Goal: Task Accomplishment & Management: Manage account settings

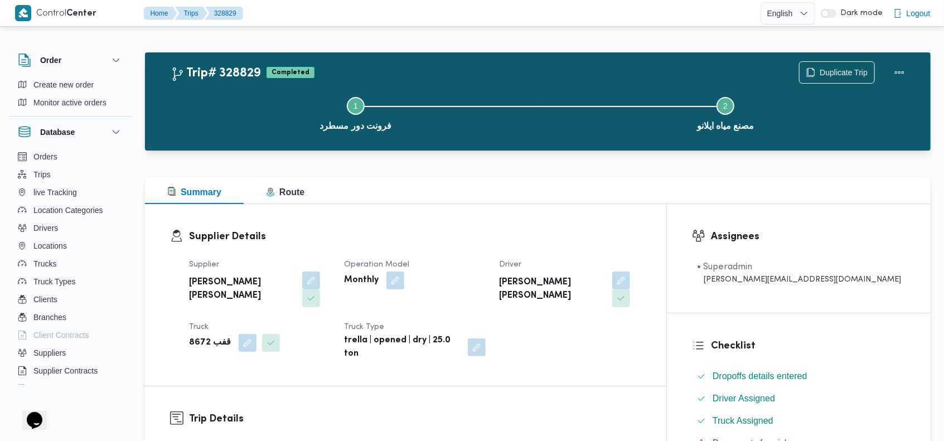
click at [469, 60] on div "Trip# 328829 Completed Duplicate Trip Step 1 is incomplete 1 فرونت دور مسطرد St…" at bounding box center [537, 101] width 785 height 98
click at [47, 82] on span "Create new order" at bounding box center [63, 84] width 60 height 13
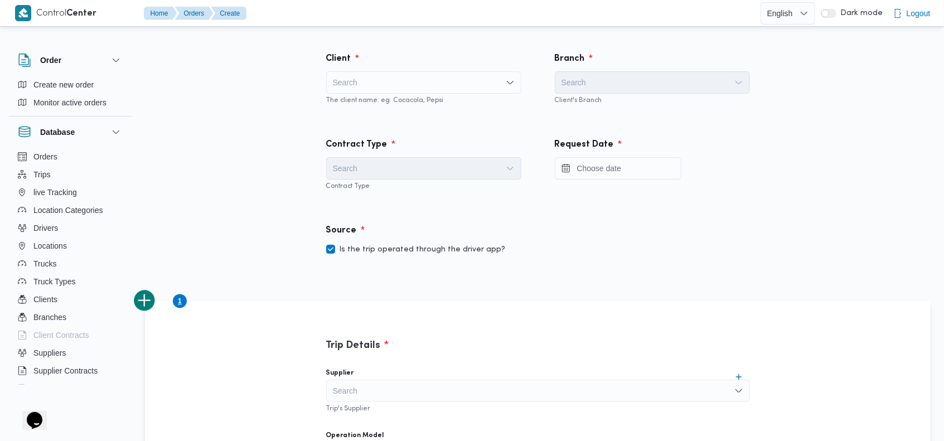
click at [406, 80] on div "Search" at bounding box center [423, 82] width 195 height 22
type input "gara"
click at [400, 96] on span "Gara ge ILLA" at bounding box center [430, 102] width 168 height 13
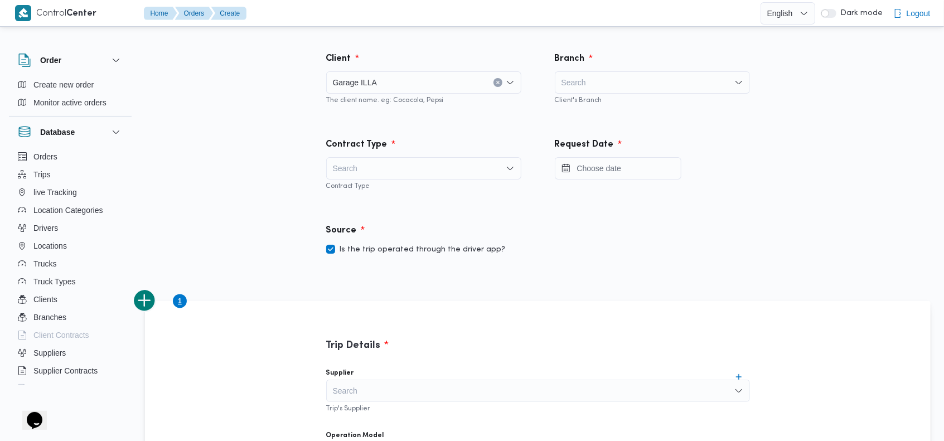
click at [644, 80] on div "Search" at bounding box center [652, 82] width 195 height 22
type input "الوك"
click at [640, 95] on span "شركة الوك الة" at bounding box center [652, 103] width 186 height 18
click at [441, 159] on div "Search" at bounding box center [423, 168] width 195 height 22
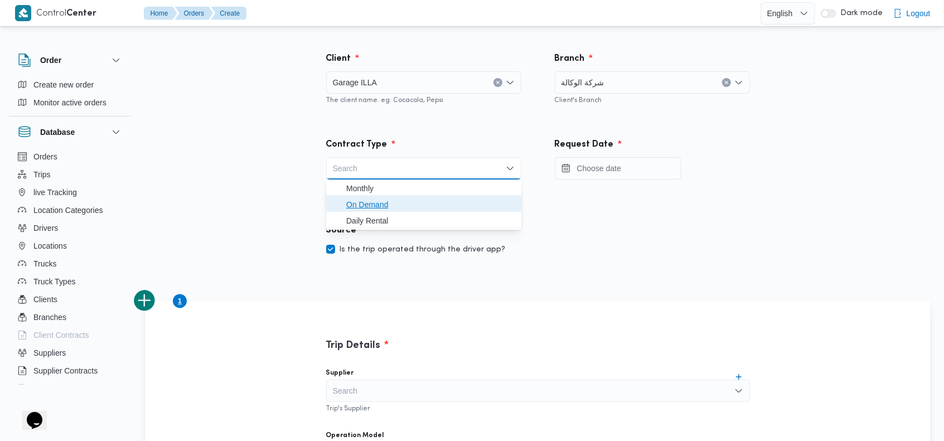
click at [401, 198] on span "On Demand" at bounding box center [430, 204] width 168 height 13
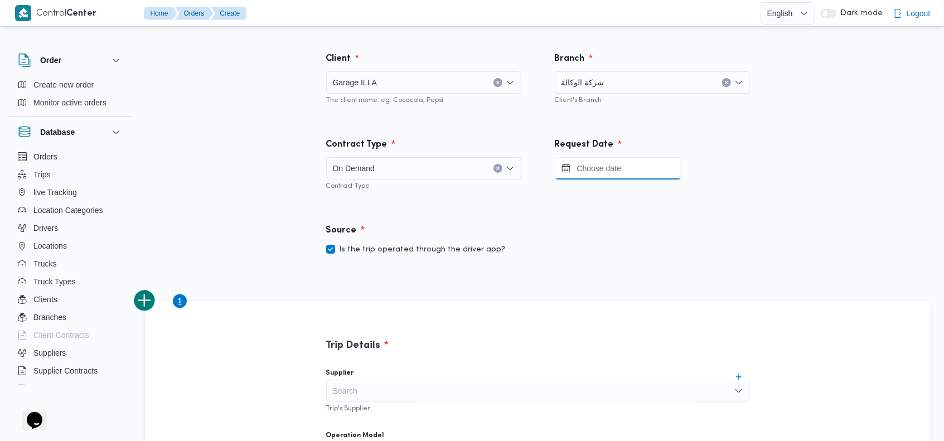
click at [590, 177] on input "Press the down key to open a popover containing a calendar." at bounding box center [618, 168] width 127 height 22
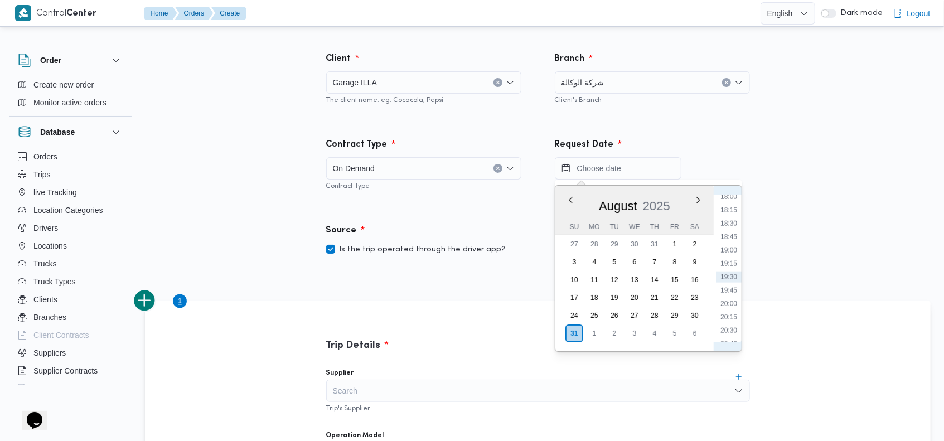
scroll to position [838, 0]
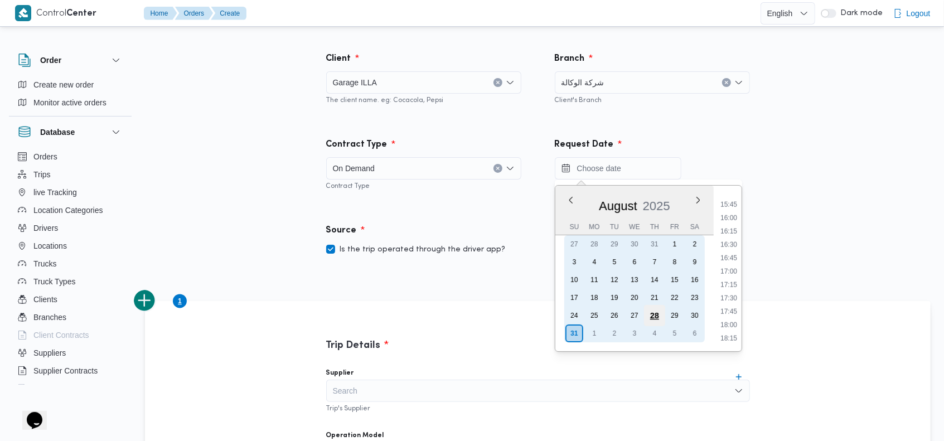
click at [655, 312] on div "28" at bounding box center [653, 315] width 21 height 21
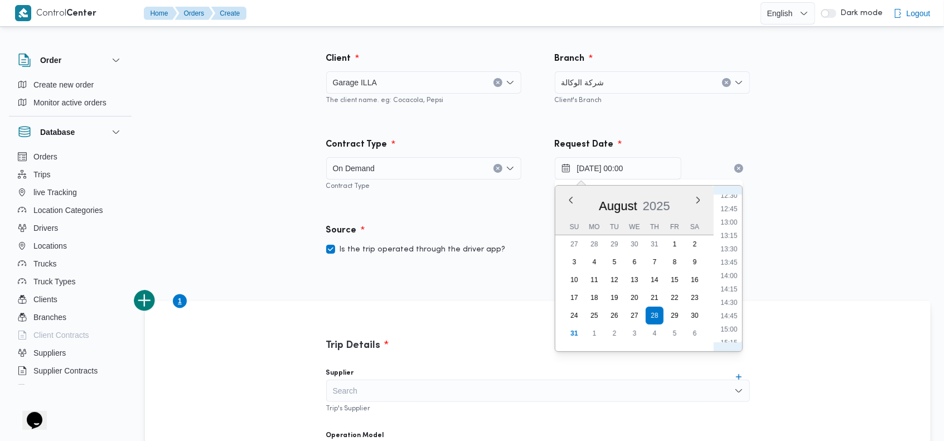
scroll to position [683, 0]
click at [731, 317] on li "15:00" at bounding box center [729, 319] width 26 height 11
type input "28/08/2025 15:00"
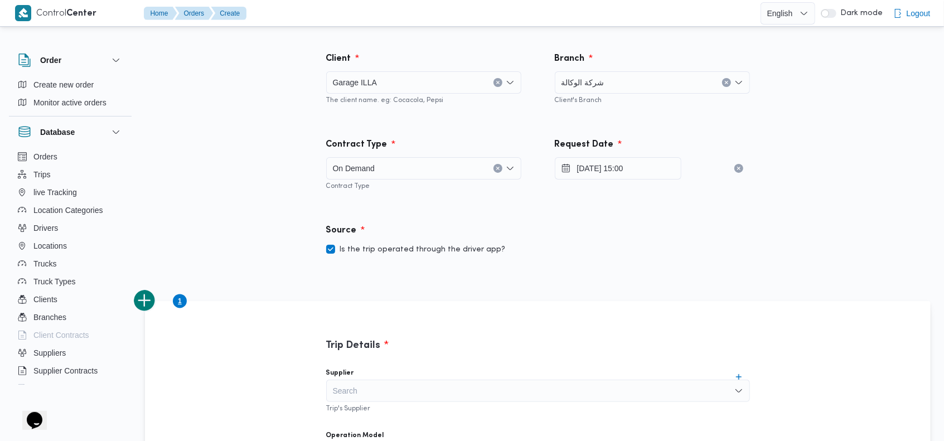
click at [422, 250] on label "Is the trip operated through the driver app?" at bounding box center [415, 249] width 179 height 13
checkbox input "false"
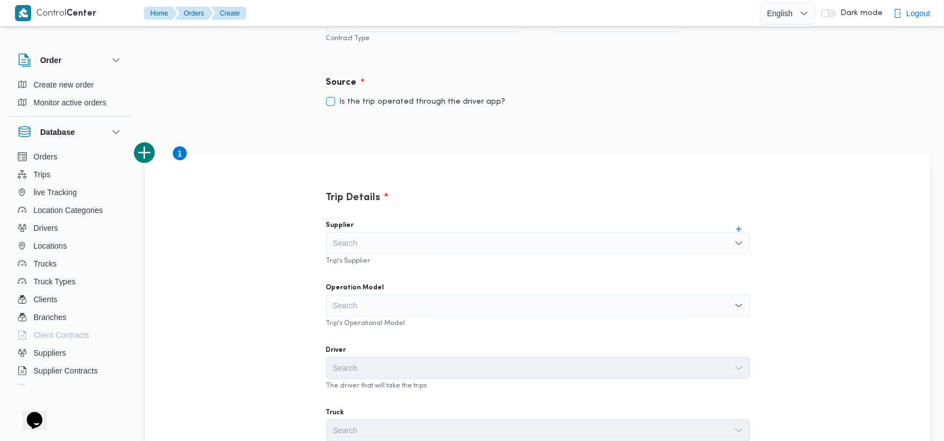
scroll to position [178, 0]
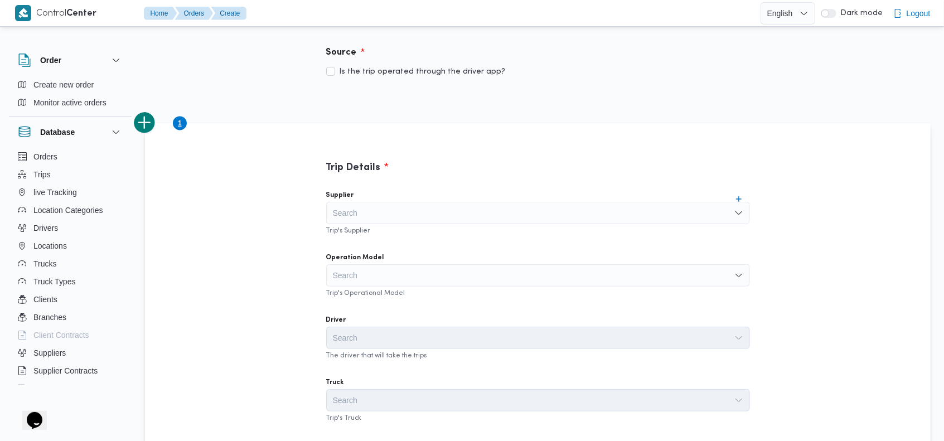
click at [590, 222] on div "Search" at bounding box center [538, 213] width 424 height 22
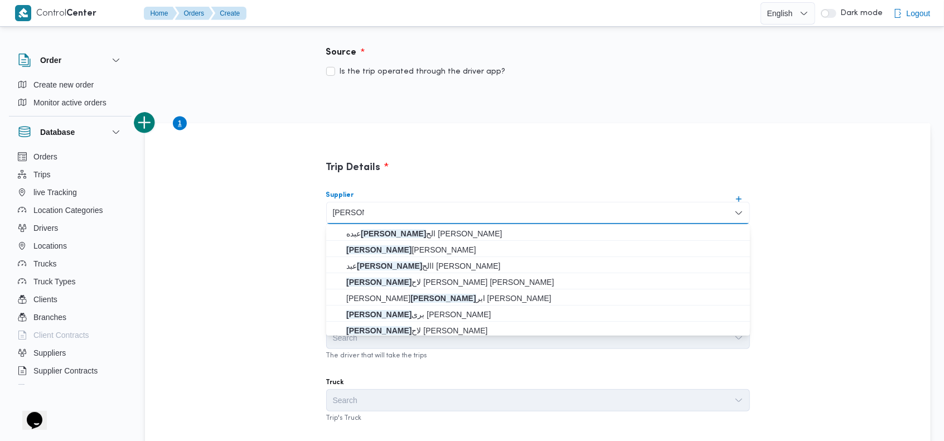
scroll to position [86, 0]
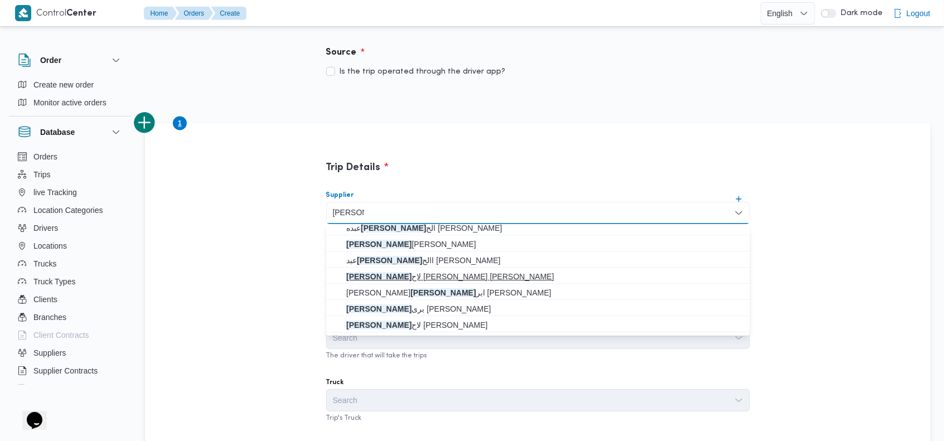
type input "محمد ص"
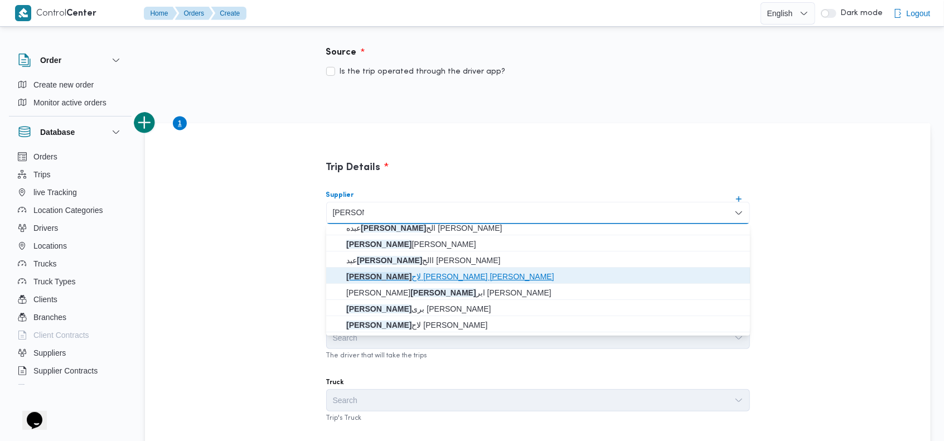
click at [420, 278] on span "محمد ص لاح عبد الهادى عبد الحميد" at bounding box center [544, 276] width 397 height 13
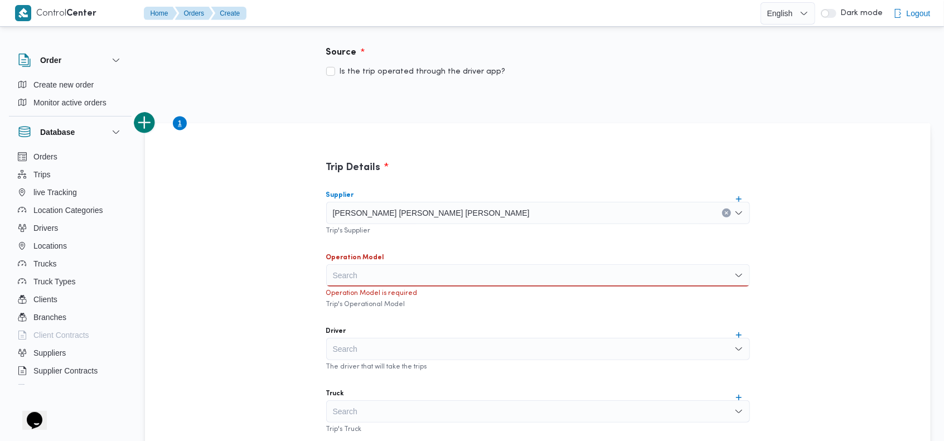
click at [411, 273] on div "Search" at bounding box center [538, 275] width 424 height 22
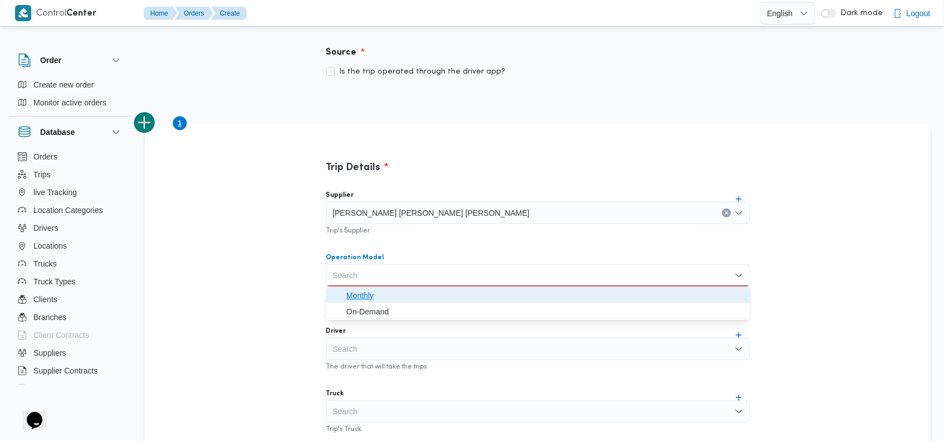
click at [403, 301] on span "Monthly" at bounding box center [544, 295] width 397 height 13
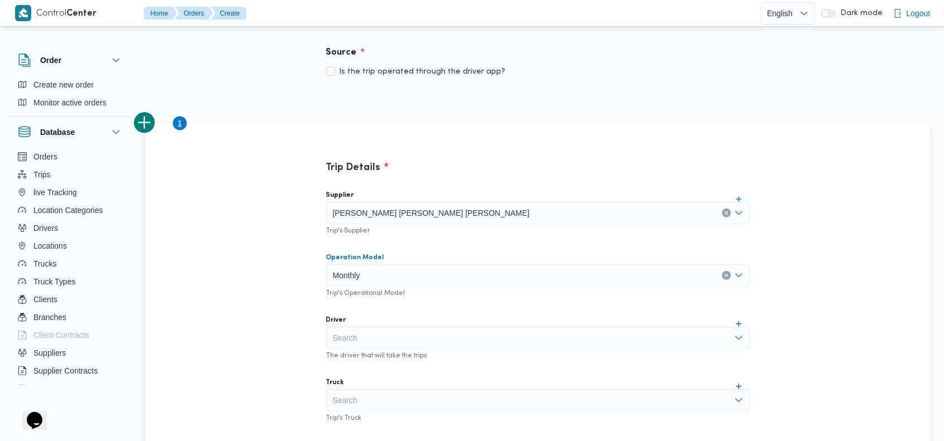
click at [487, 334] on div "Search" at bounding box center [538, 338] width 424 height 22
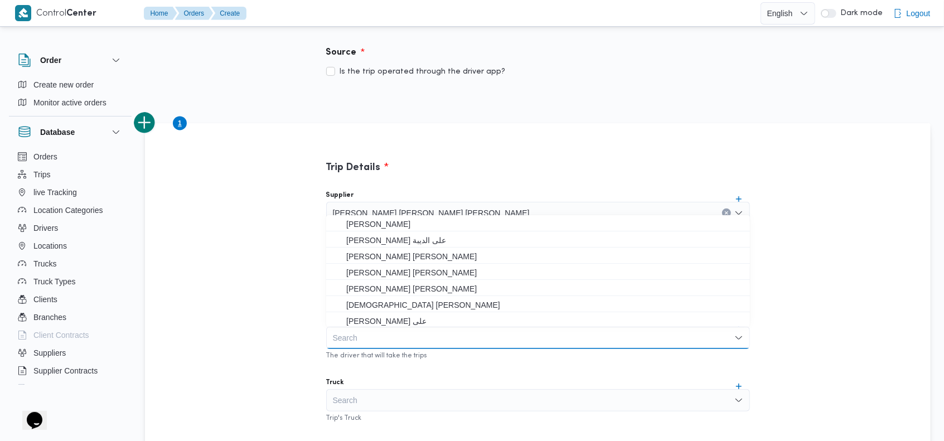
click at [475, 156] on div "Trip Details Supplier محمد صلاح عبد الهادى عبد الحميد Trip's Supplier Operation…" at bounding box center [538, 415] width 502 height 584
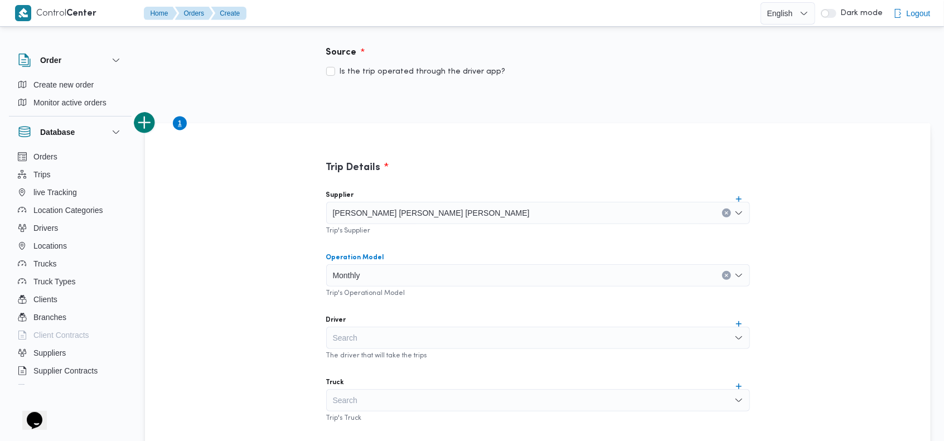
click at [435, 276] on div "Monthly" at bounding box center [538, 275] width 424 height 22
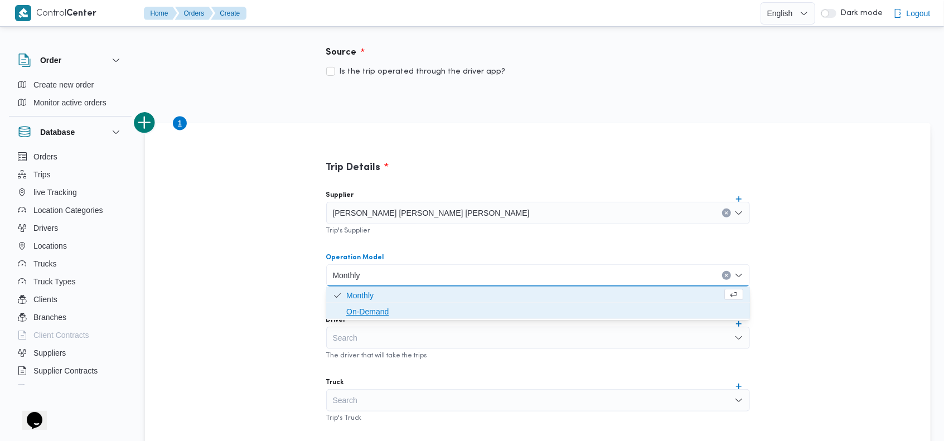
click at [392, 314] on span "On-Demand" at bounding box center [544, 311] width 397 height 13
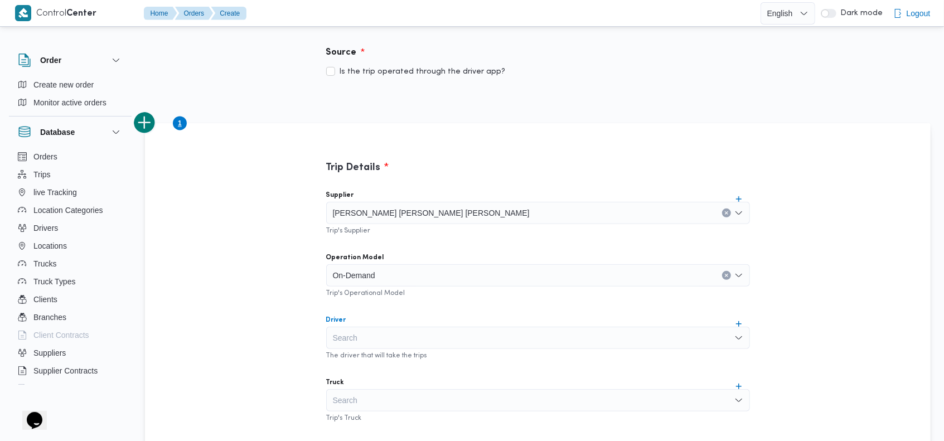
click at [450, 333] on div "Search" at bounding box center [538, 338] width 424 height 22
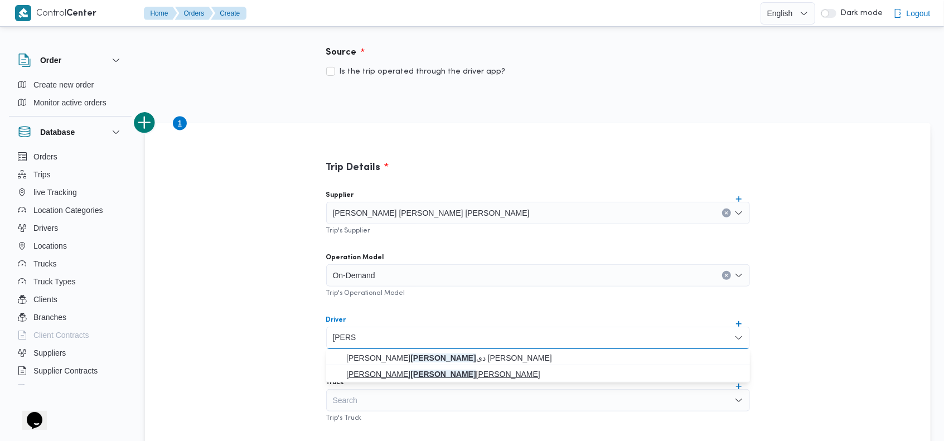
type input "عبدالها"
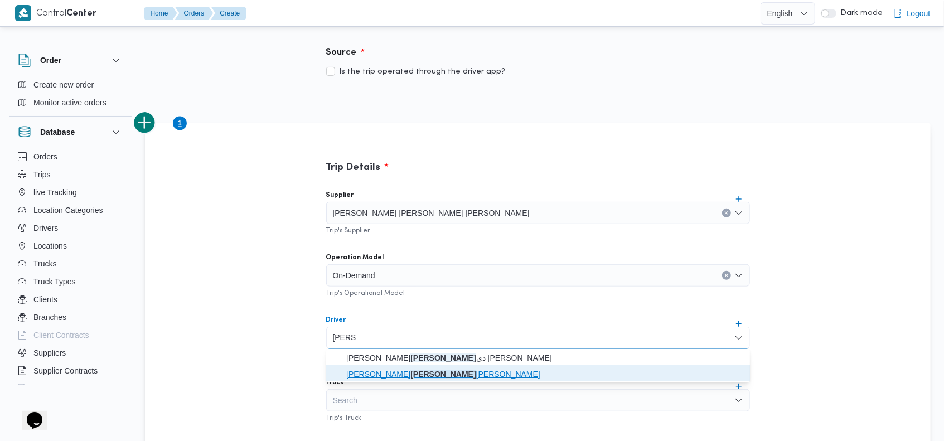
click at [429, 369] on span "محمد محمود عبدالها دي عبدالحميد" at bounding box center [544, 373] width 397 height 13
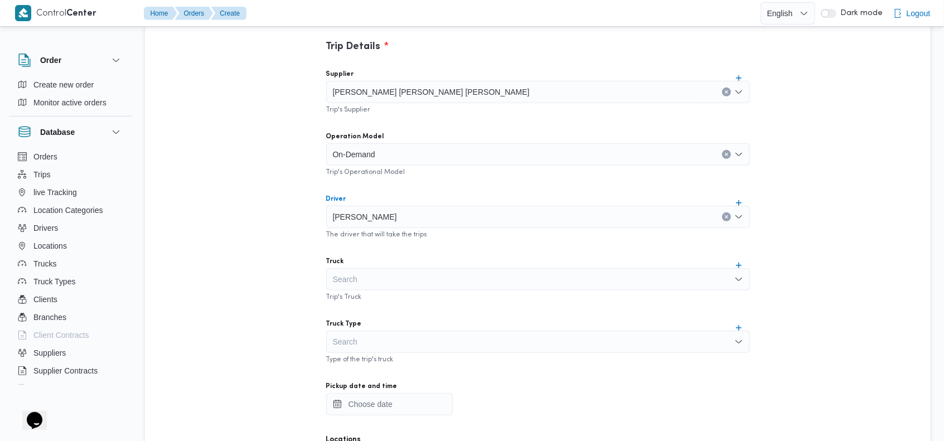
scroll to position [310, 0]
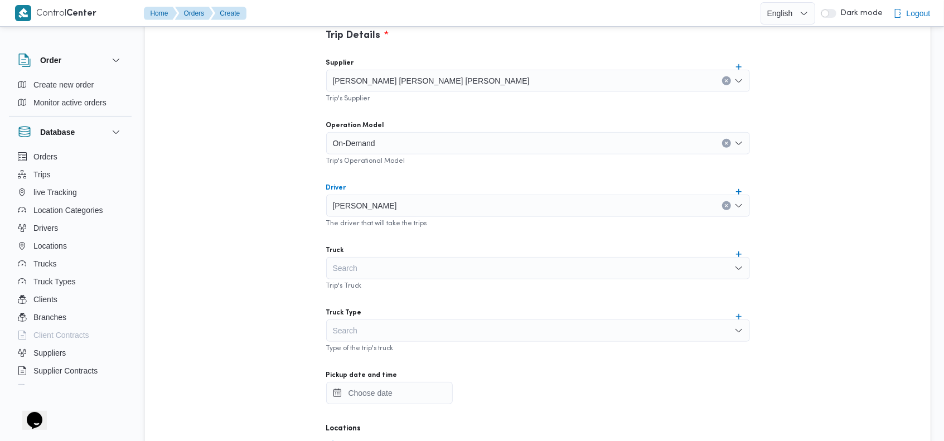
click at [480, 263] on div "Search" at bounding box center [538, 268] width 424 height 22
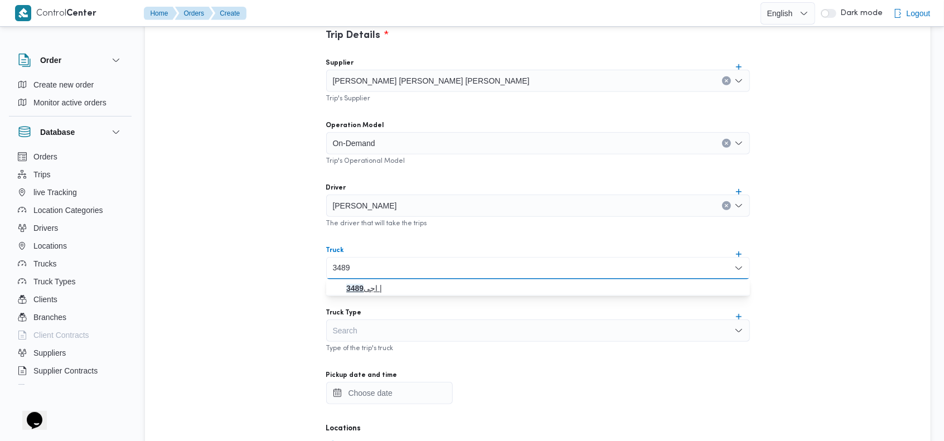
type input "3489"
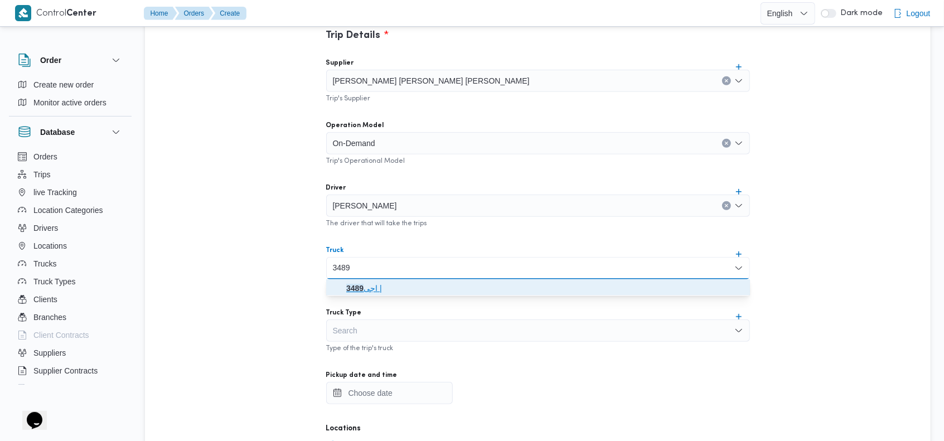
click at [405, 284] on span "3489 اجى |" at bounding box center [544, 287] width 397 height 13
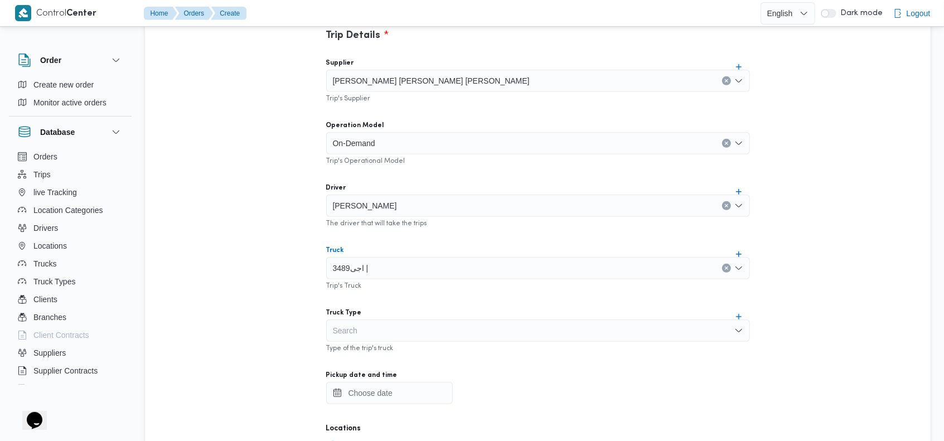
scroll to position [353, 0]
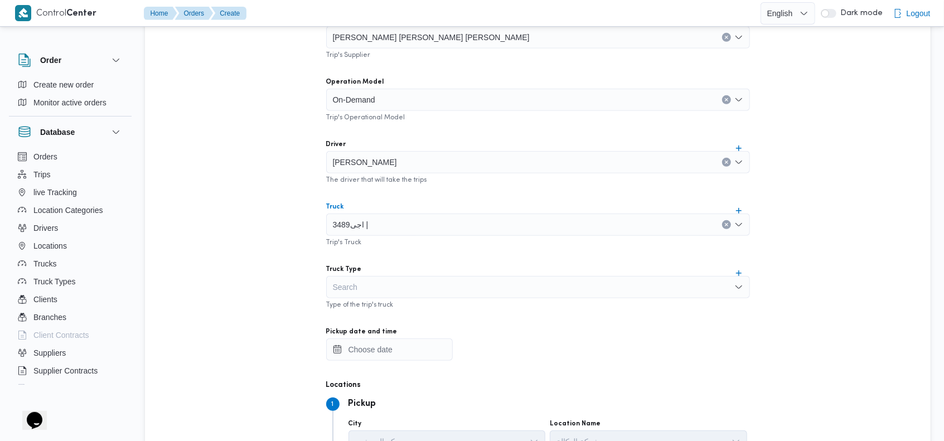
click at [492, 282] on div "Search" at bounding box center [538, 287] width 424 height 22
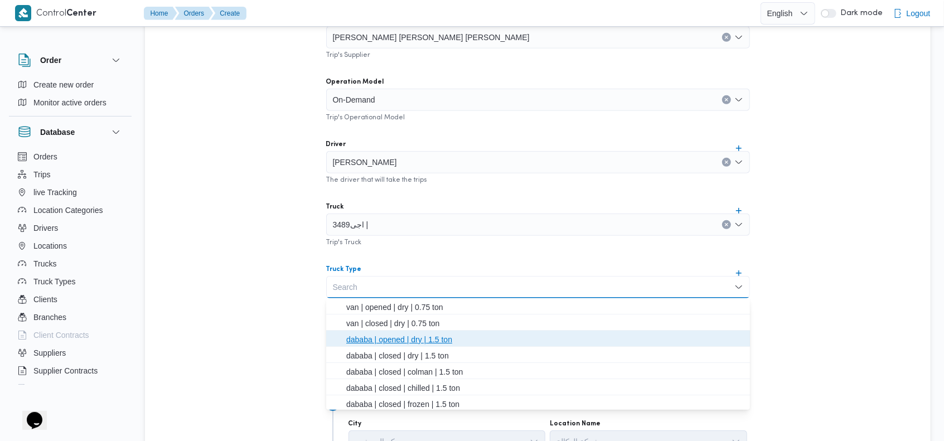
click at [417, 335] on span "dababa | opened | dry | 1.5 ton" at bounding box center [544, 339] width 397 height 13
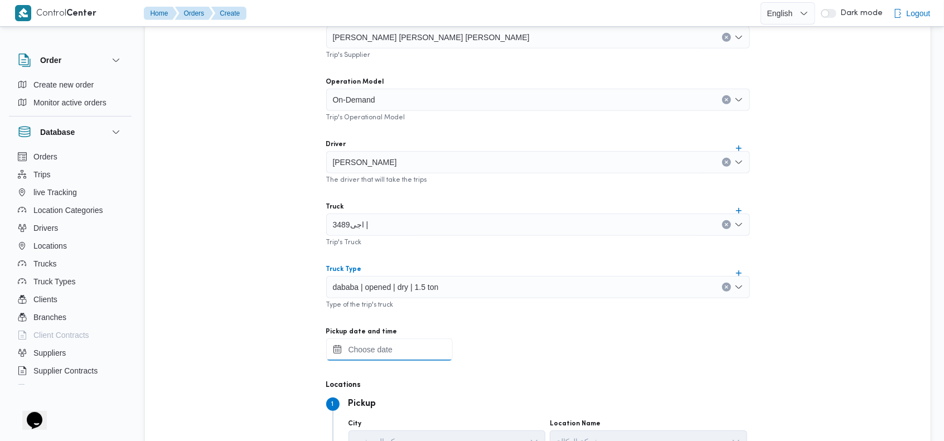
click at [399, 346] on input "Pickup date and time" at bounding box center [389, 349] width 127 height 22
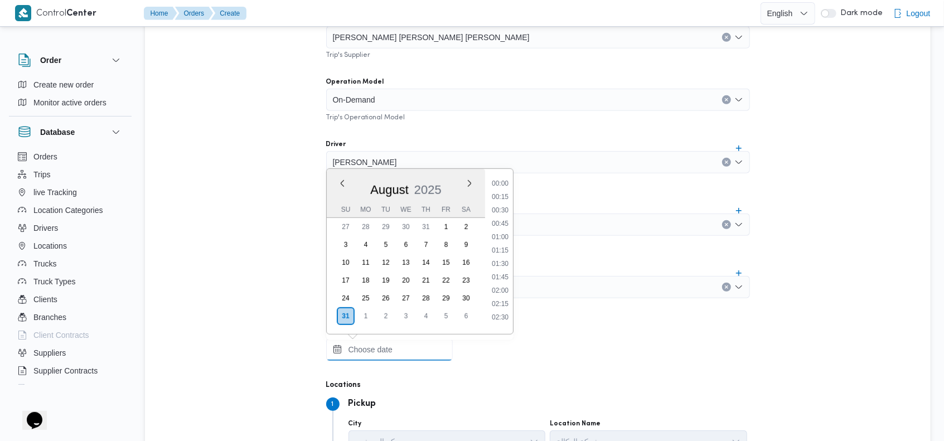
scroll to position [967, 0]
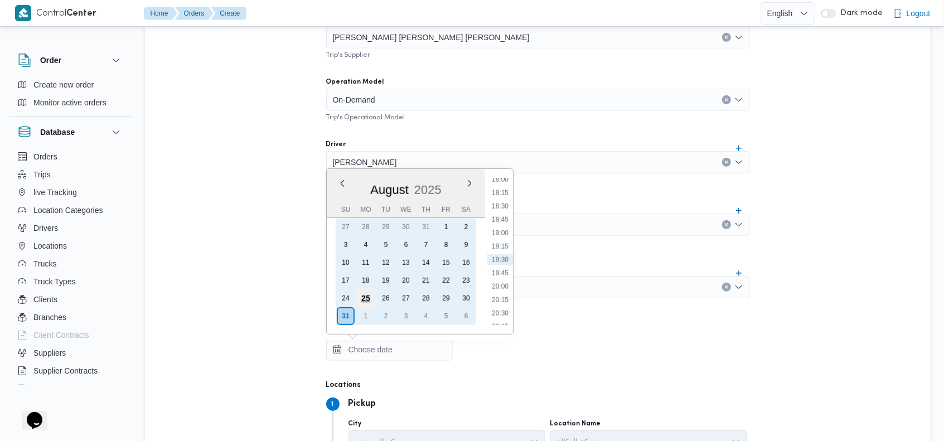
click at [363, 288] on div "25" at bounding box center [364, 298] width 21 height 21
click at [426, 294] on div "28" at bounding box center [426, 298] width 18 height 18
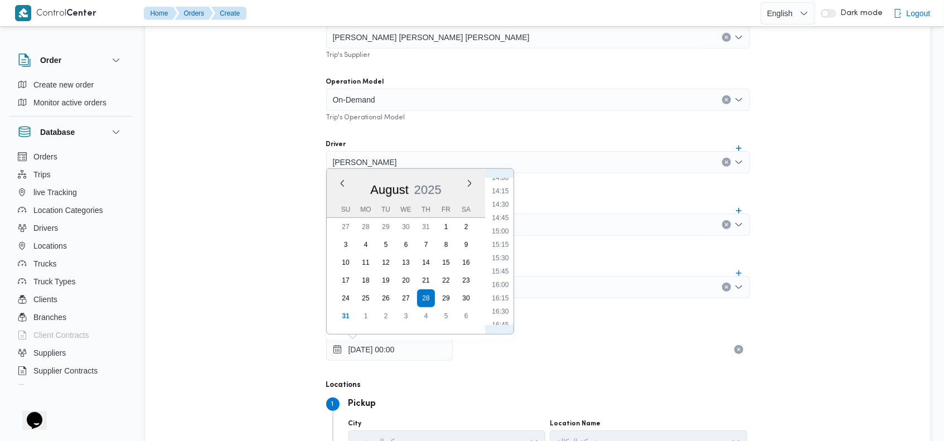
scroll to position [764, 0]
click at [510, 278] on li "16:00" at bounding box center [500, 275] width 26 height 11
type input "[DATE] 16:00"
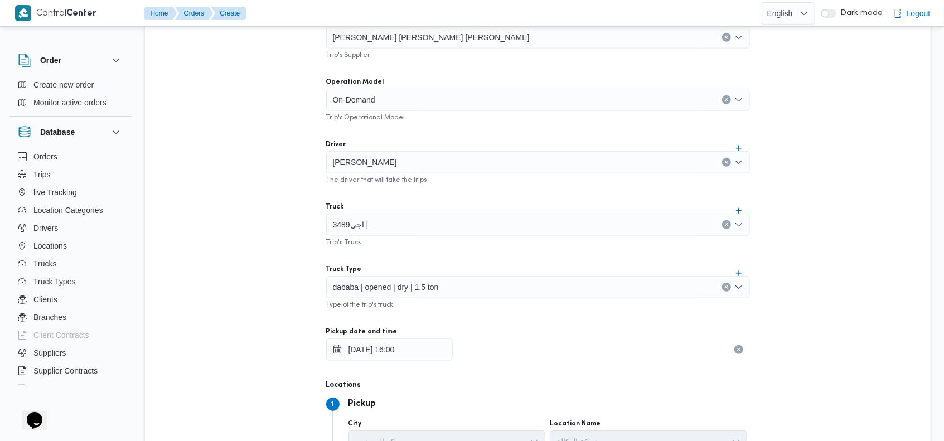
click at [566, 243] on div "Trip's Truck" at bounding box center [538, 241] width 424 height 11
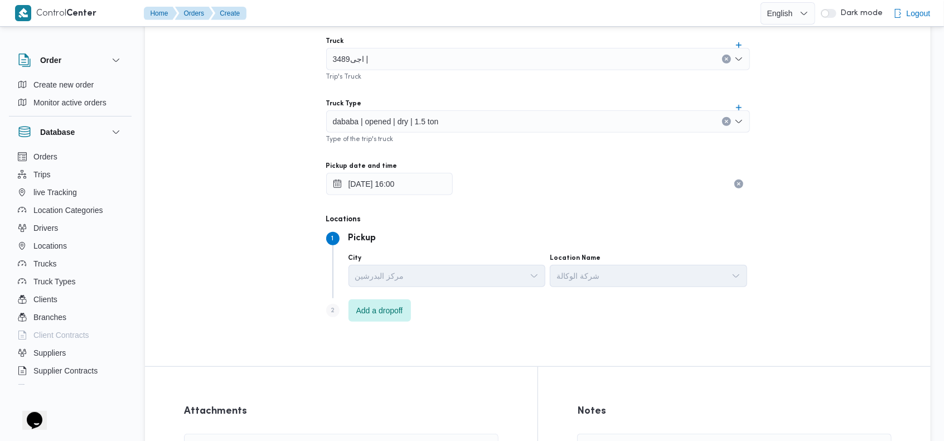
scroll to position [534, 0]
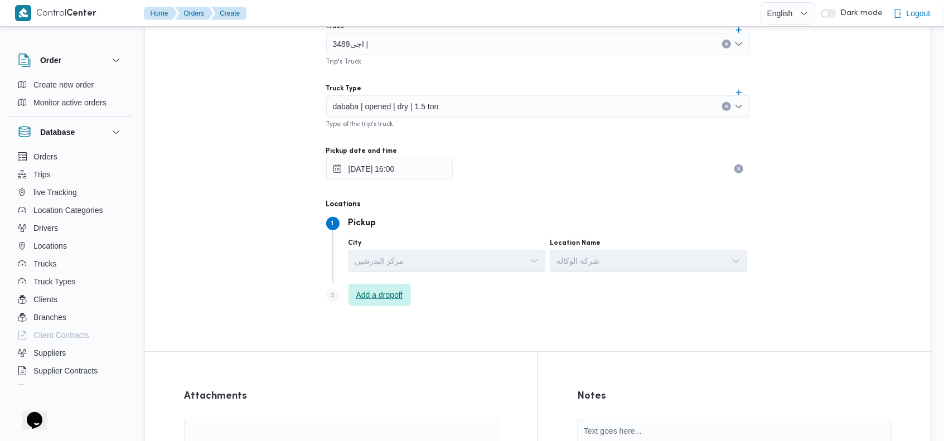
click at [382, 291] on span "Add a dropoff" at bounding box center [379, 294] width 47 height 13
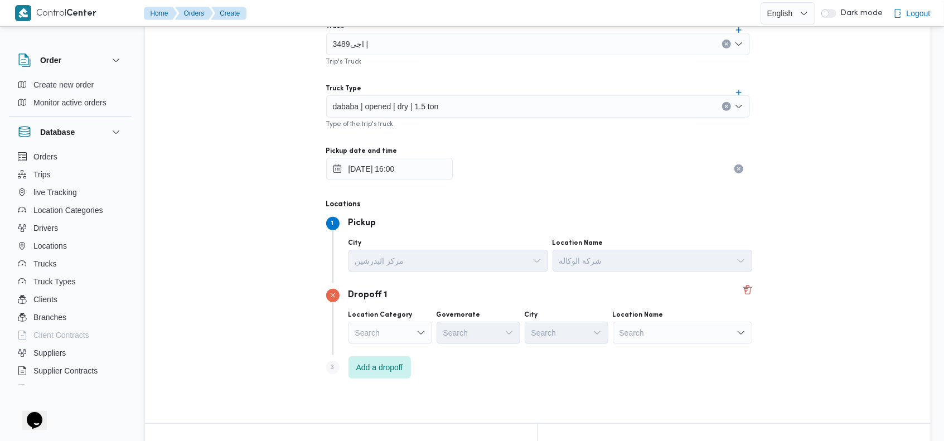
click at [664, 329] on div "Search" at bounding box center [682, 333] width 139 height 22
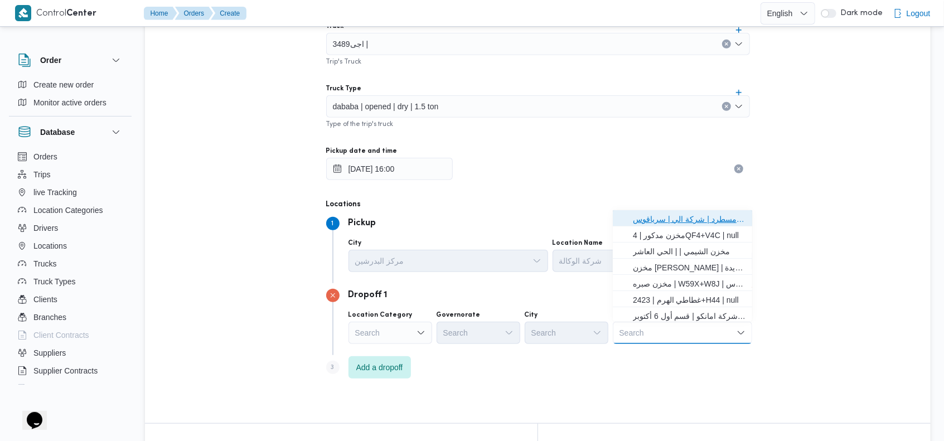
click at [677, 221] on span "فرونت دور مسطرد | شركة الي | سرياقوس" at bounding box center [689, 218] width 113 height 13
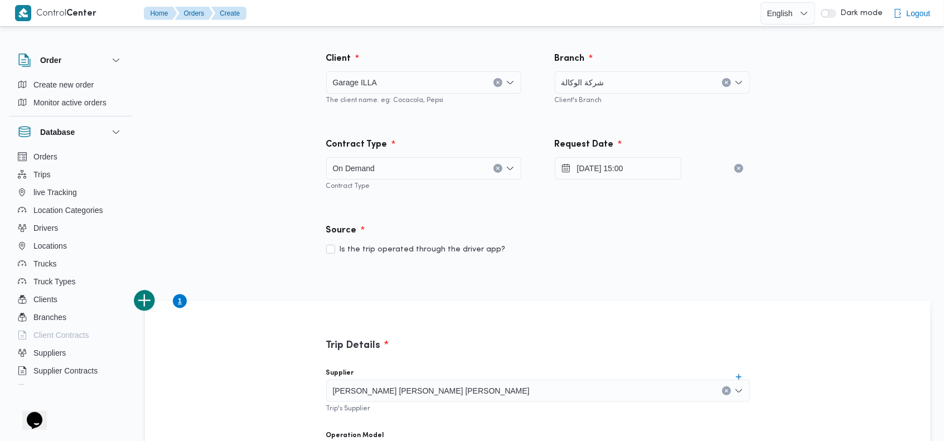
scroll to position [778, 0]
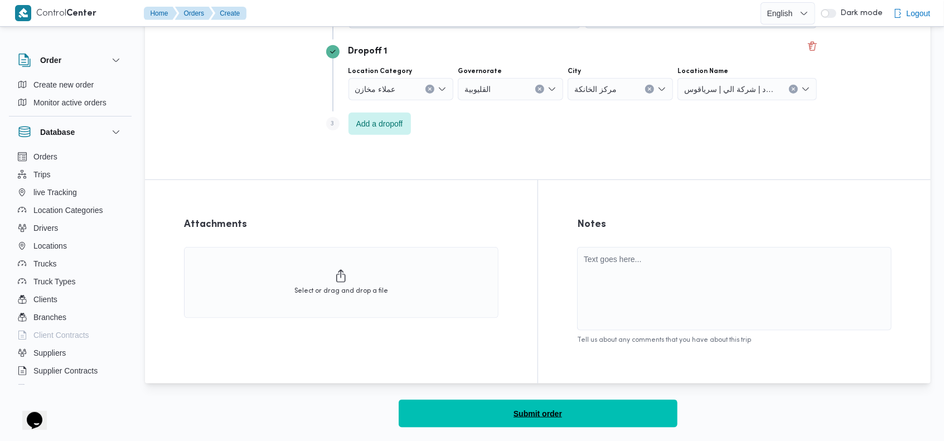
click at [511, 413] on button "Submit order" at bounding box center [538, 414] width 279 height 28
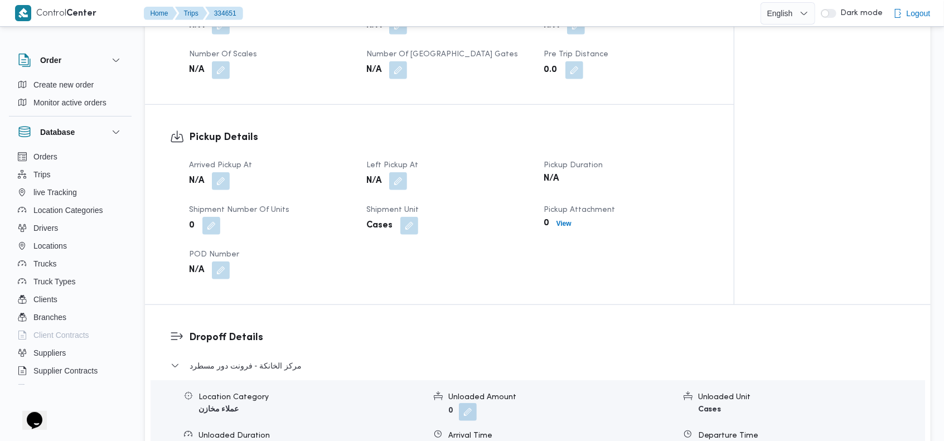
scroll to position [617, 0]
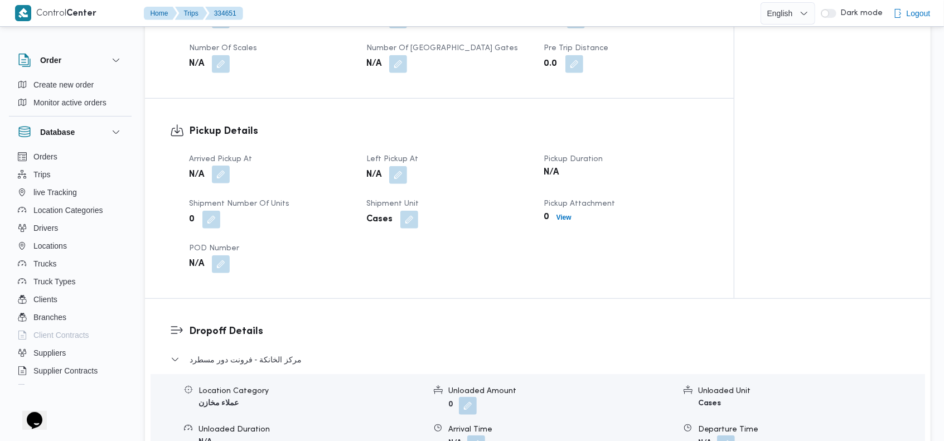
click at [216, 166] on button "button" at bounding box center [221, 175] width 18 height 18
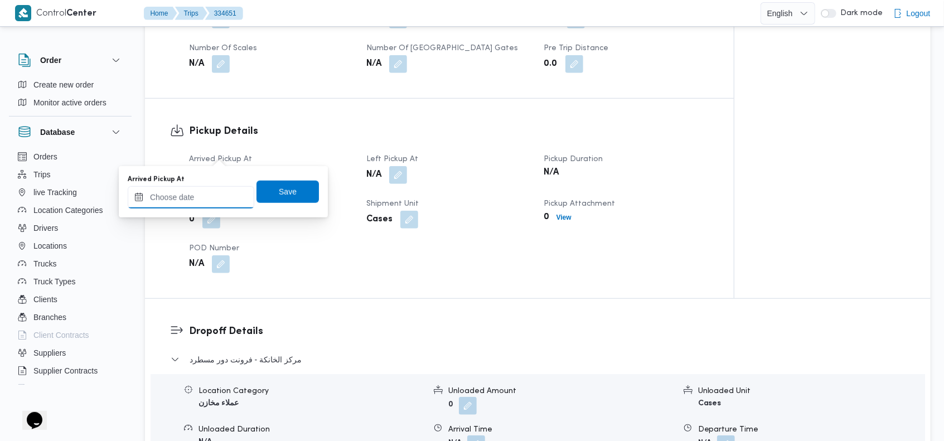
click at [195, 190] on input "Arrived Pickup At" at bounding box center [191, 197] width 127 height 22
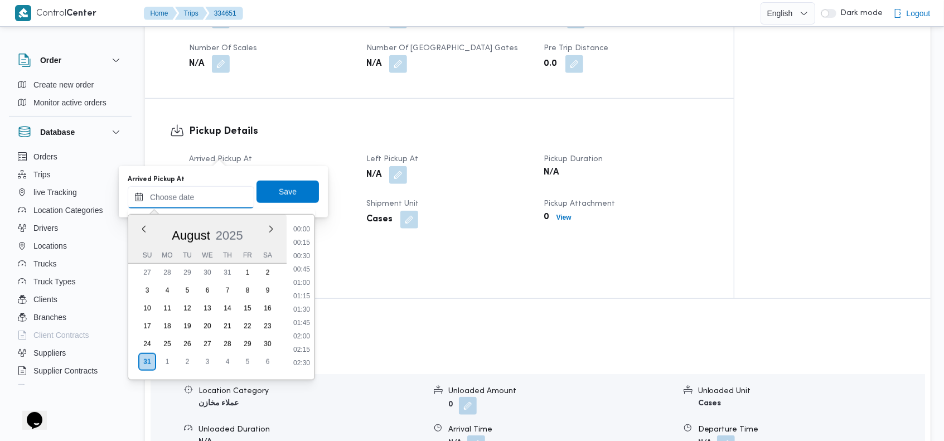
scroll to position [967, 0]
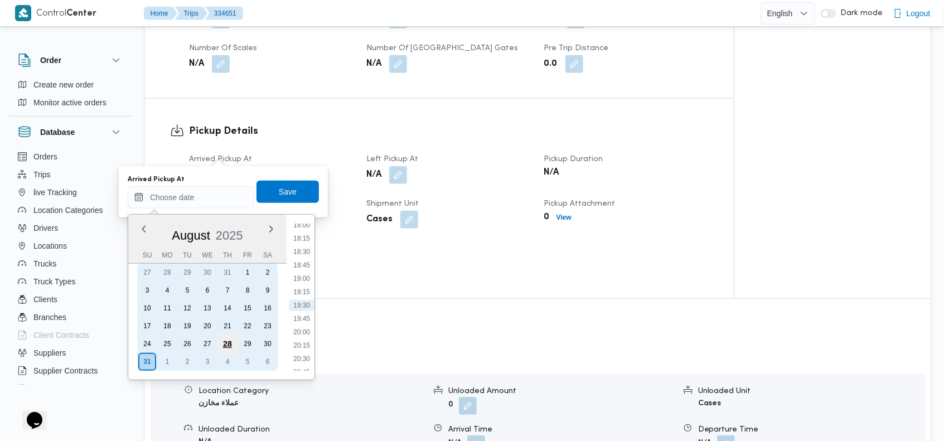
click at [225, 338] on div "28" at bounding box center [227, 343] width 21 height 21
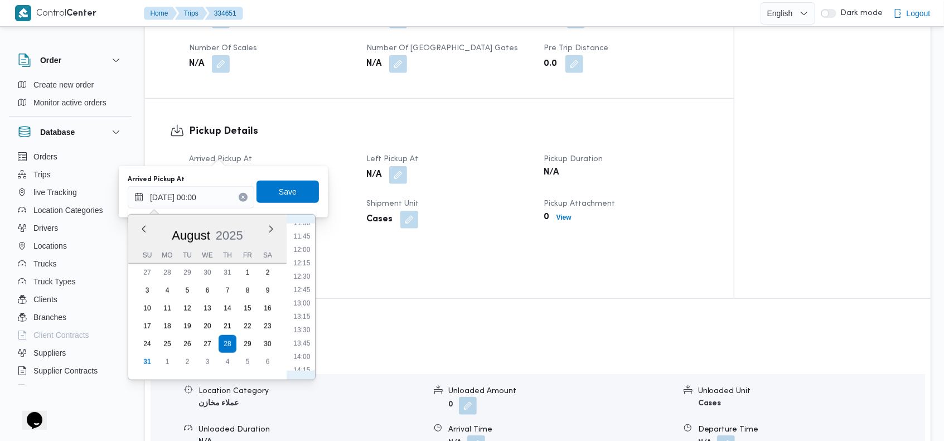
scroll to position [767, 0]
drag, startPoint x: 302, startPoint y: 316, endPoint x: 302, endPoint y: 289, distance: 27.3
click at [302, 315] on li "16:00" at bounding box center [302, 318] width 26 height 11
type input "[DATE] 16:00"
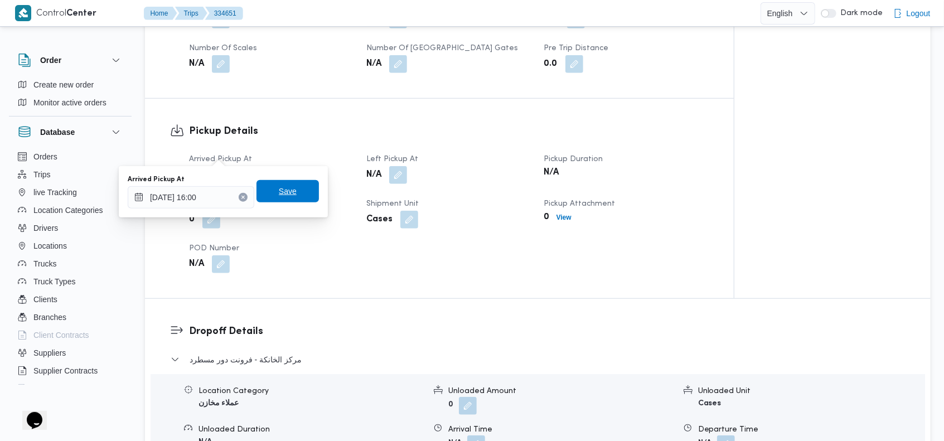
click at [294, 185] on span "Save" at bounding box center [287, 191] width 62 height 22
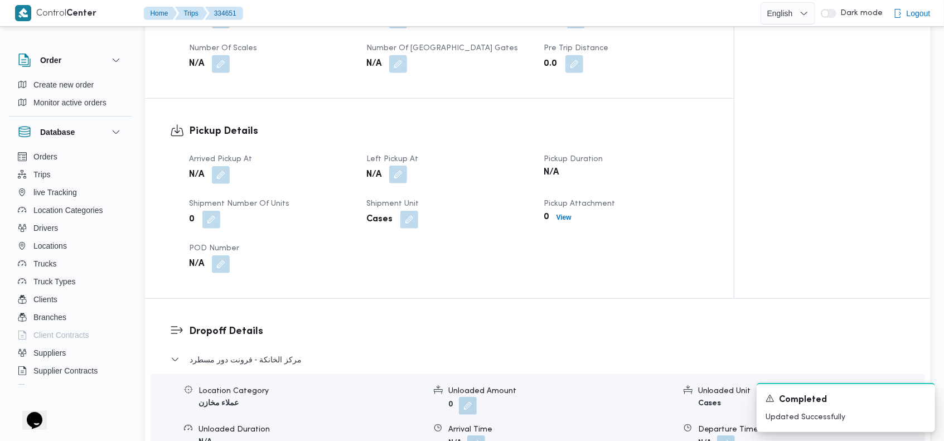
click at [395, 166] on button "button" at bounding box center [398, 175] width 18 height 18
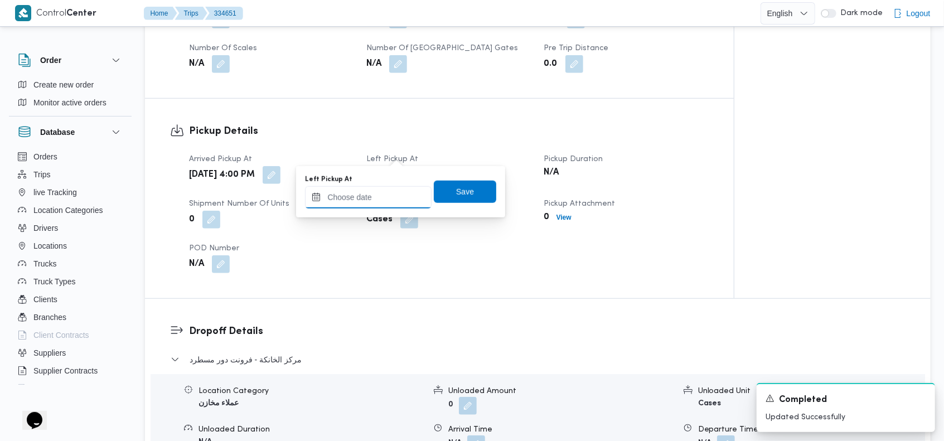
click at [383, 195] on input "Left Pickup At" at bounding box center [368, 197] width 127 height 22
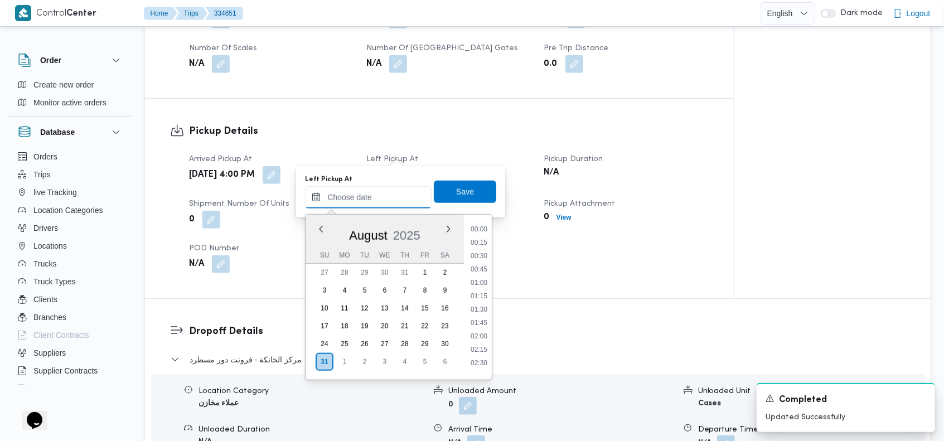
scroll to position [967, 0]
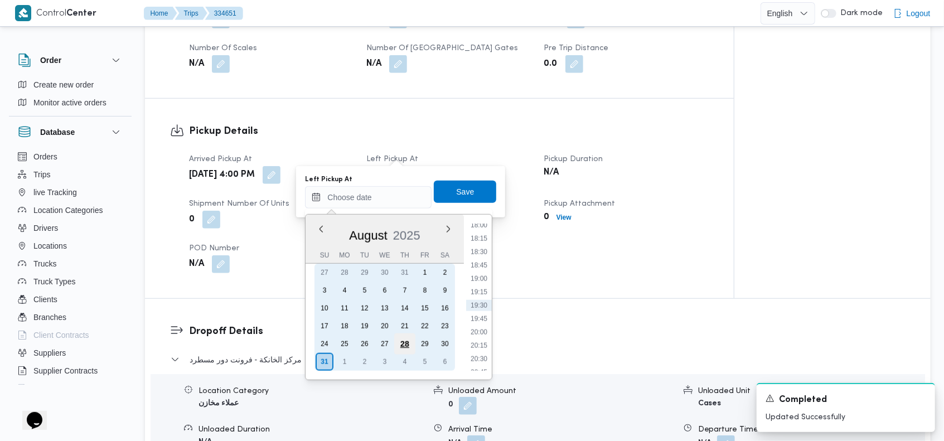
click at [403, 337] on div "28" at bounding box center [404, 343] width 21 height 21
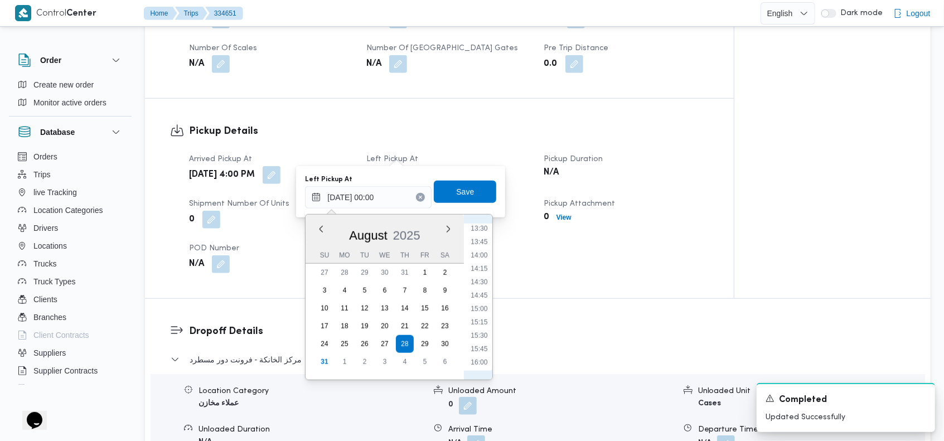
scroll to position [854, 0]
click at [484, 284] on li "17:00" at bounding box center [480, 284] width 26 height 11
type input "[DATE] 17:00"
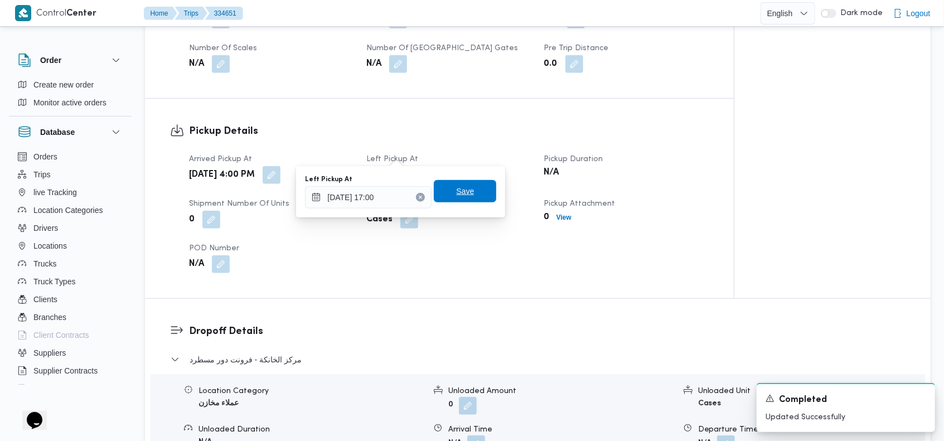
click at [462, 190] on span "Save" at bounding box center [465, 190] width 18 height 13
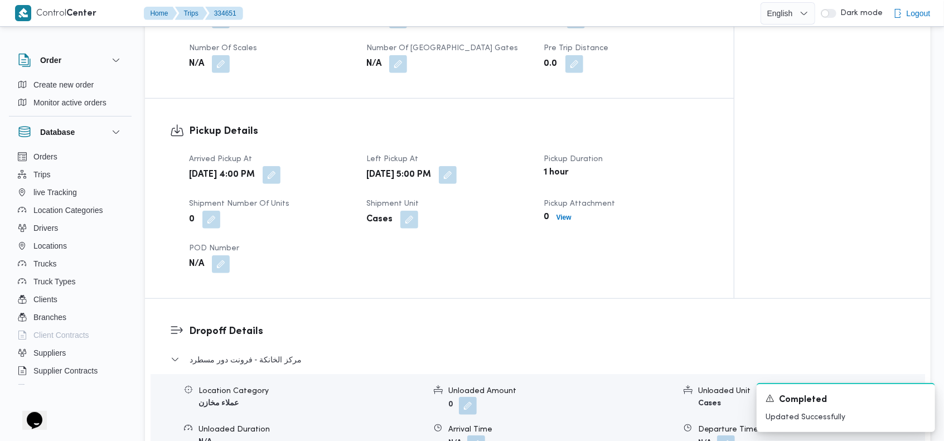
scroll to position [770, 0]
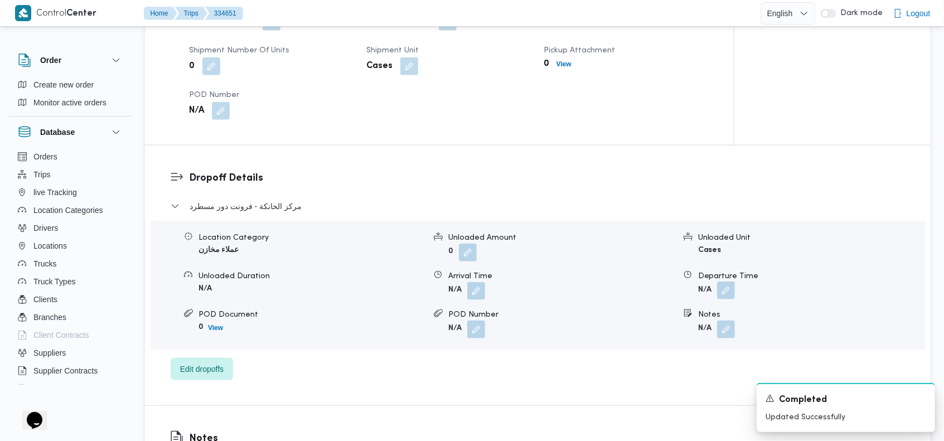
click at [721, 281] on button "button" at bounding box center [726, 290] width 18 height 18
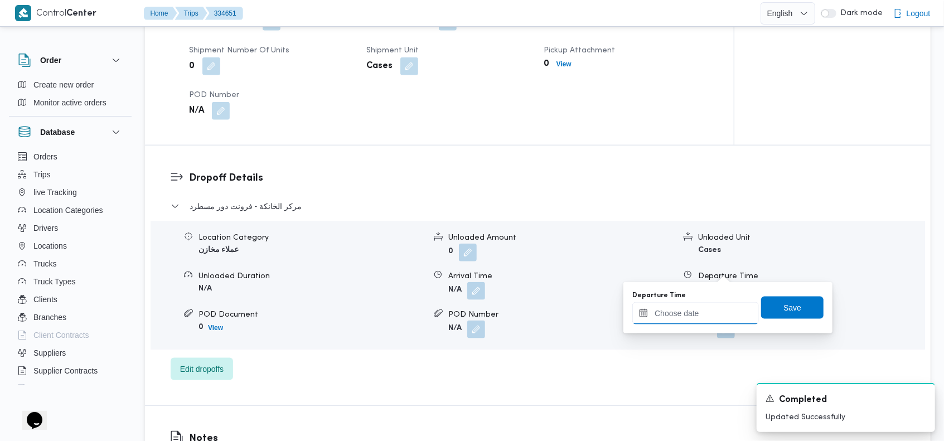
click at [688, 318] on input "Departure Time" at bounding box center [695, 313] width 127 height 22
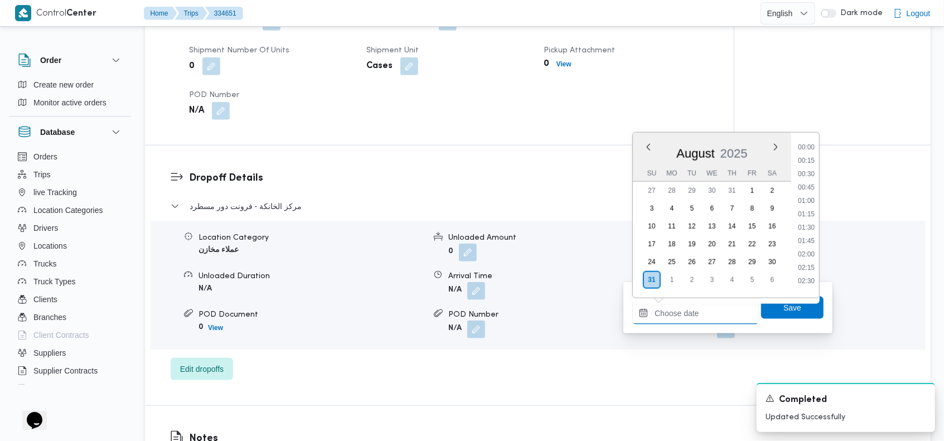
scroll to position [967, 0]
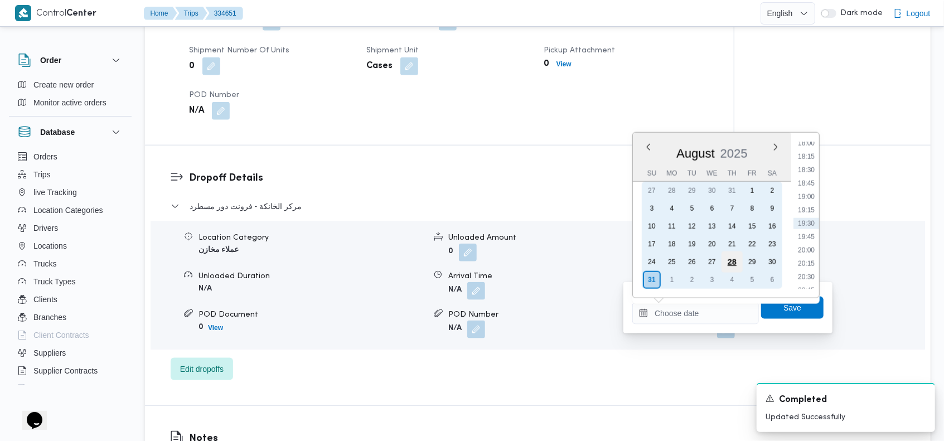
click at [729, 258] on div "28" at bounding box center [731, 261] width 21 height 21
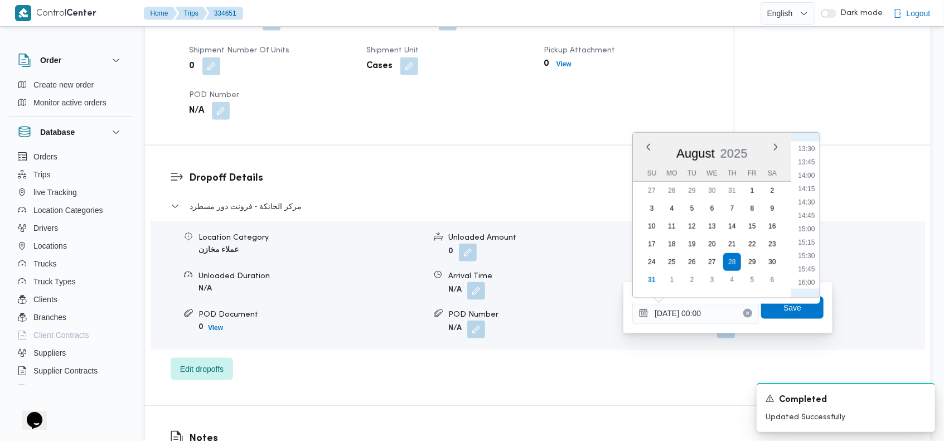
scroll to position [1103, 0]
click at [809, 168] on li "21:00" at bounding box center [807, 168] width 26 height 11
type input "[DATE] 21:00"
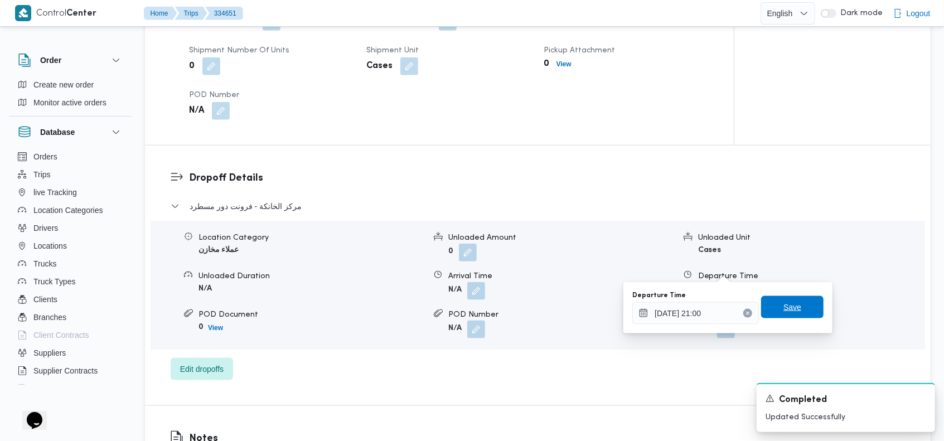
click at [783, 303] on span "Save" at bounding box center [792, 306] width 18 height 13
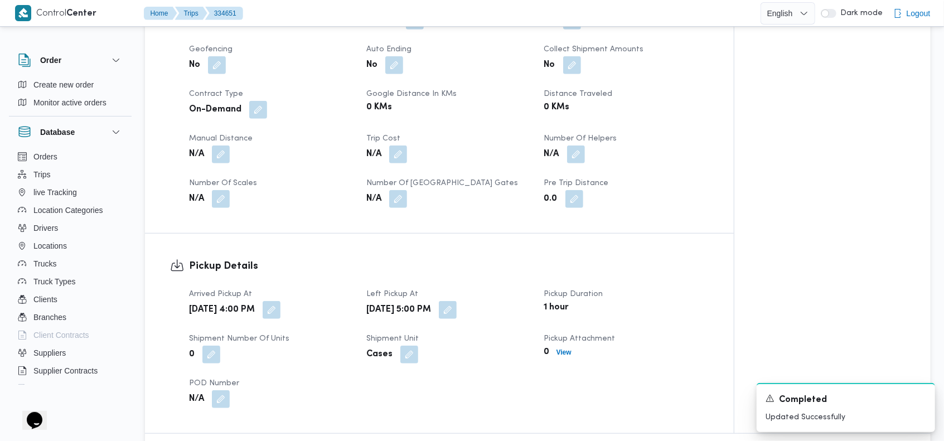
scroll to position [480, 0]
click at [222, 147] on button "button" at bounding box center [221, 156] width 18 height 18
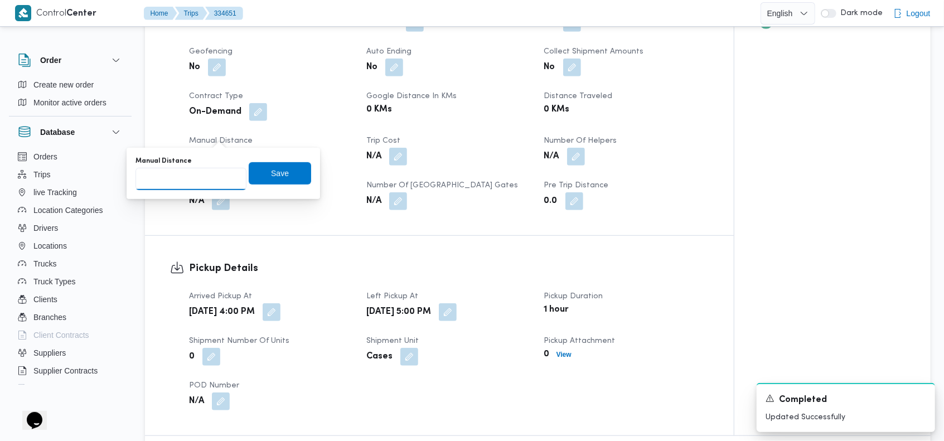
click at [184, 182] on input "Manual Distance" at bounding box center [190, 179] width 111 height 22
type input "80"
click at [259, 180] on span "Save" at bounding box center [280, 173] width 62 height 22
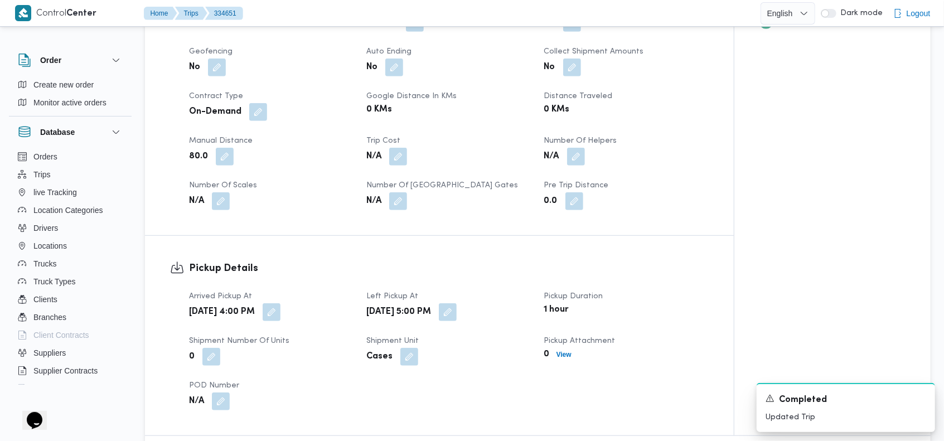
scroll to position [0, 0]
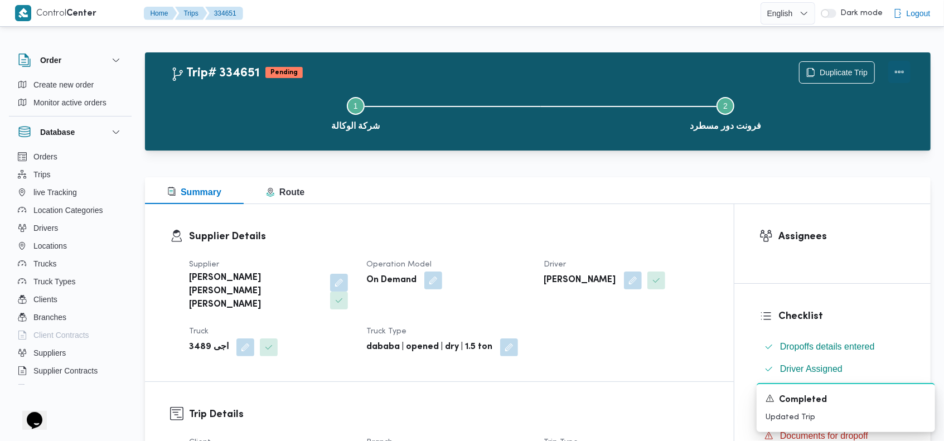
click at [901, 75] on button "Actions" at bounding box center [899, 72] width 22 height 22
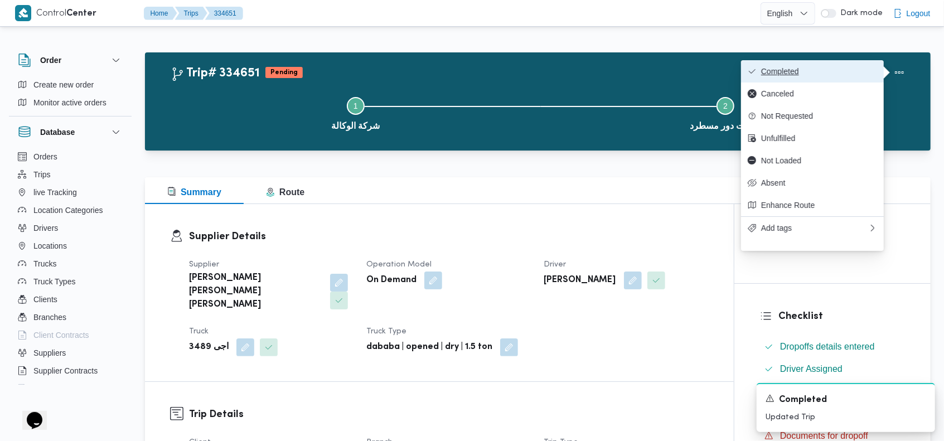
click at [863, 74] on span "Completed" at bounding box center [819, 71] width 116 height 9
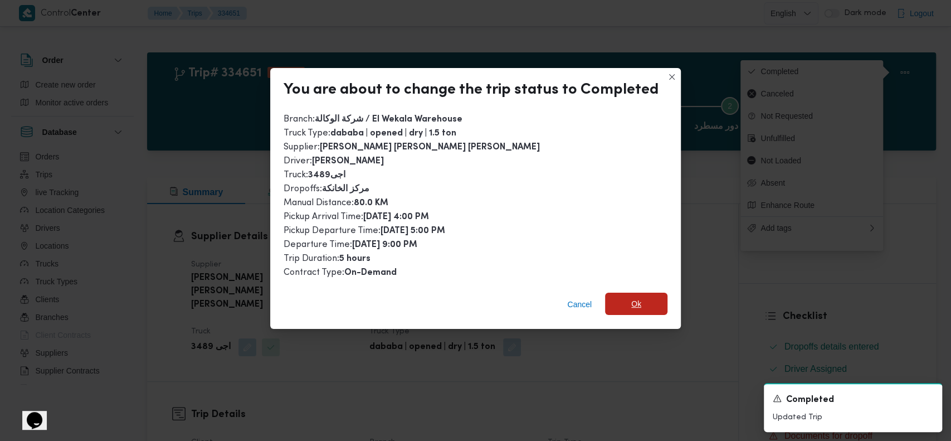
click at [632, 301] on span "Ok" at bounding box center [637, 303] width 10 height 13
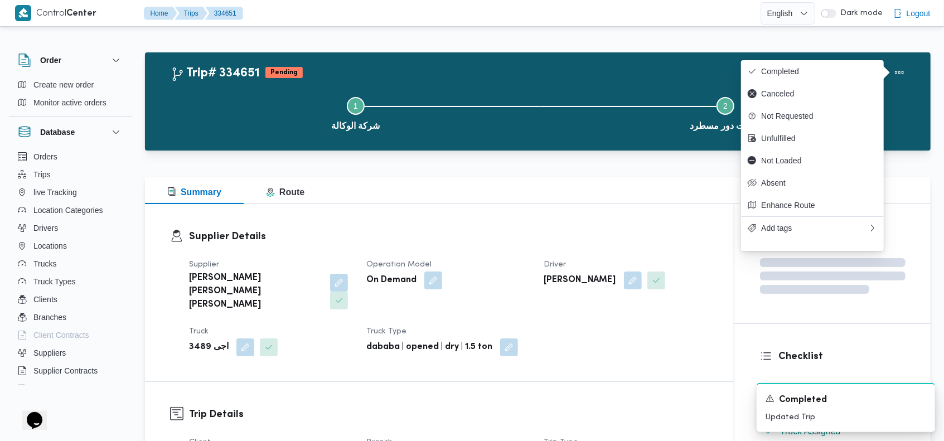
click at [533, 71] on div "Trip# 334651 Pending Duplicate Trip" at bounding box center [541, 72] width 740 height 22
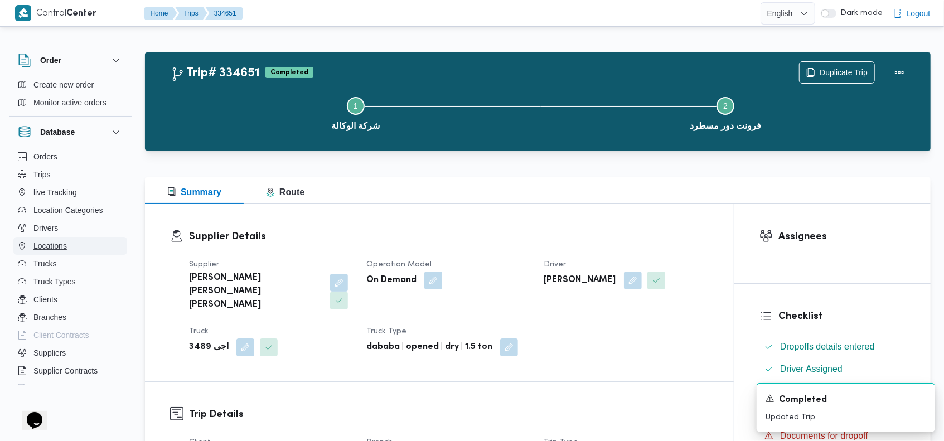
click at [50, 247] on span "Locations" at bounding box center [49, 245] width 33 height 13
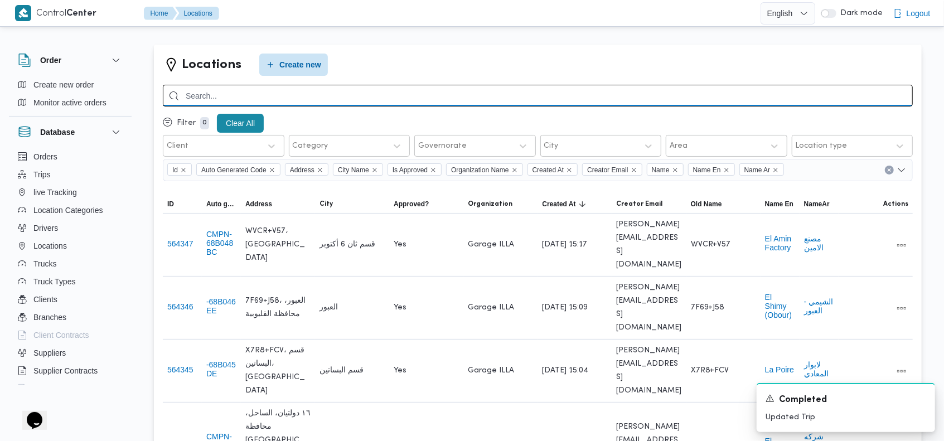
click at [715, 99] on input "search" at bounding box center [538, 96] width 750 height 22
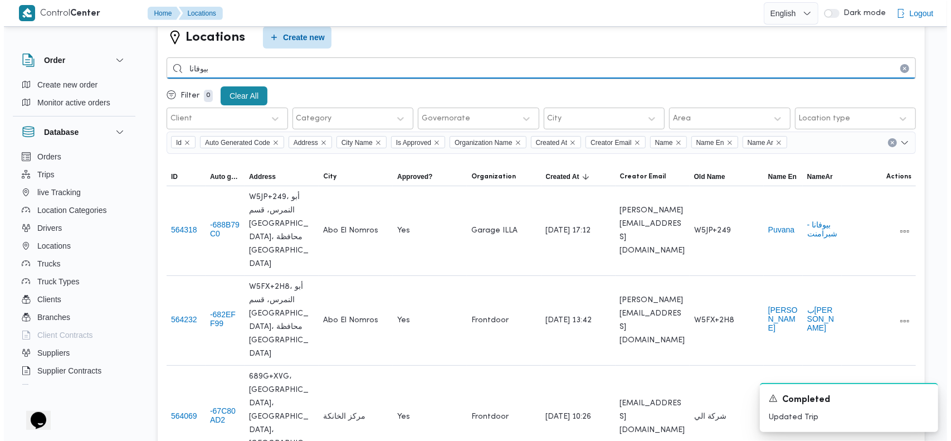
scroll to position [32, 0]
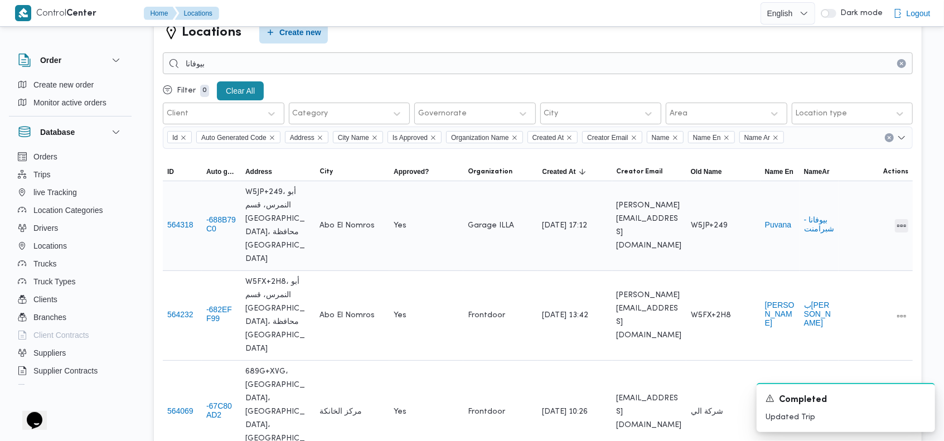
click at [901, 219] on button "All actions" at bounding box center [901, 225] width 13 height 13
click at [865, 207] on span "Edit" at bounding box center [866, 205] width 36 height 9
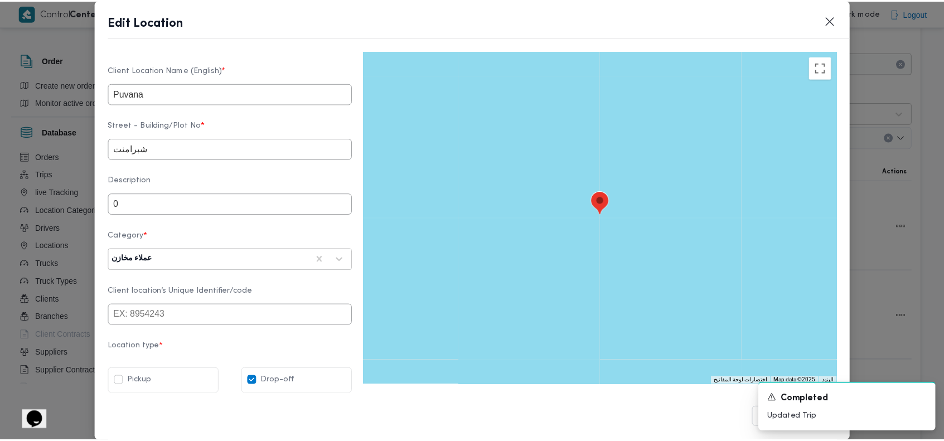
scroll to position [366, 0]
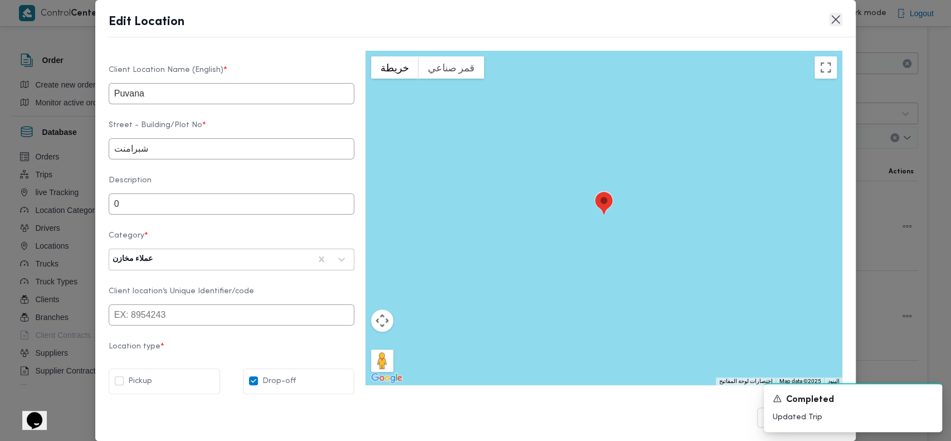
click at [834, 18] on button "Closes this modal window" at bounding box center [835, 19] width 13 height 13
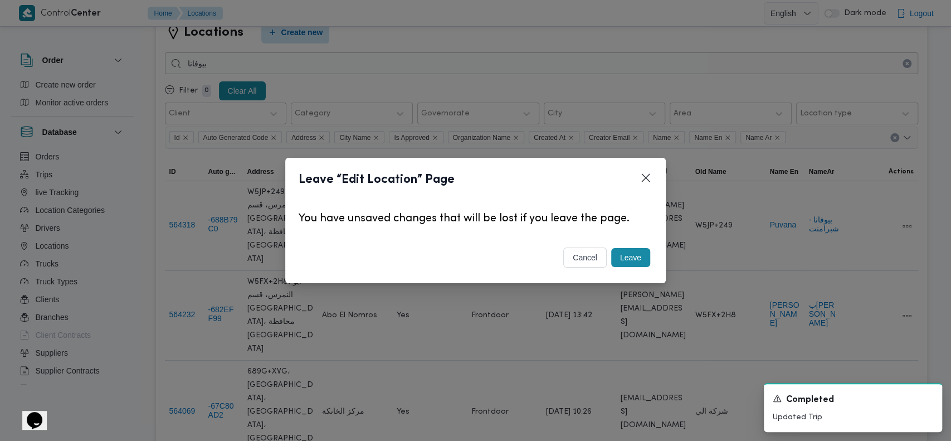
click at [624, 262] on button "Leave" at bounding box center [630, 257] width 39 height 19
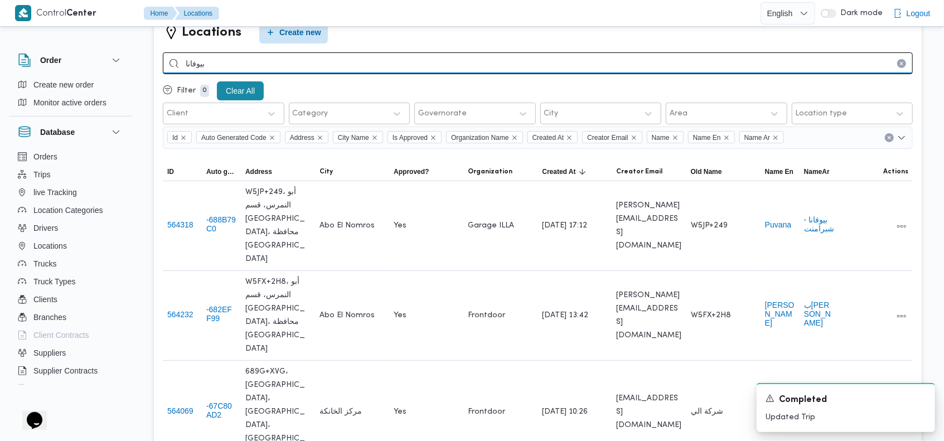
click at [474, 62] on input "بيوفانا" at bounding box center [538, 63] width 750 height 22
type input "النيل"
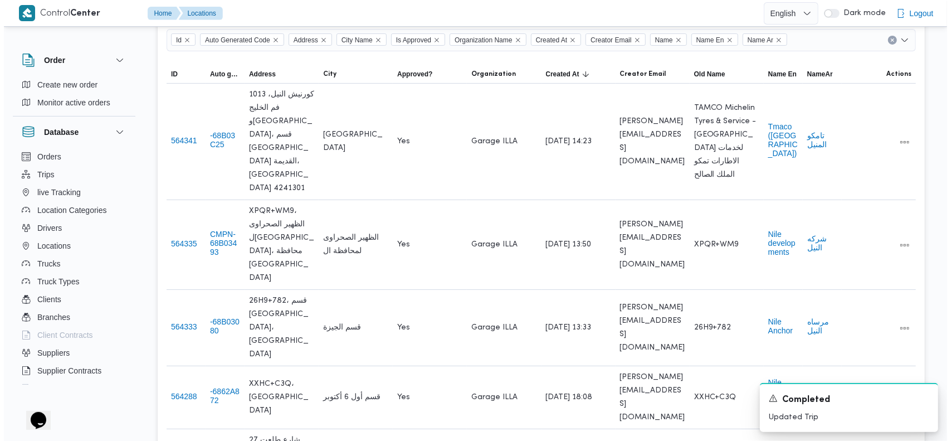
scroll to position [138, 0]
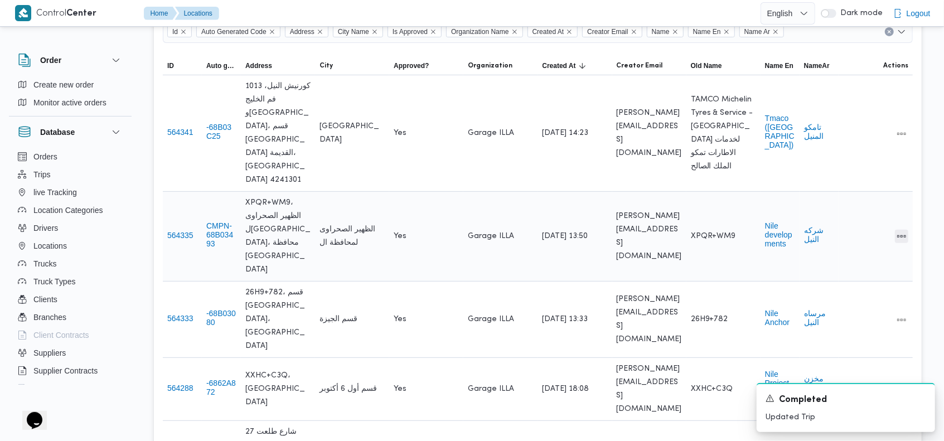
click at [904, 230] on button "All actions" at bounding box center [901, 236] width 13 height 13
click at [866, 186] on span "Edit" at bounding box center [866, 182] width 36 height 9
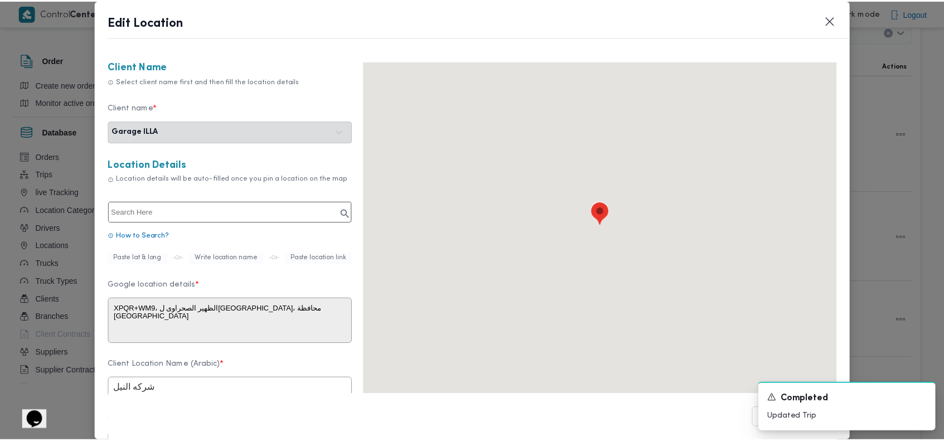
scroll to position [366, 0]
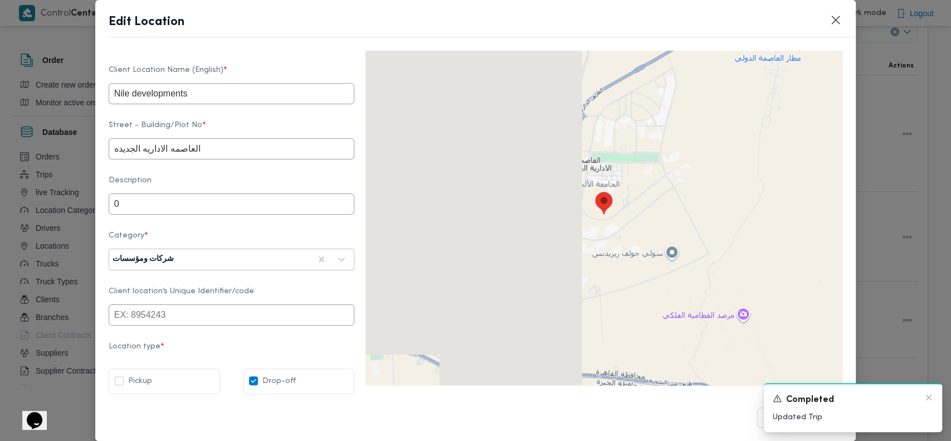
type textarea "XPQR+WM9 الظهير الصحراوى لمحافظة ال، مصر"
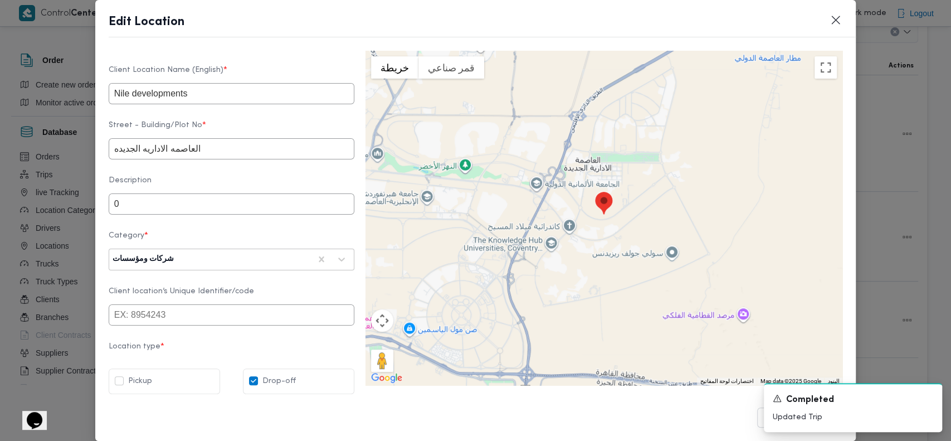
click at [179, 381] on div "Pickup" at bounding box center [164, 381] width 99 height 13
checkbox input "true"
click at [927, 399] on icon "Dismiss toast" at bounding box center [929, 397] width 9 height 9
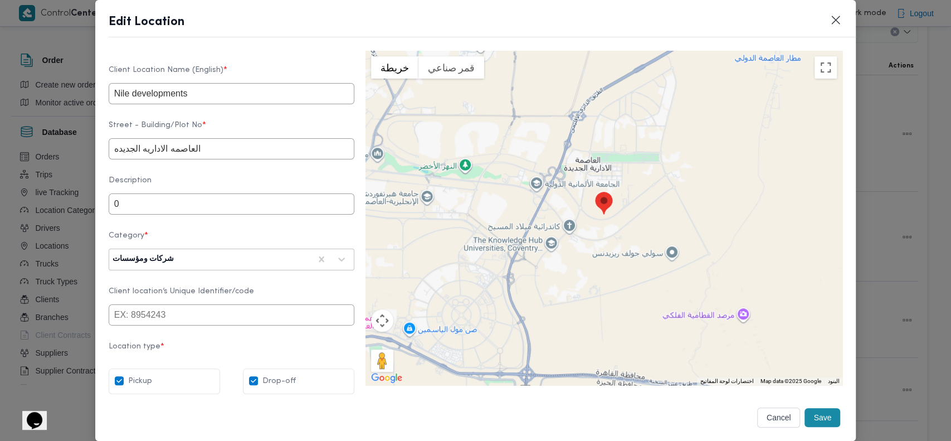
click at [810, 410] on button "Save" at bounding box center [823, 417] width 36 height 19
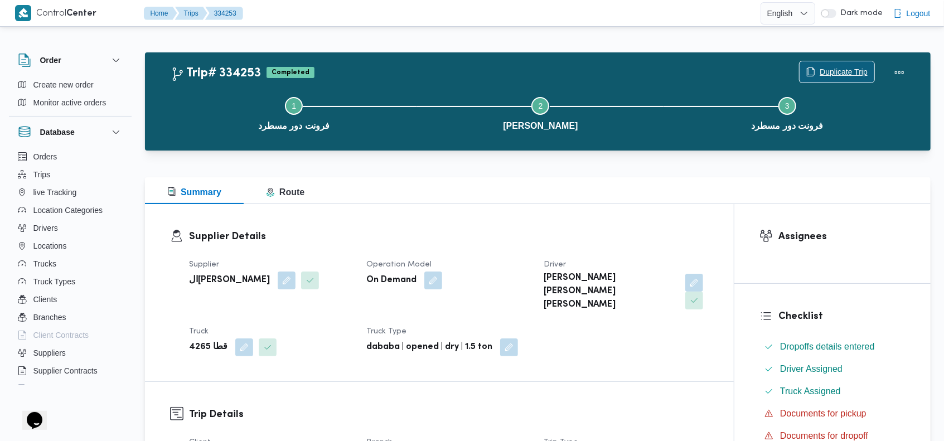
click at [842, 69] on span "Duplicate Trip" at bounding box center [843, 71] width 48 height 13
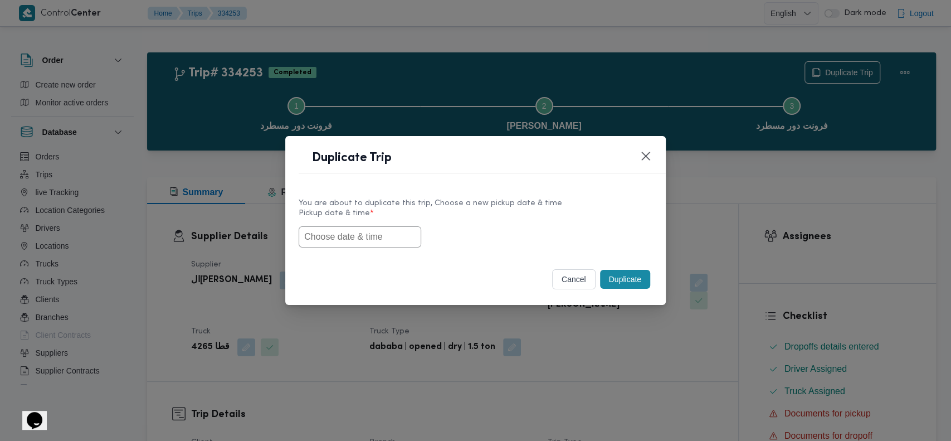
click at [343, 237] on input "text" at bounding box center [360, 236] width 123 height 21
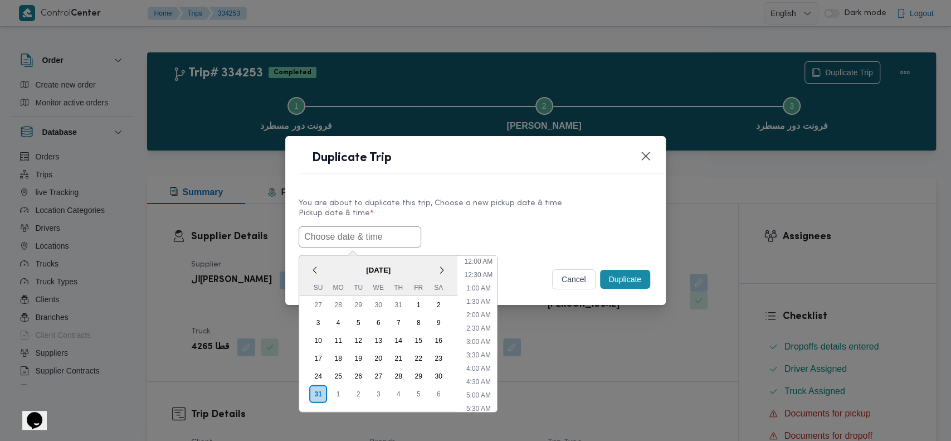
scroll to position [450, 0]
click at [397, 373] on div "28" at bounding box center [399, 376] width 18 height 18
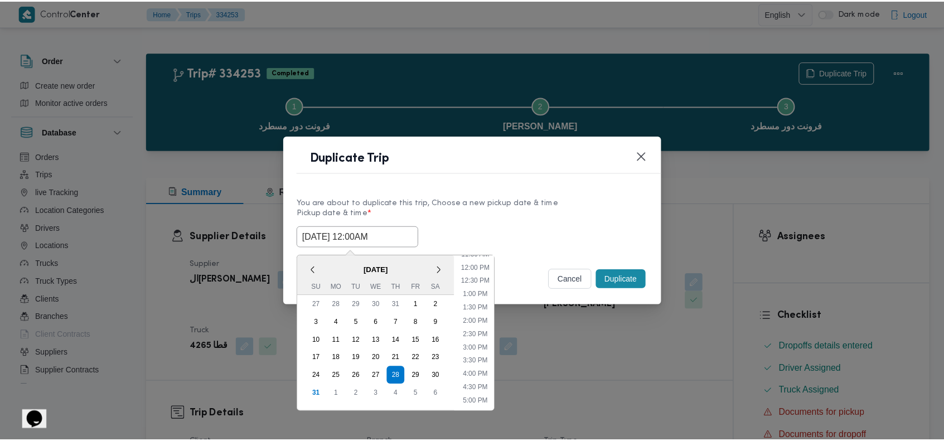
scroll to position [179, 0]
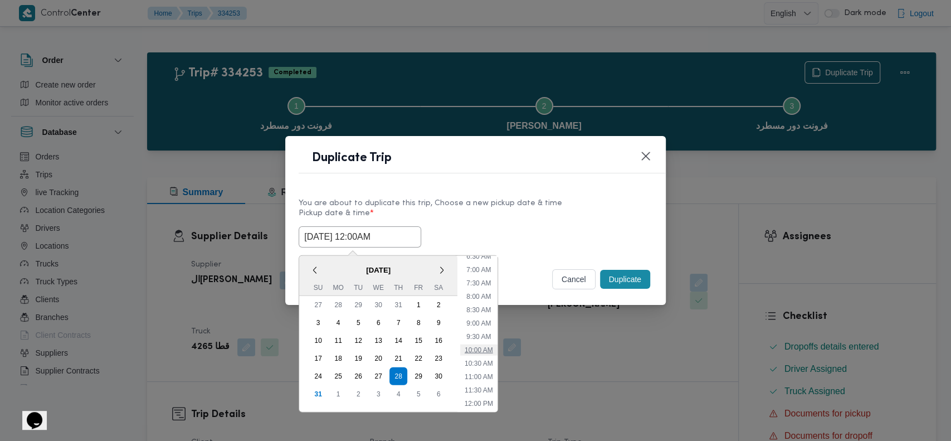
click at [484, 344] on li "10:00 AM" at bounding box center [478, 349] width 37 height 11
type input "[DATE] 10:00AM"
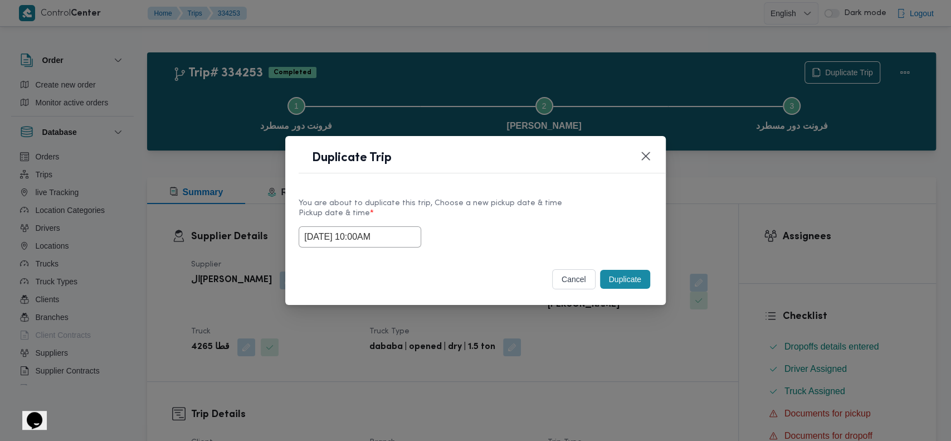
click at [615, 279] on button "Duplicate" at bounding box center [625, 279] width 50 height 19
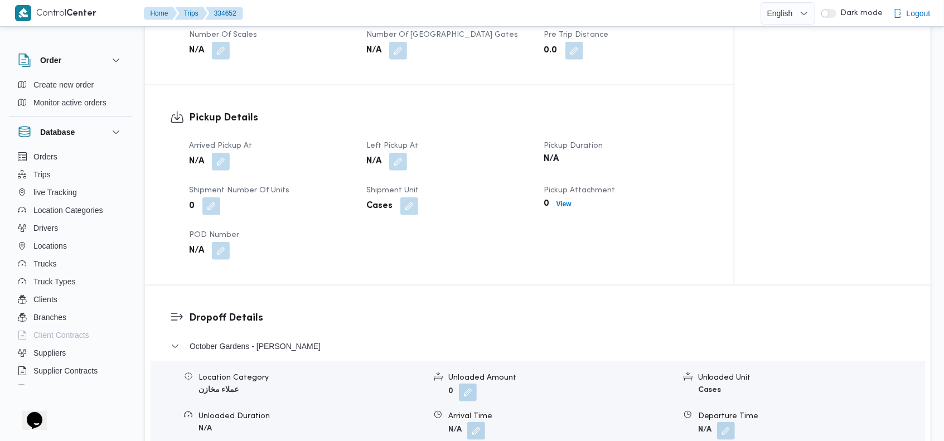
scroll to position [635, 0]
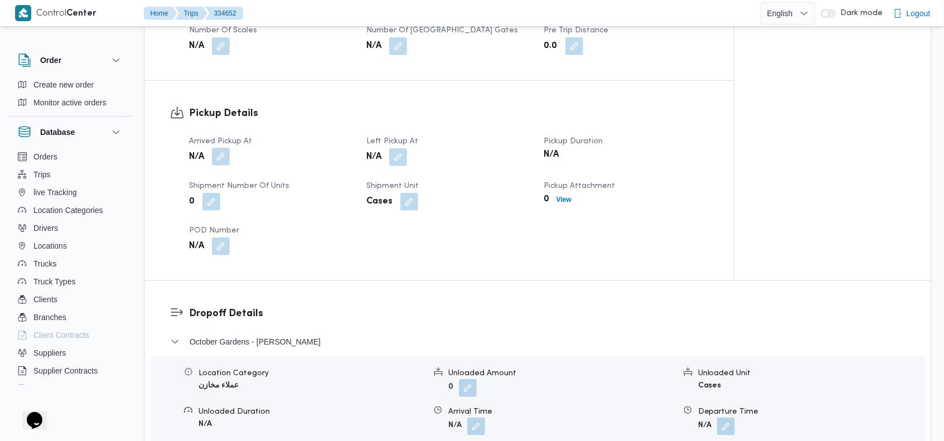
click at [226, 148] on button "button" at bounding box center [221, 157] width 18 height 18
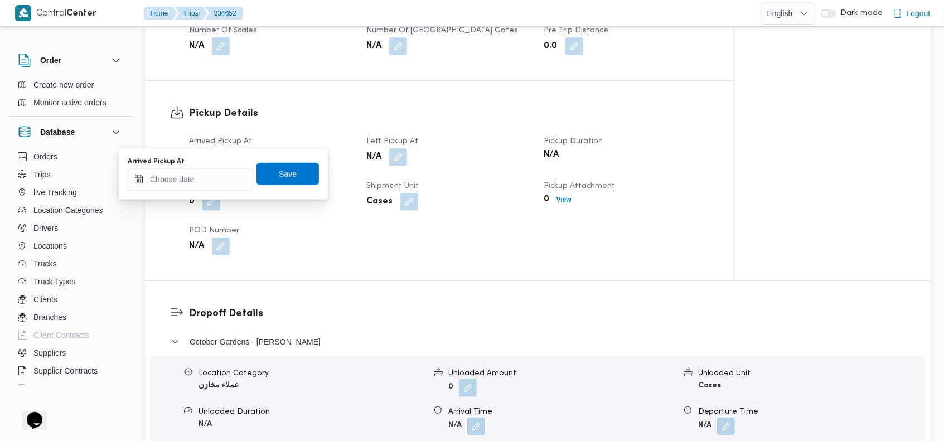
click at [193, 227] on span "POD Number" at bounding box center [214, 230] width 50 height 7
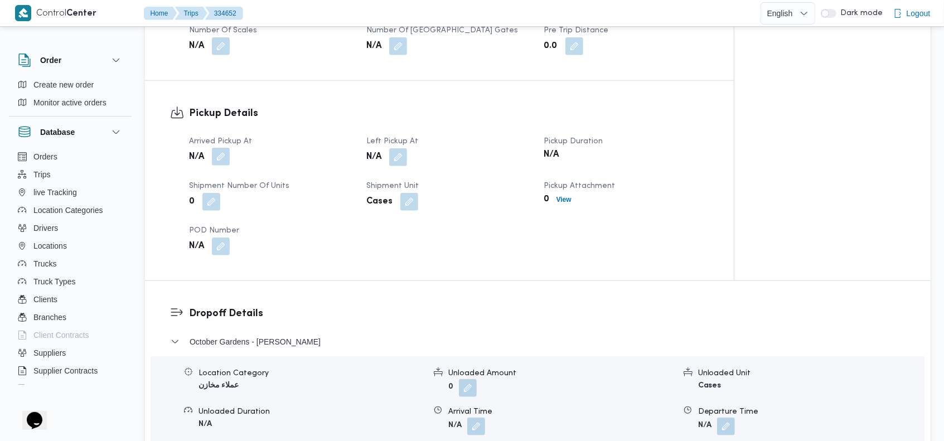
click at [213, 148] on button "button" at bounding box center [221, 157] width 18 height 18
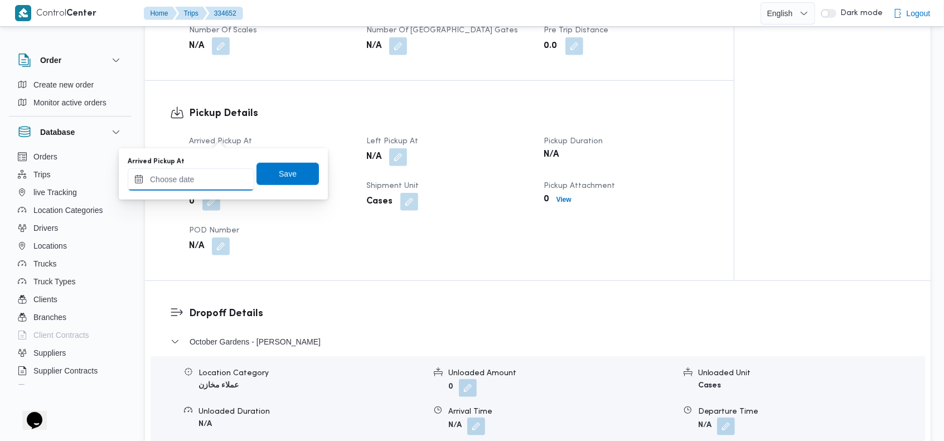
click at [189, 171] on input "Arrived Pickup At" at bounding box center [191, 179] width 127 height 22
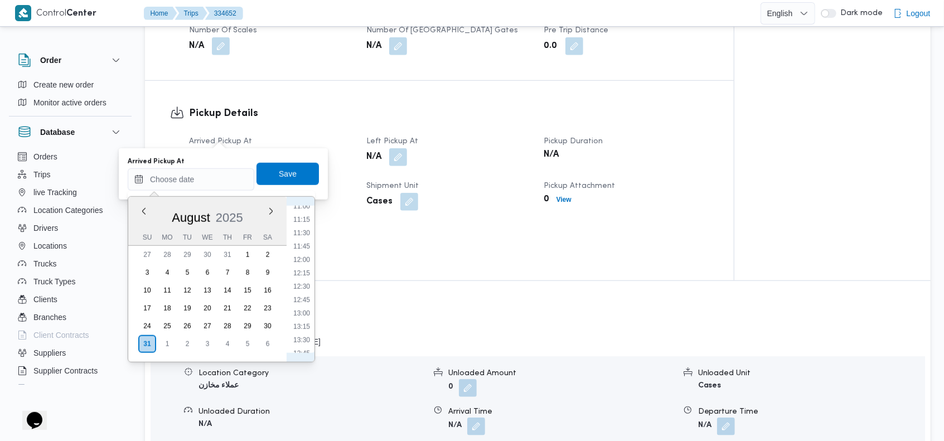
scroll to position [585, 0]
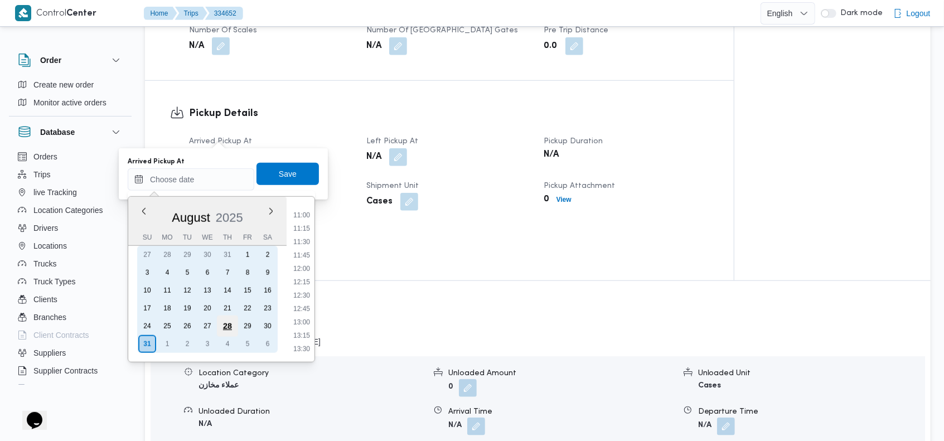
click at [226, 322] on div "28" at bounding box center [227, 325] width 21 height 21
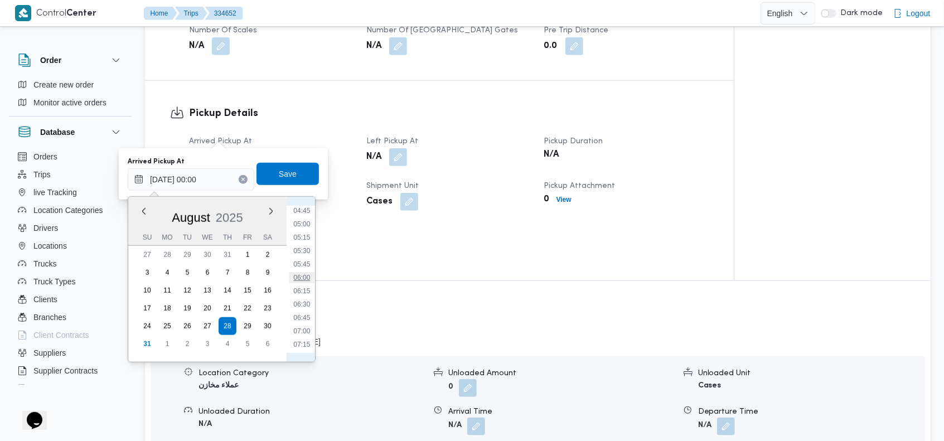
click at [313, 269] on ul "00:00 00:15 00:30 00:45 01:00 01:15 01:30 01:45 02:00 02:15 02:30 02:45 03:00 0…" at bounding box center [302, 279] width 26 height 147
click at [305, 239] on li "10:00" at bounding box center [302, 235] width 26 height 11
type input "[DATE] 10:00"
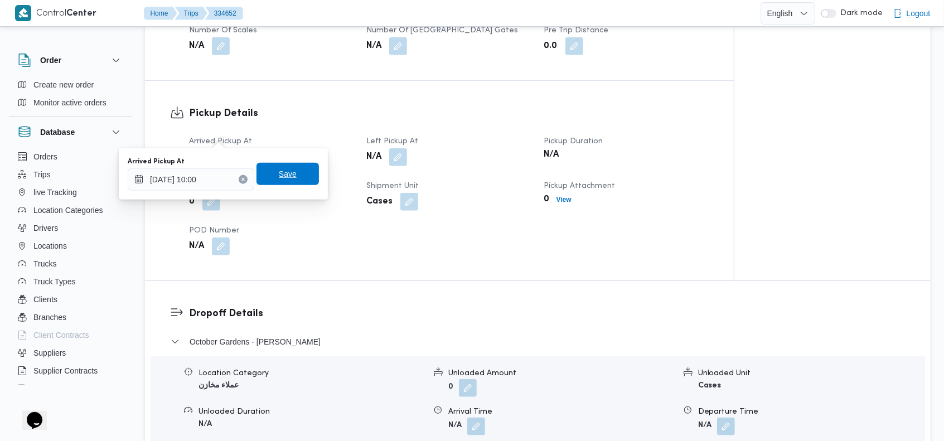
click at [295, 176] on span "Save" at bounding box center [287, 174] width 62 height 22
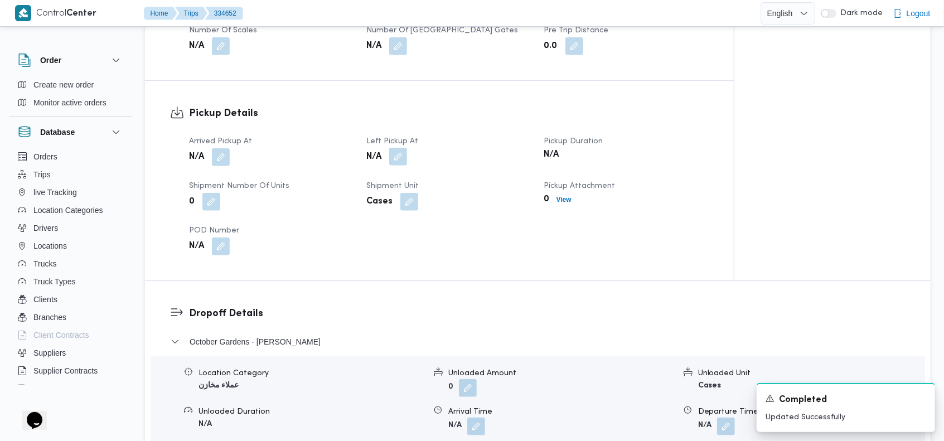
click at [397, 148] on button "button" at bounding box center [398, 157] width 18 height 18
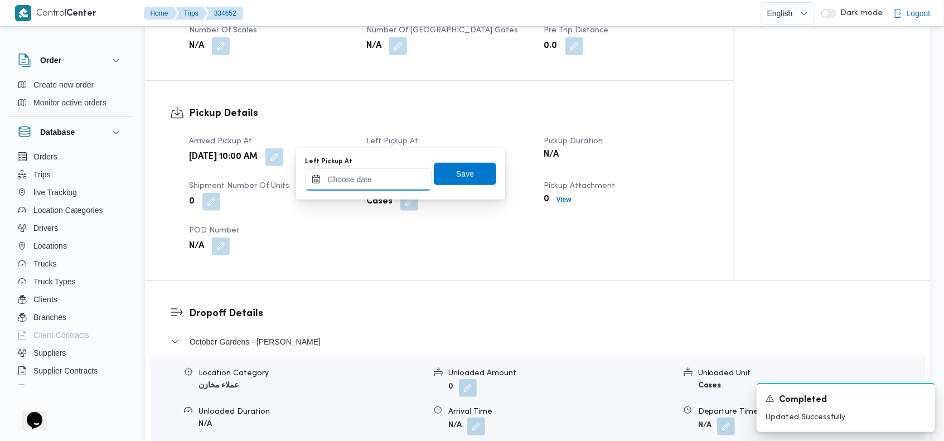
click at [381, 181] on input "Left Pickup At" at bounding box center [368, 179] width 127 height 22
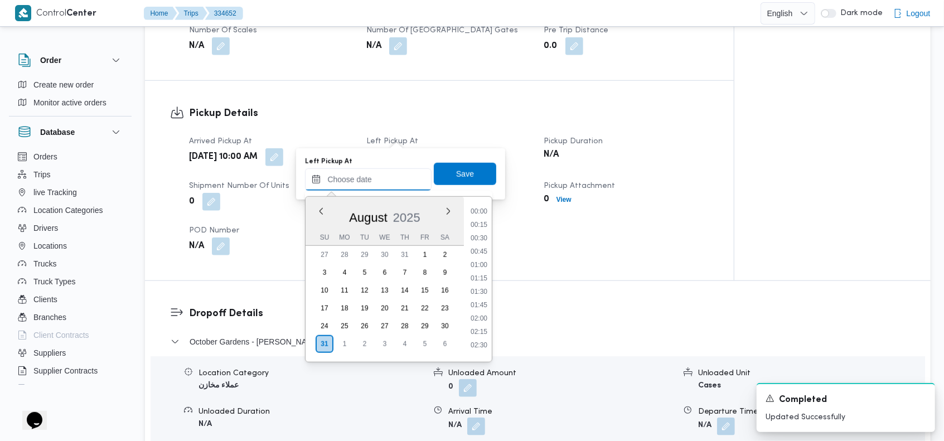
scroll to position [967, 0]
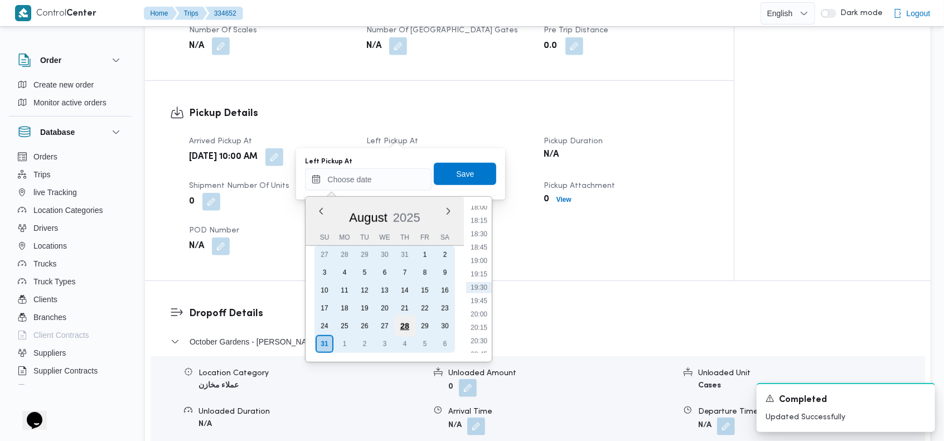
click at [400, 319] on div "28" at bounding box center [404, 325] width 21 height 21
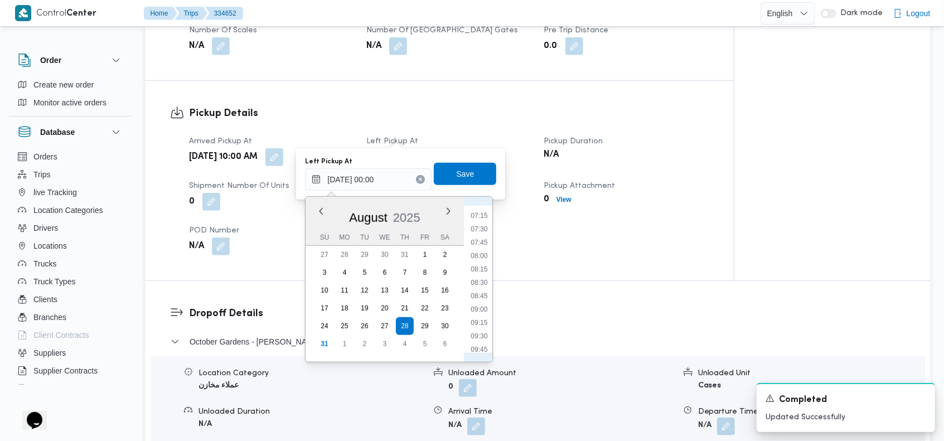
scroll to position [511, 0]
click at [477, 271] on li "10:45" at bounding box center [480, 275] width 26 height 11
type input "[DATE] 10:45"
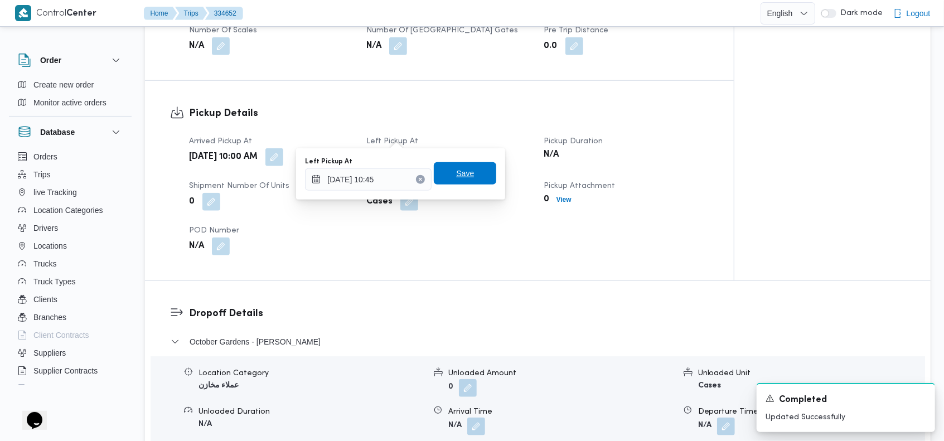
click at [462, 173] on span "Save" at bounding box center [465, 173] width 18 height 13
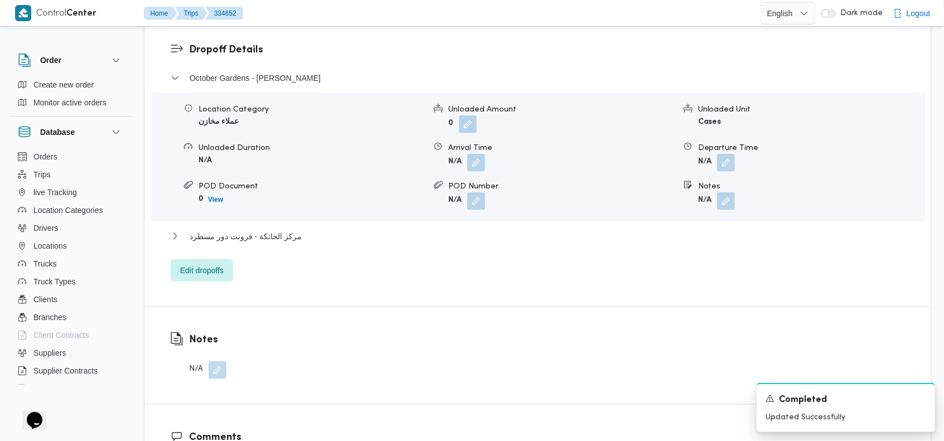
scroll to position [914, 0]
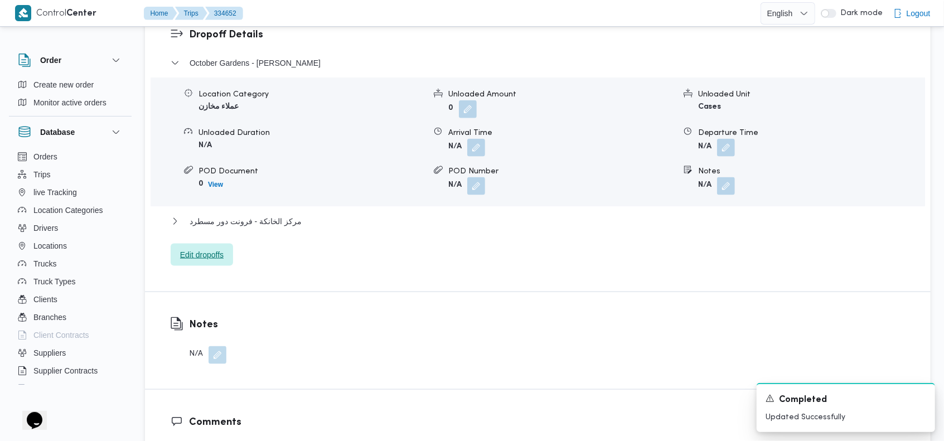
click at [205, 244] on span "Edit dropoffs" at bounding box center [202, 255] width 62 height 22
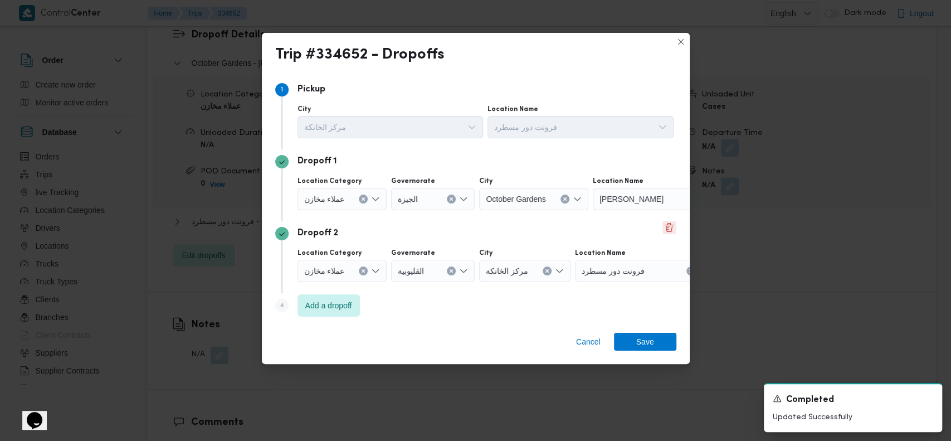
click at [663, 229] on button "Delete" at bounding box center [669, 227] width 13 height 13
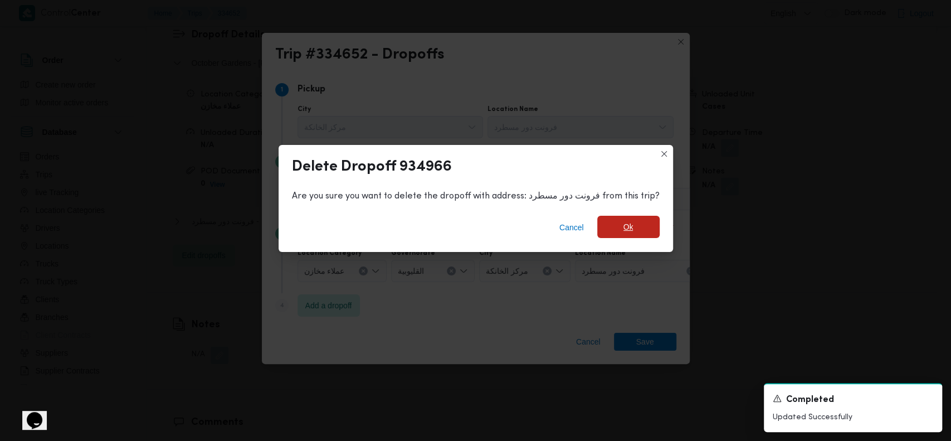
click at [640, 226] on span "Ok" at bounding box center [629, 227] width 62 height 22
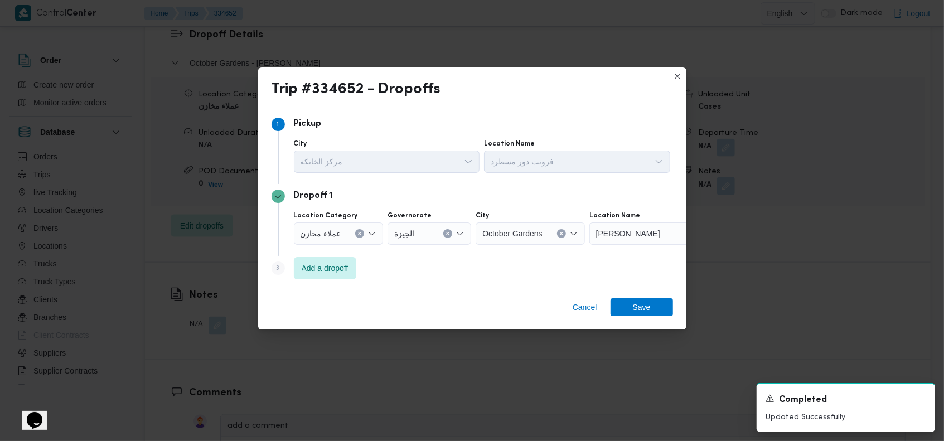
click at [355, 233] on button "Clear input" at bounding box center [359, 233] width 9 height 9
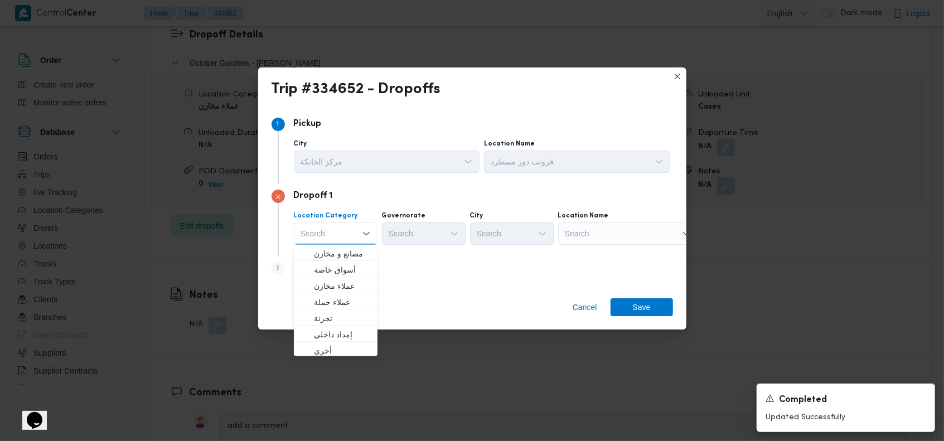
click at [636, 240] on div "Search" at bounding box center [627, 233] width 139 height 22
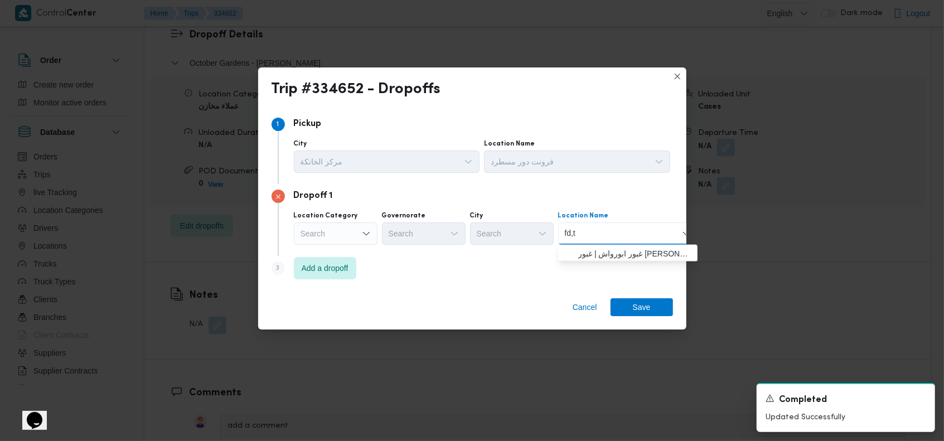
click at [569, 238] on input "fd,t" at bounding box center [571, 233] width 12 height 13
click at [569, 238] on input "fd," at bounding box center [570, 233] width 10 height 13
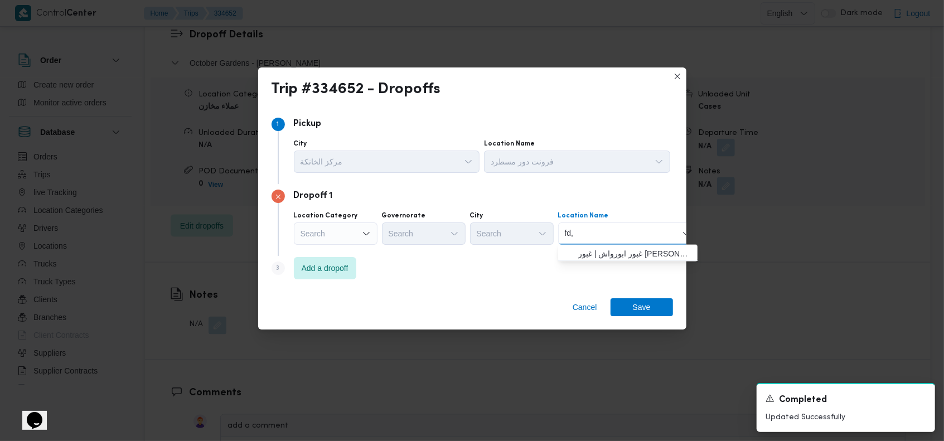
click at [569, 238] on input "fd," at bounding box center [570, 233] width 10 height 13
type input "بيو"
click at [611, 252] on span "بيو فانا - شبرامنت | W5JP+249 | شبرا منت" at bounding box center [634, 253] width 113 height 13
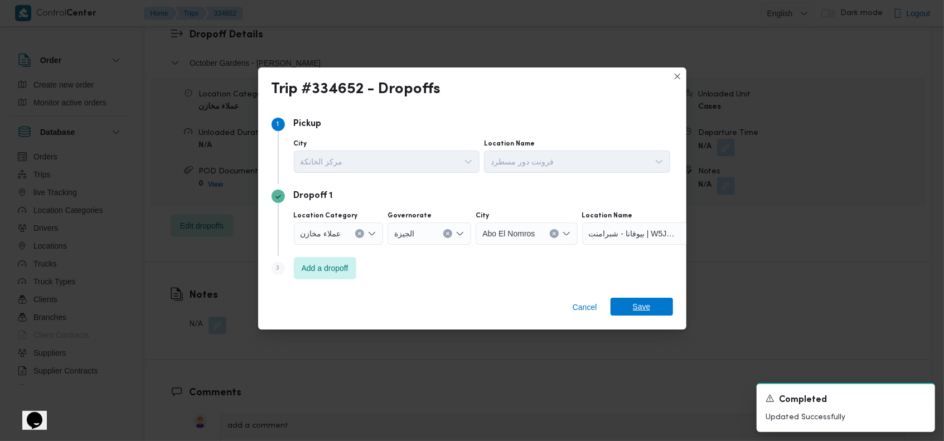
click at [633, 302] on span "Save" at bounding box center [642, 307] width 18 height 18
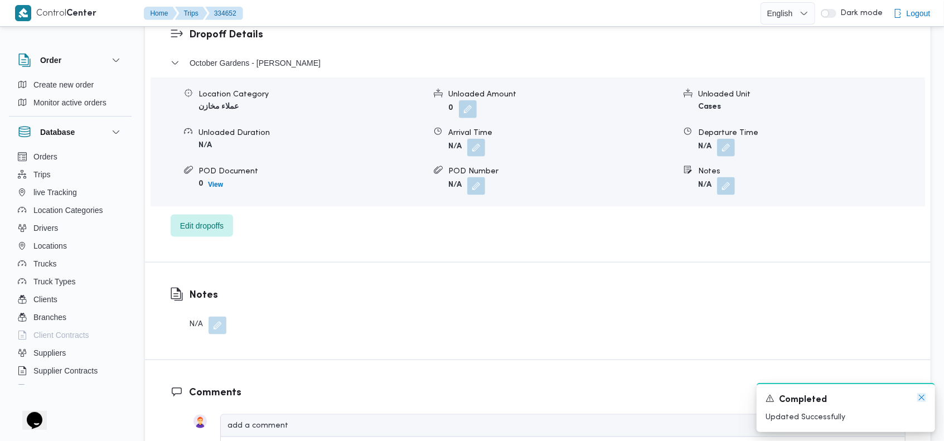
click at [917, 395] on icon "Dismiss toast" at bounding box center [921, 397] width 9 height 9
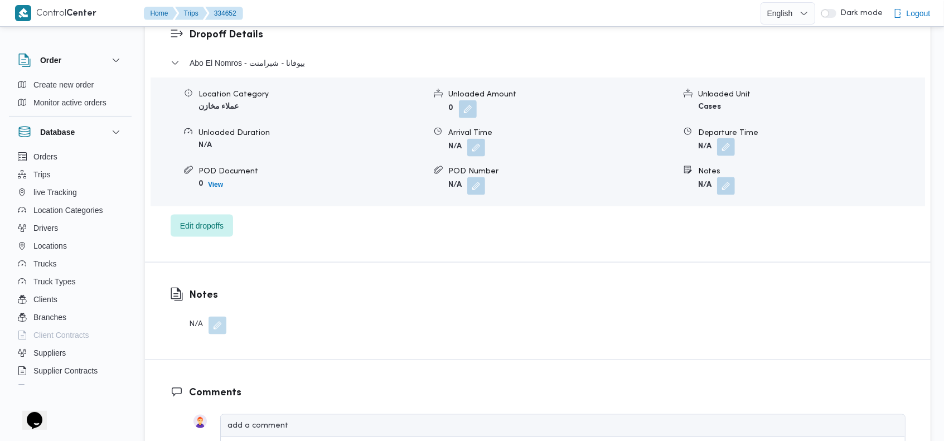
click at [729, 138] on button "button" at bounding box center [726, 147] width 18 height 18
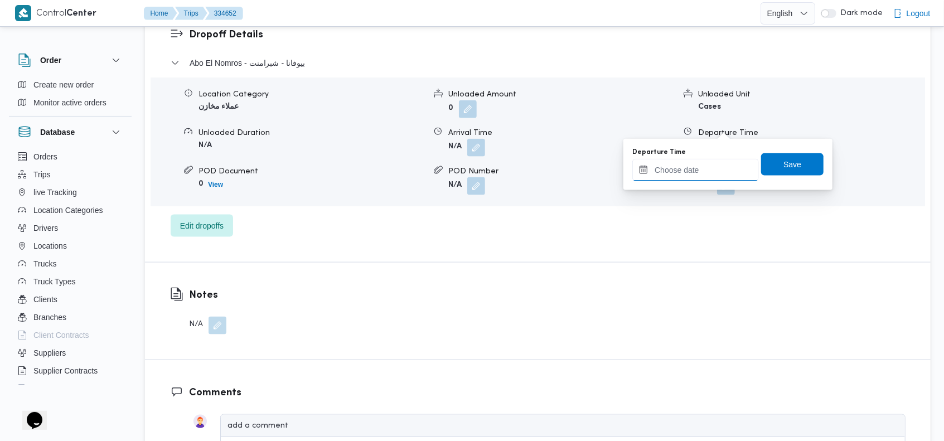
click at [668, 162] on input "Departure Time" at bounding box center [695, 170] width 127 height 22
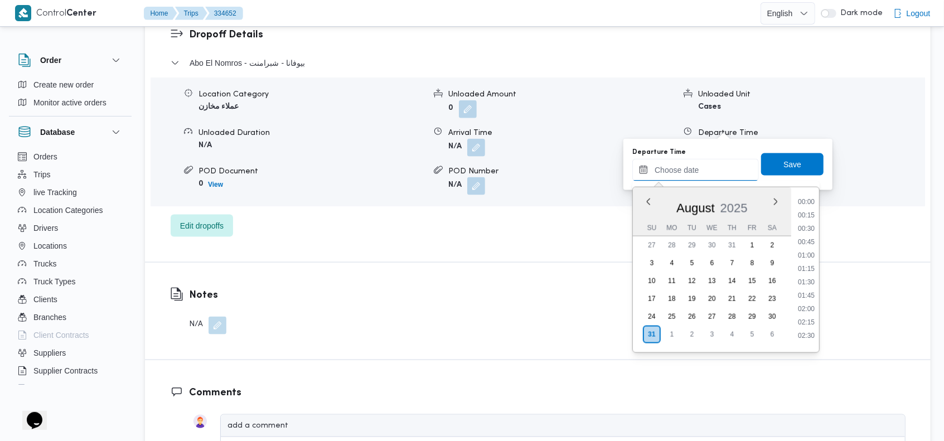
scroll to position [967, 0]
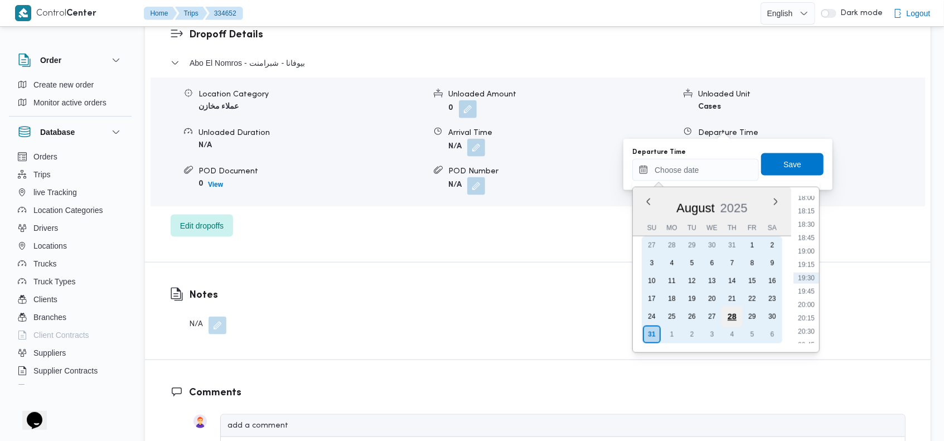
click at [727, 313] on div "28" at bounding box center [731, 316] width 21 height 21
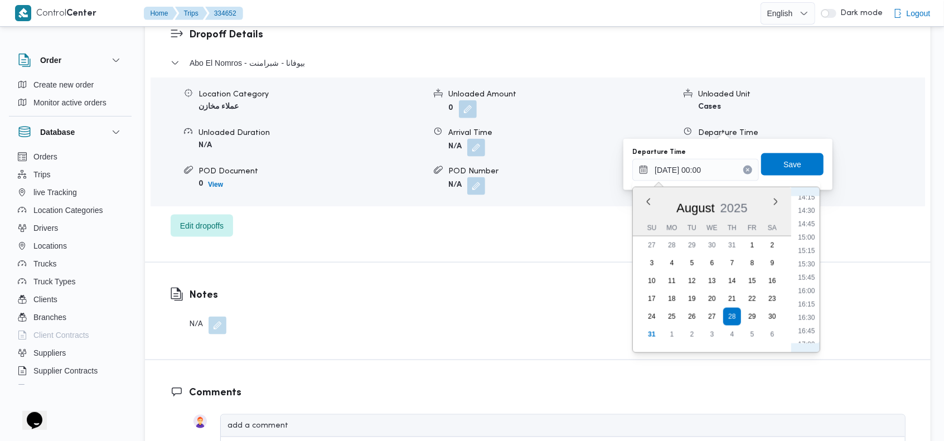
scroll to position [639, 0]
click at [814, 310] on li "14:00" at bounding box center [807, 312] width 26 height 11
type input "[DATE] 14:00"
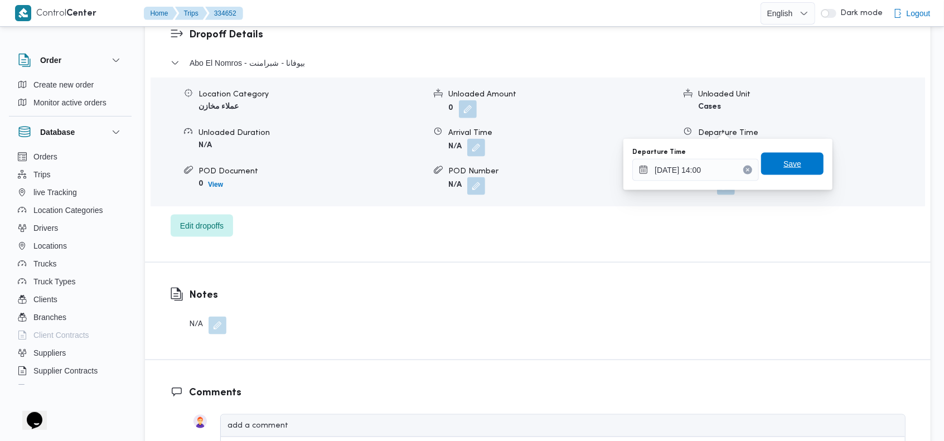
click at [786, 158] on span "Save" at bounding box center [792, 163] width 18 height 13
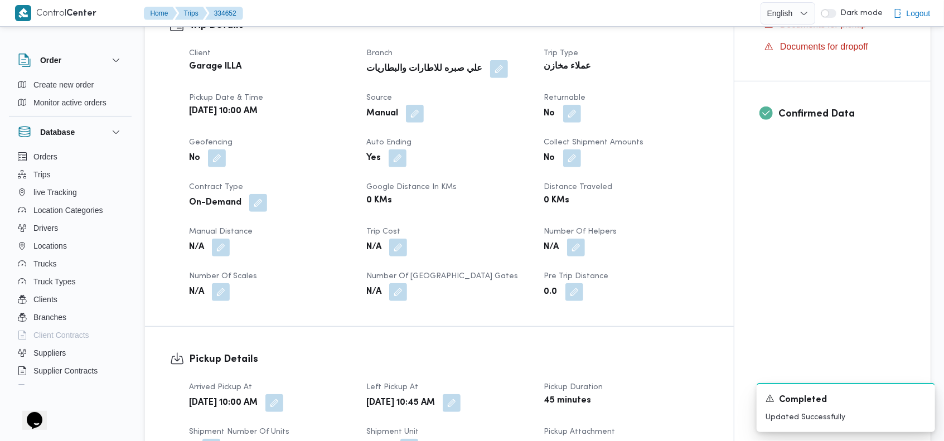
scroll to position [391, 0]
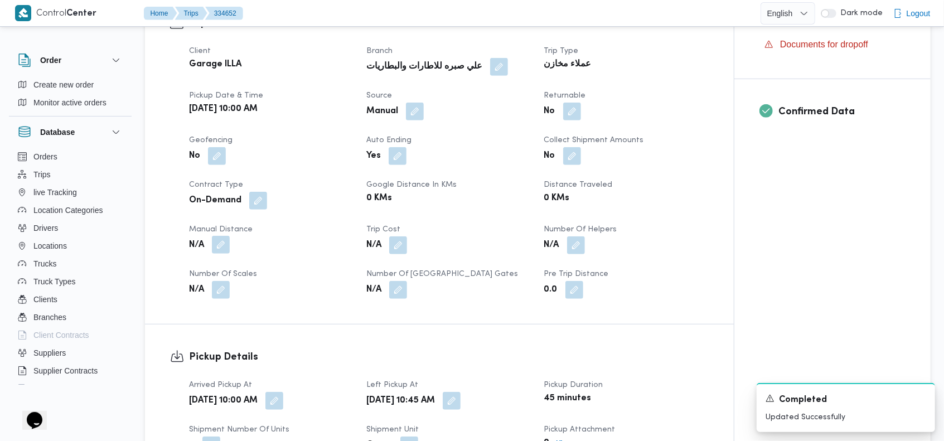
click at [218, 236] on button "button" at bounding box center [221, 245] width 18 height 18
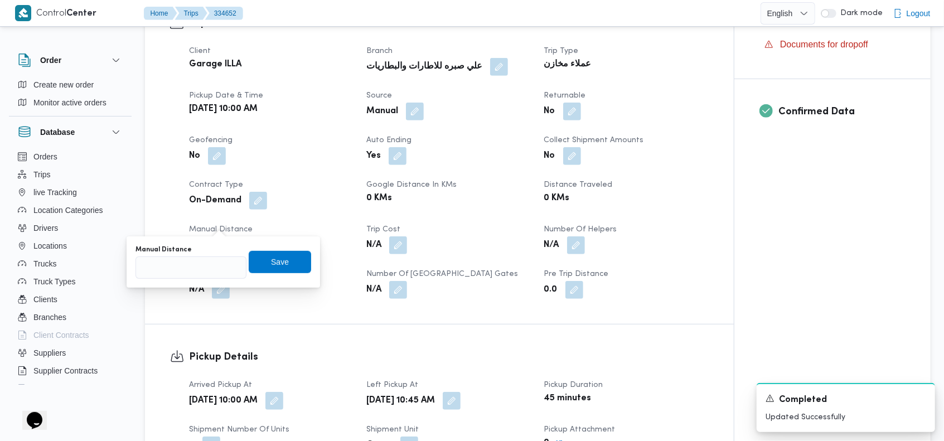
click at [186, 292] on div "Trip Details Client Garage ILLA Branch علي صبره للاطارات والبطاريات Trip Type ع…" at bounding box center [439, 157] width 589 height 333
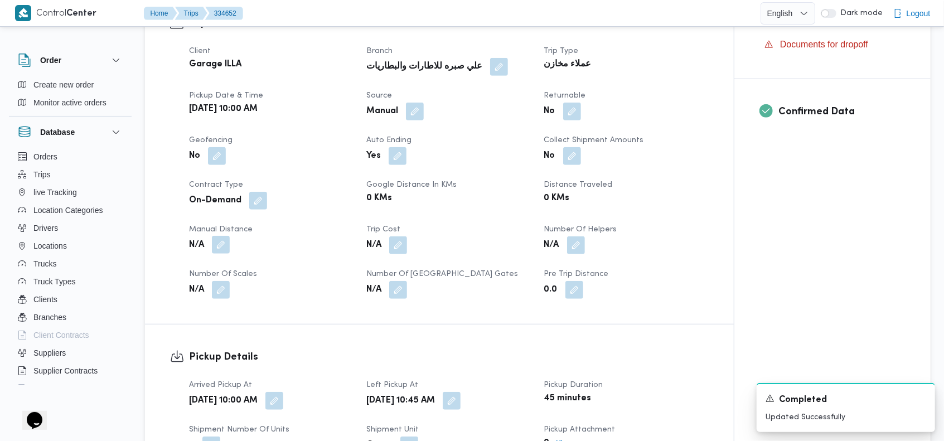
drag, startPoint x: 220, startPoint y: 224, endPoint x: 217, endPoint y: 231, distance: 7.1
click at [220, 236] on button "button" at bounding box center [221, 245] width 18 height 18
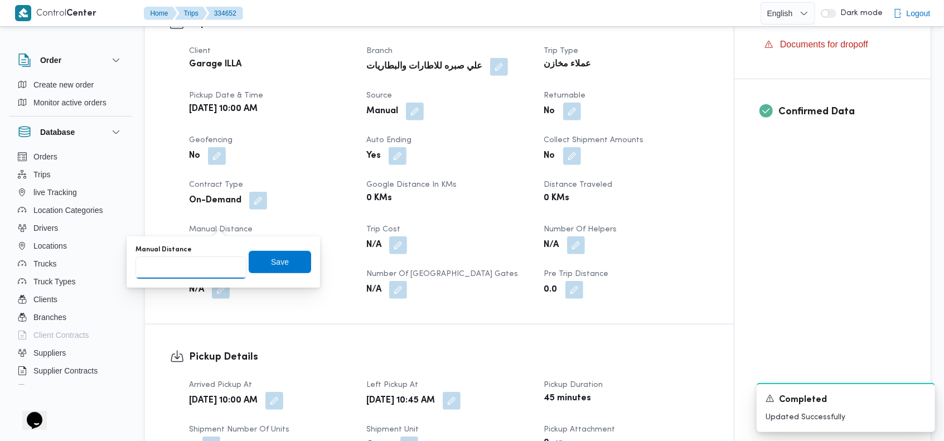
click at [201, 268] on input "Manual Distance" at bounding box center [190, 267] width 111 height 22
type input "55"
click at [276, 256] on span "Save" at bounding box center [280, 261] width 18 height 13
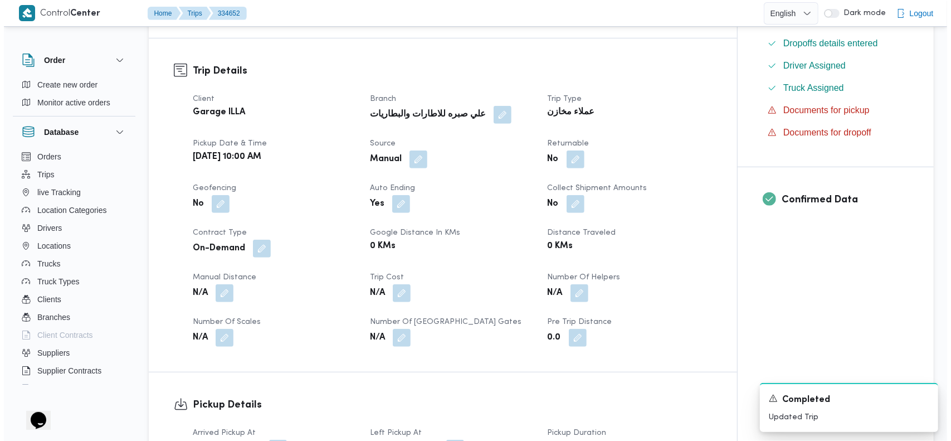
scroll to position [0, 0]
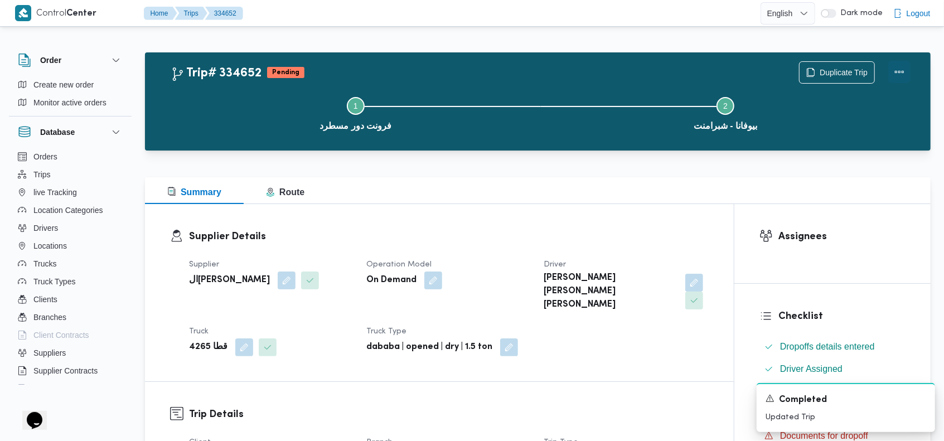
click at [897, 74] on button "Actions" at bounding box center [899, 72] width 22 height 22
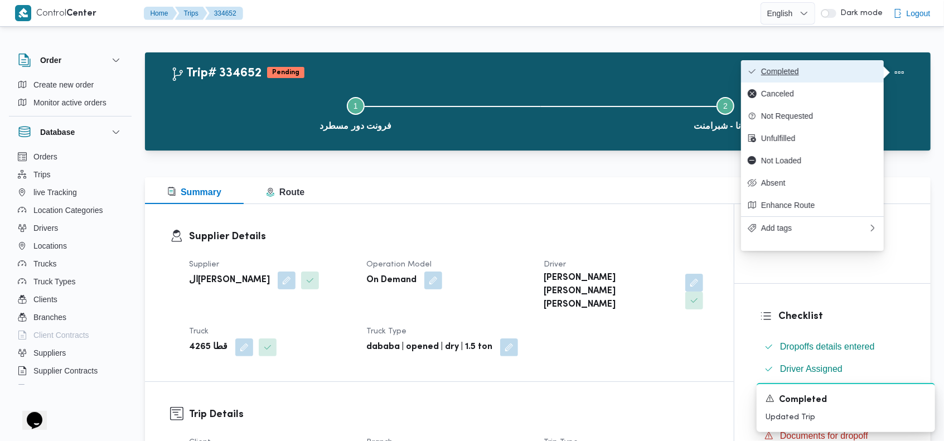
click at [834, 81] on button "Completed" at bounding box center [812, 71] width 143 height 22
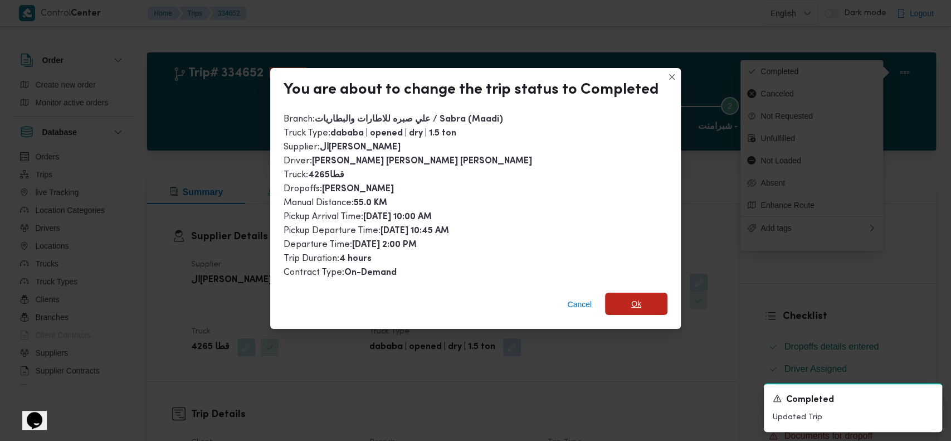
click at [650, 305] on span "Ok" at bounding box center [636, 304] width 62 height 22
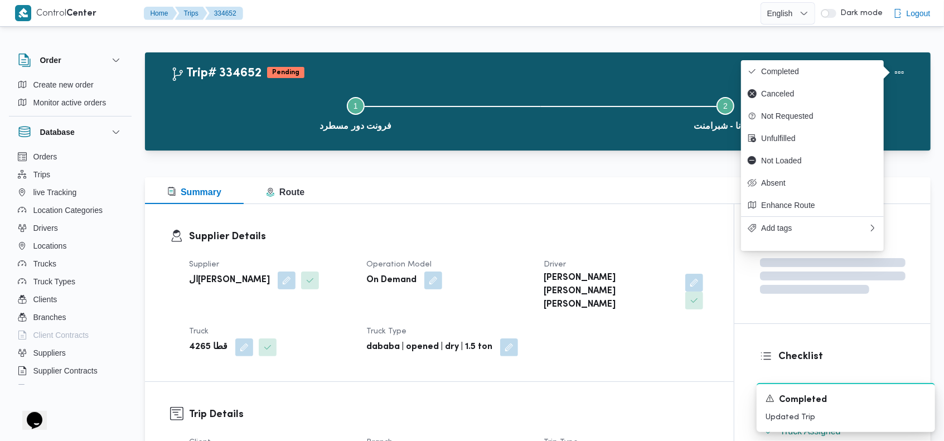
click at [535, 82] on div "Step 1 is incomplete 1 فرونت دور مسطرد Step 2 is incomplete 2 بيوفانا - شبرامنت" at bounding box center [540, 112] width 753 height 71
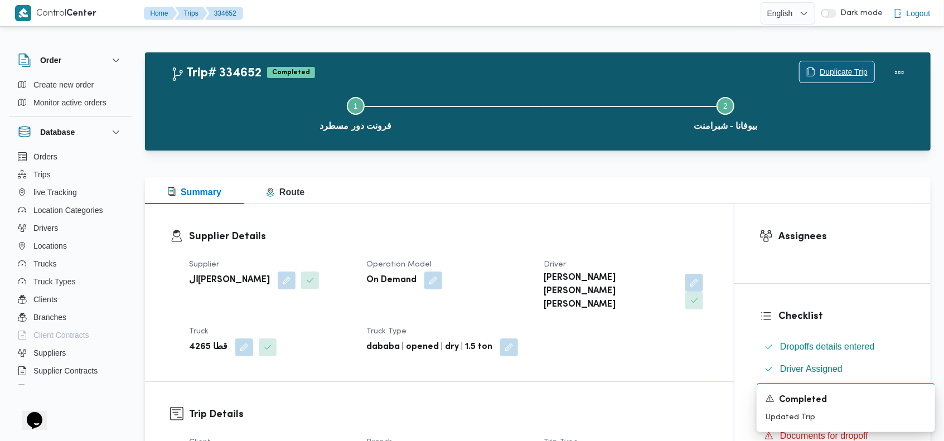
click at [836, 69] on span "Duplicate Trip" at bounding box center [843, 71] width 48 height 13
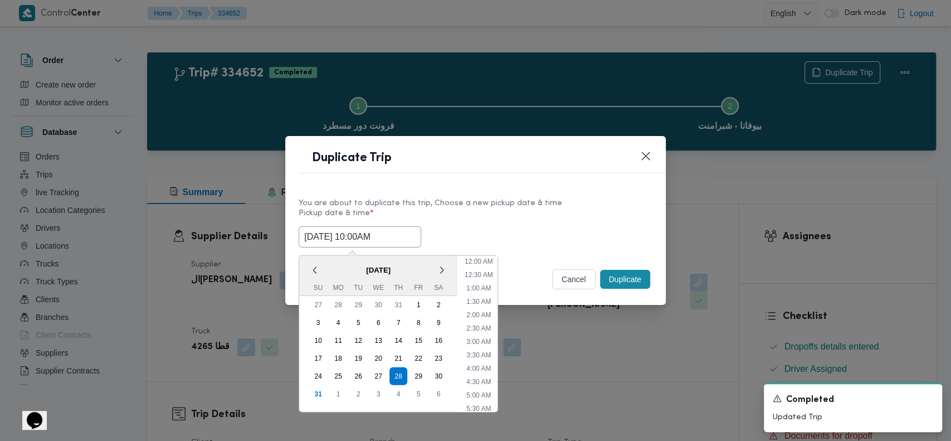
click at [353, 243] on input "[DATE] 10:00AM" at bounding box center [360, 236] width 123 height 21
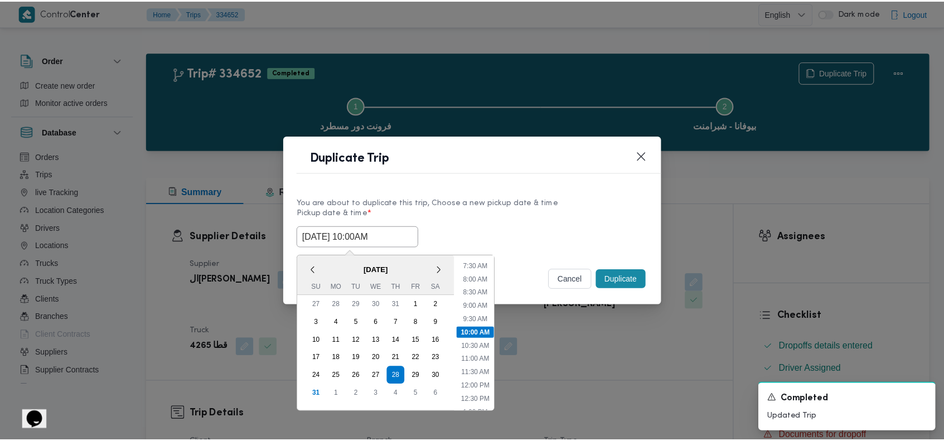
scroll to position [331, 0]
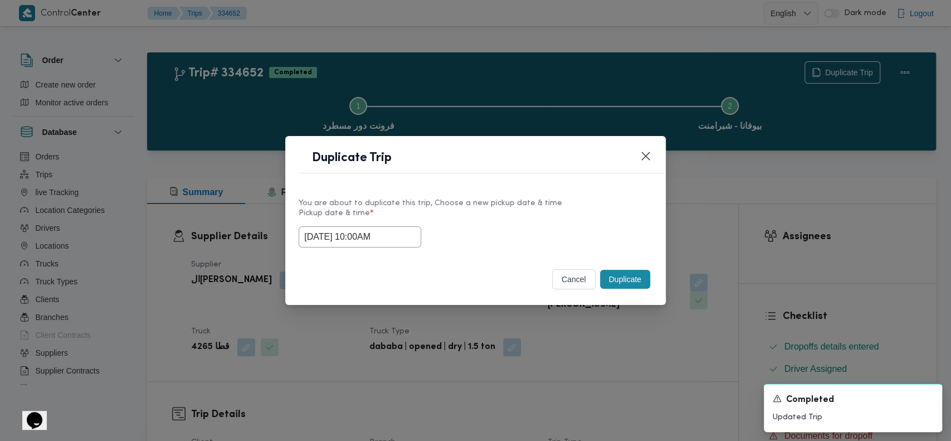
click at [567, 278] on button "cancel" at bounding box center [573, 279] width 43 height 20
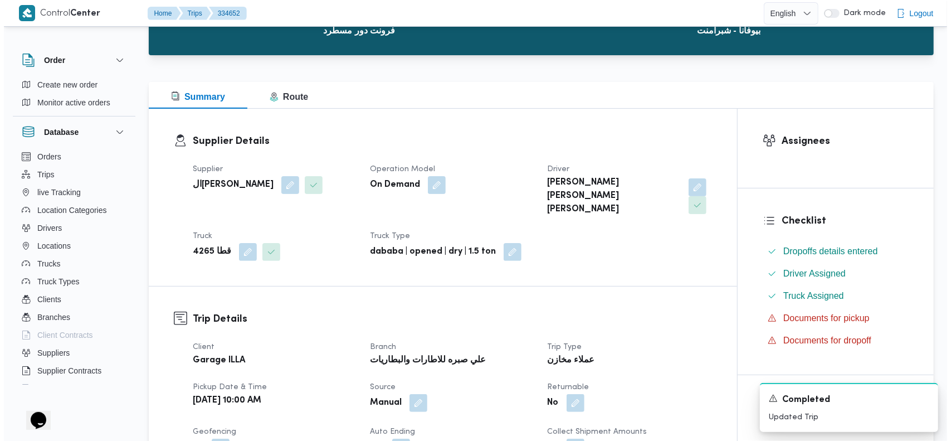
scroll to position [0, 0]
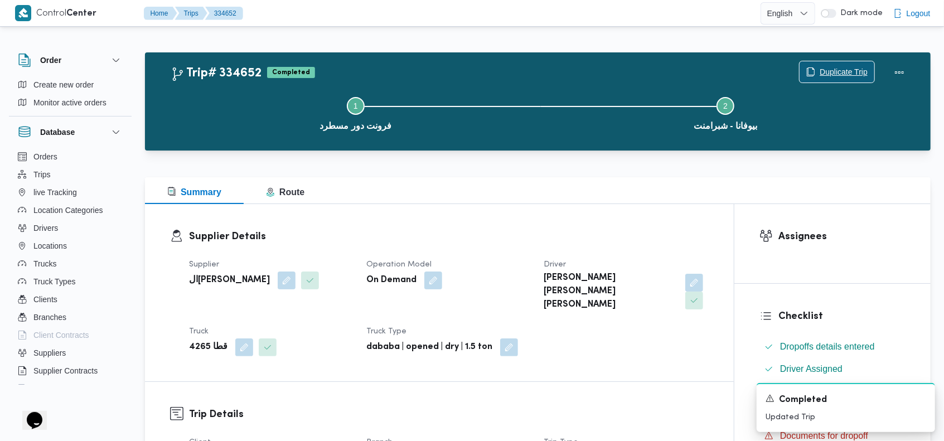
drag, startPoint x: 836, startPoint y: 67, endPoint x: 834, endPoint y: 73, distance: 5.8
click at [834, 73] on span "Duplicate Trip" at bounding box center [843, 71] width 48 height 13
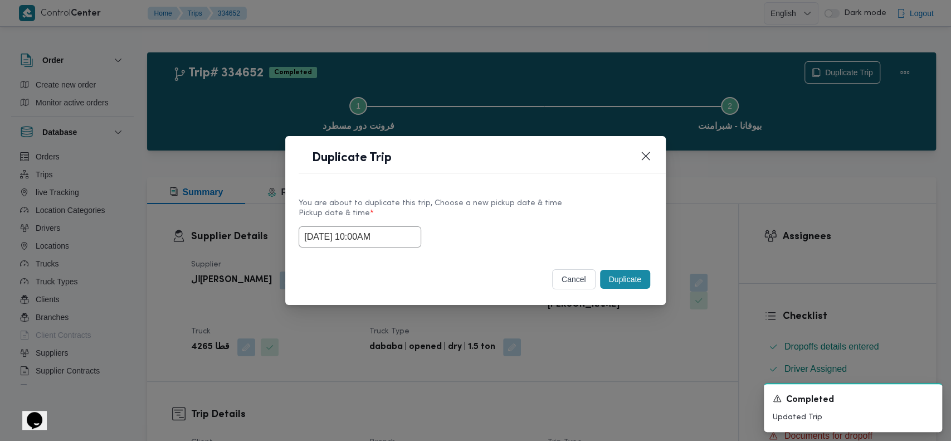
click at [390, 233] on input "[DATE] 10:00AM" at bounding box center [360, 236] width 123 height 21
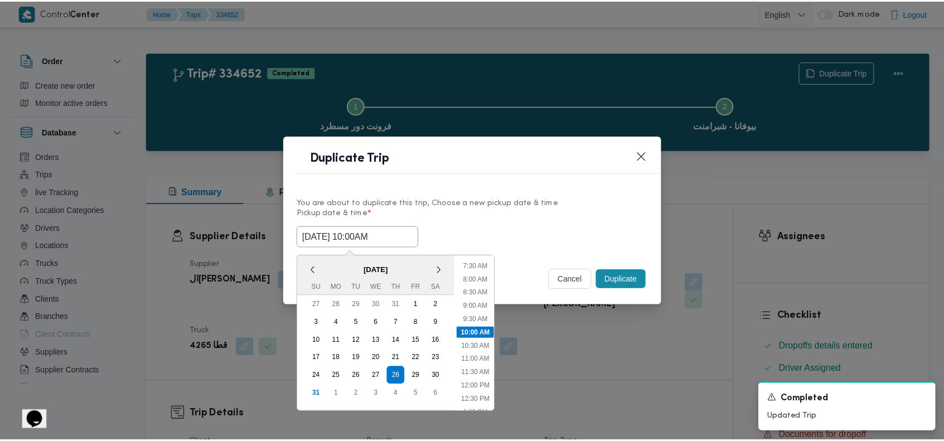
scroll to position [331, 0]
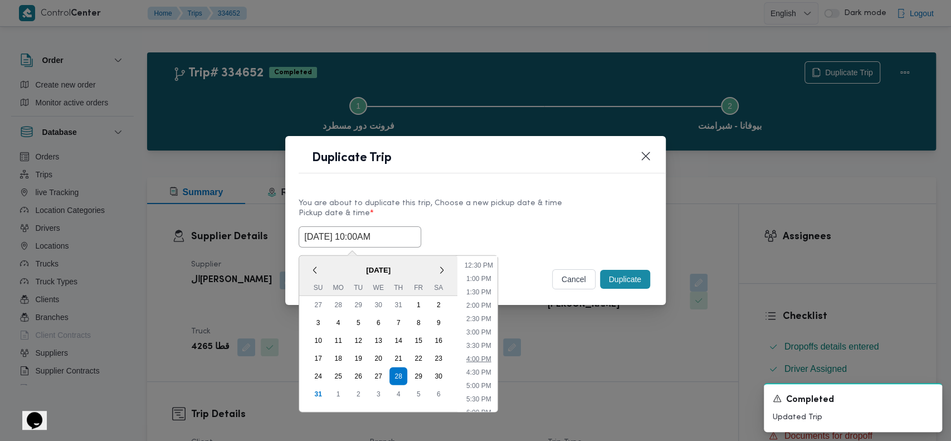
click at [479, 356] on li "4:00 PM" at bounding box center [479, 358] width 34 height 11
type input "[DATE] 4:00PM"
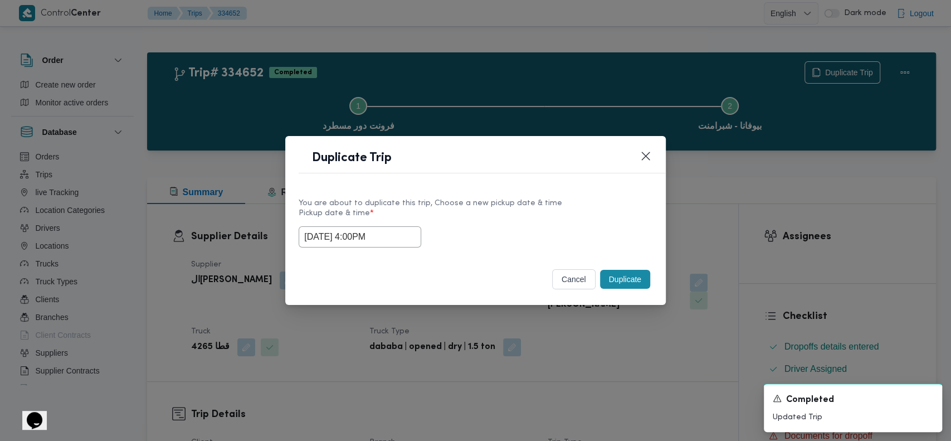
click at [623, 280] on button "Duplicate" at bounding box center [625, 279] width 50 height 19
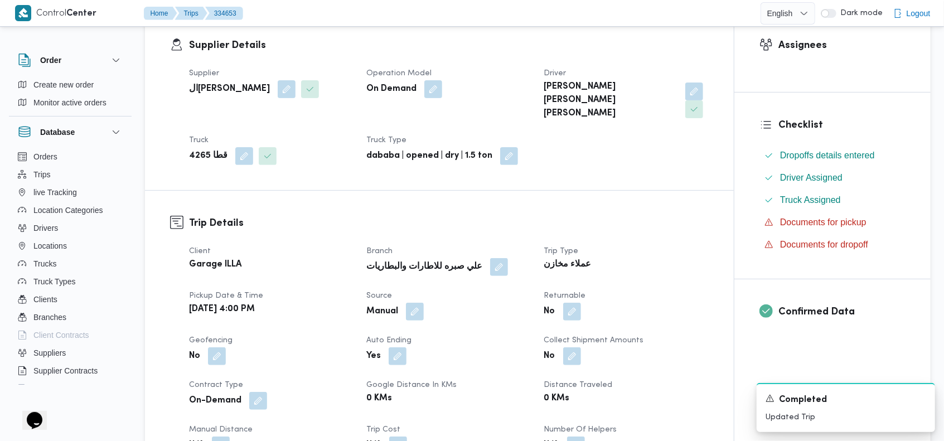
scroll to position [242, 0]
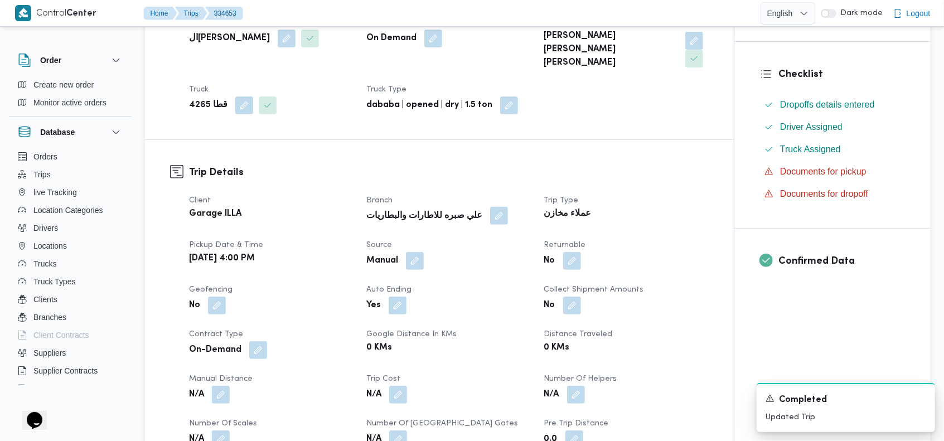
click at [490, 207] on button "button" at bounding box center [499, 216] width 18 height 18
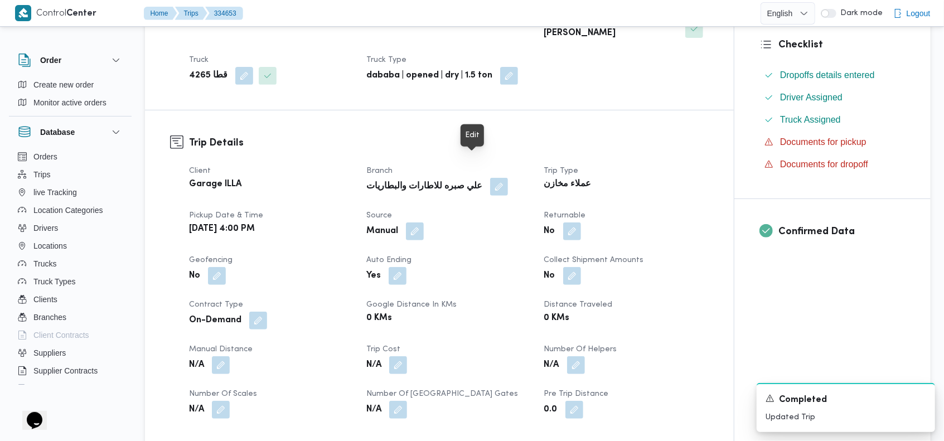
scroll to position [312, 0]
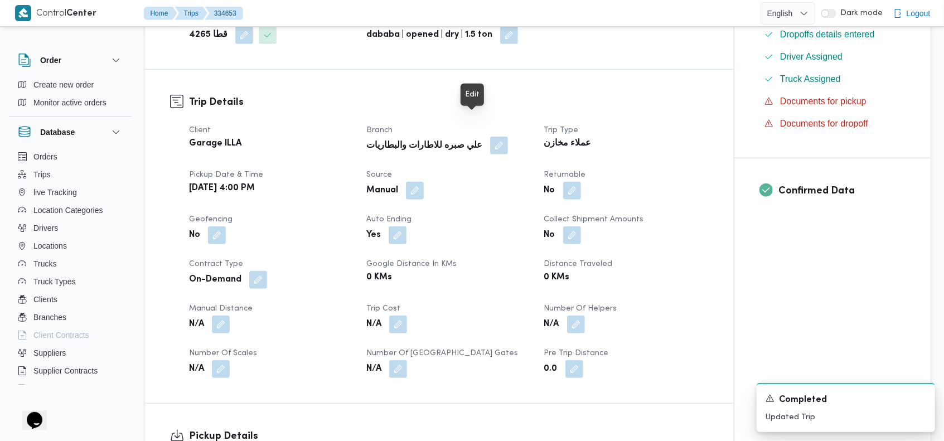
click at [490, 137] on button "button" at bounding box center [499, 146] width 18 height 18
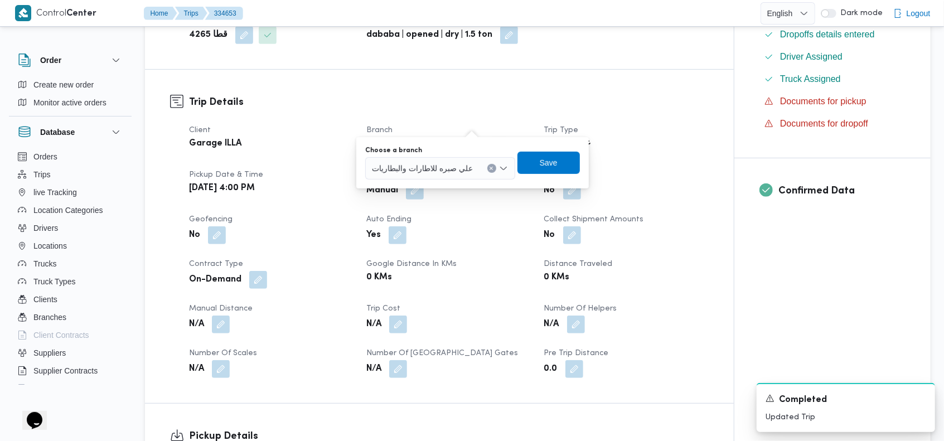
click at [490, 169] on icon "Clear input" at bounding box center [491, 168] width 3 height 3
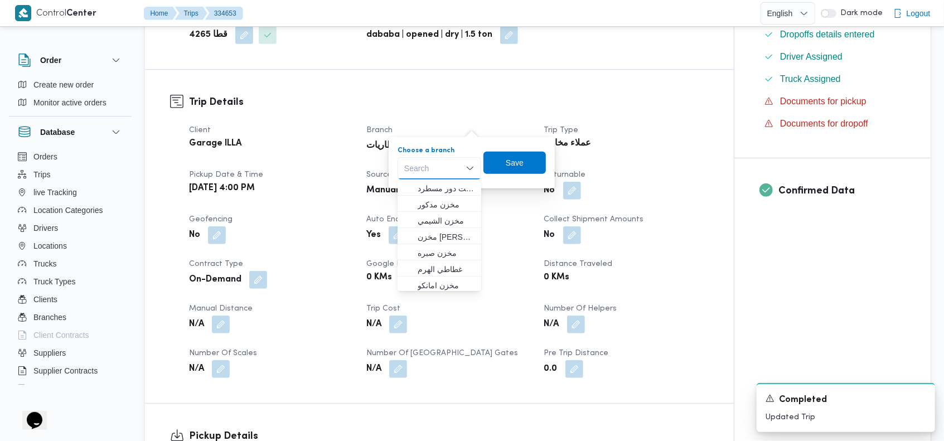
click at [444, 173] on div "Search" at bounding box center [439, 168] width 84 height 22
click at [406, 169] on input "بيو" at bounding box center [409, 168] width 10 height 13
click at [421, 173] on div "النيل النيل" at bounding box center [412, 168] width 21 height 18
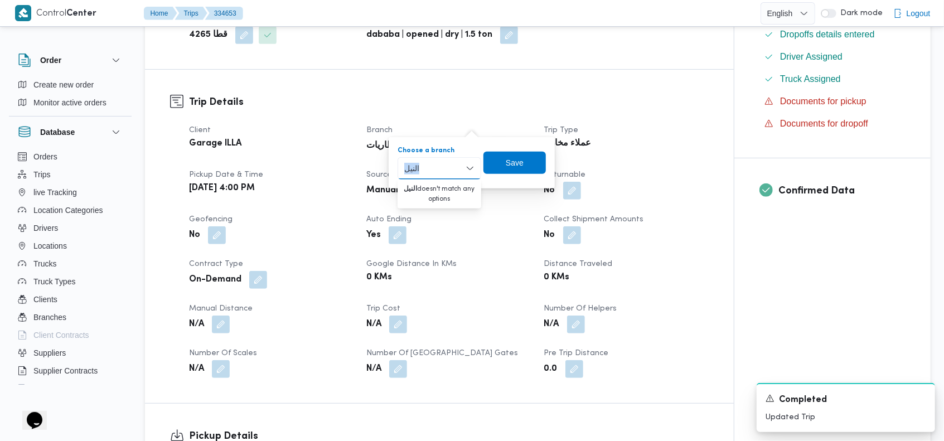
click at [421, 173] on div "النيل النيل" at bounding box center [412, 168] width 21 height 18
click at [430, 168] on div "النيل النيل Combo box. Selected. النيل. Selected. Combo box input. Search. Type…" at bounding box center [439, 168] width 84 height 22
type input "النيل"
click at [430, 184] on mark "النيل" at bounding box center [424, 188] width 15 height 9
click at [511, 169] on span "Save" at bounding box center [516, 162] width 62 height 22
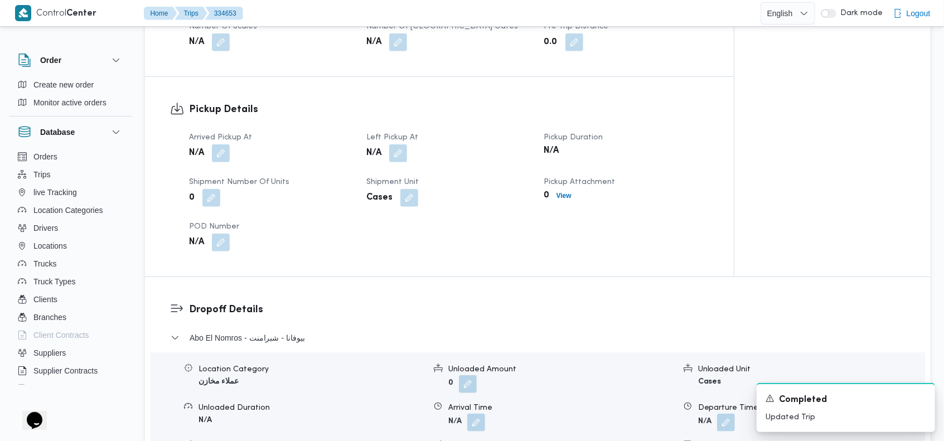
scroll to position [641, 0]
click at [224, 142] on button "button" at bounding box center [221, 151] width 18 height 18
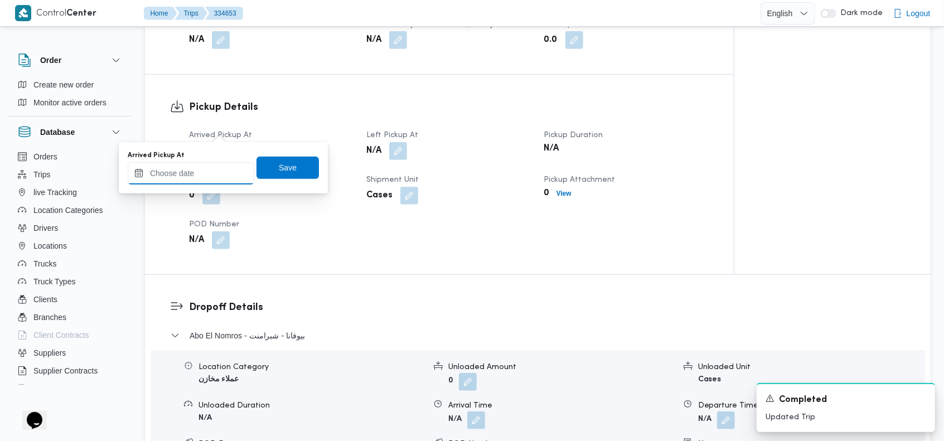
click at [198, 172] on input "Arrived Pickup At" at bounding box center [191, 173] width 127 height 22
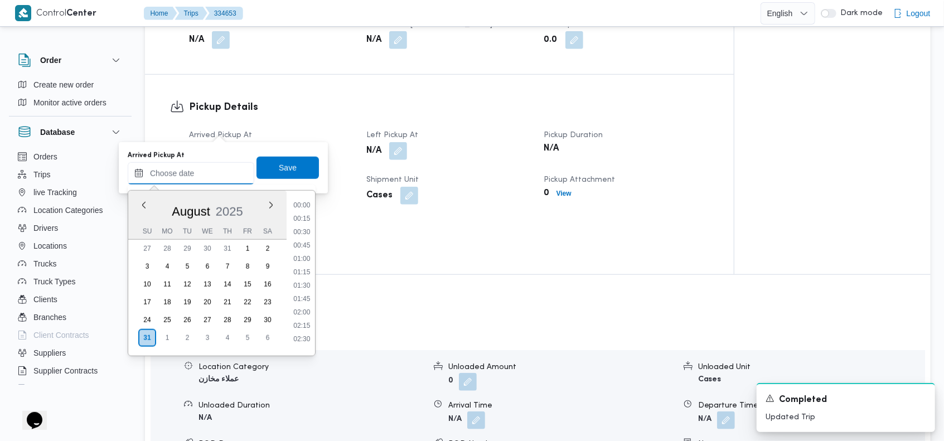
scroll to position [980, 0]
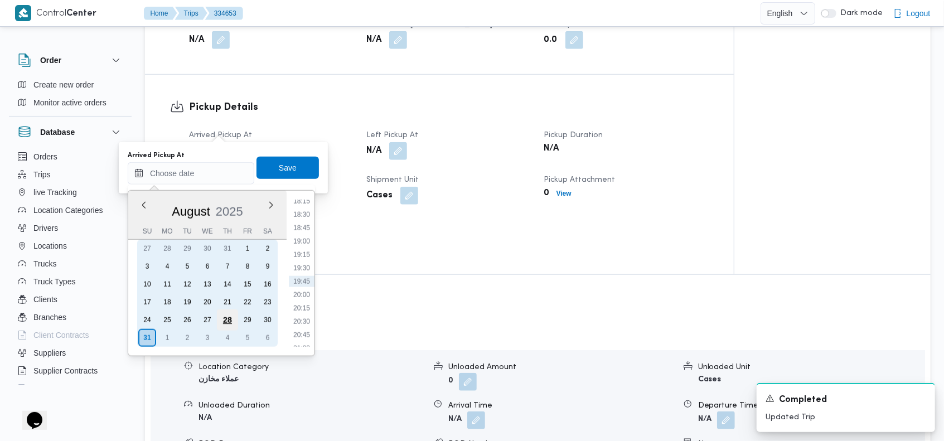
click at [227, 315] on div "28" at bounding box center [227, 319] width 21 height 21
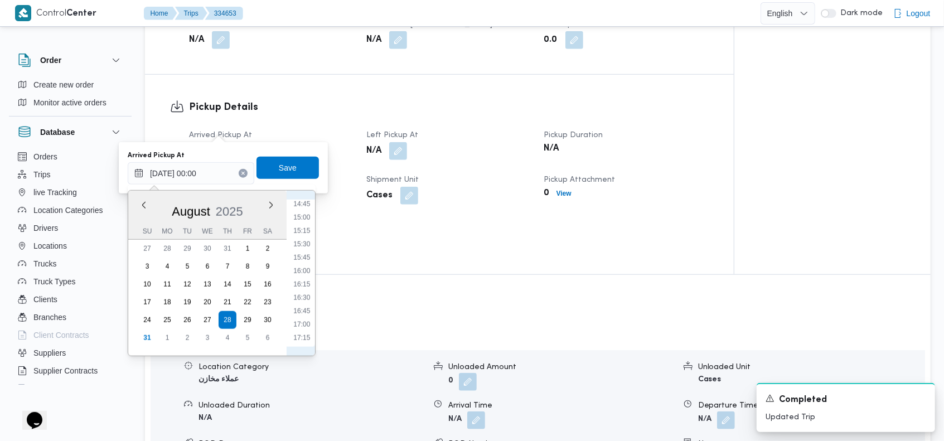
scroll to position [767, 0]
click at [305, 294] on li "16:00" at bounding box center [302, 294] width 26 height 11
type input "[DATE] 16:00"
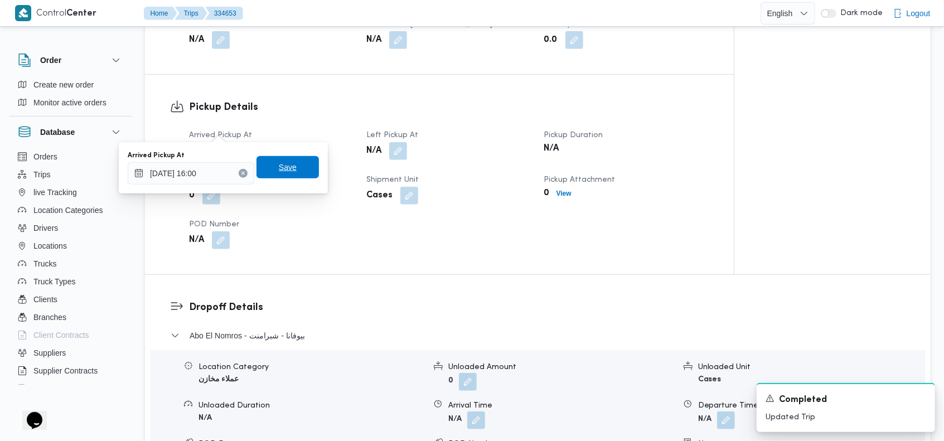
click at [290, 171] on span "Save" at bounding box center [287, 167] width 62 height 22
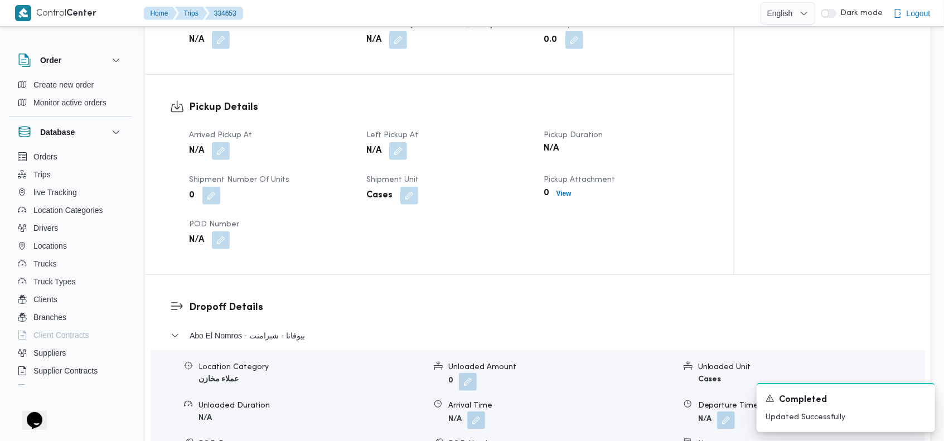
click at [408, 141] on div "N/A" at bounding box center [448, 151] width 166 height 20
click at [401, 142] on button "button" at bounding box center [398, 151] width 18 height 18
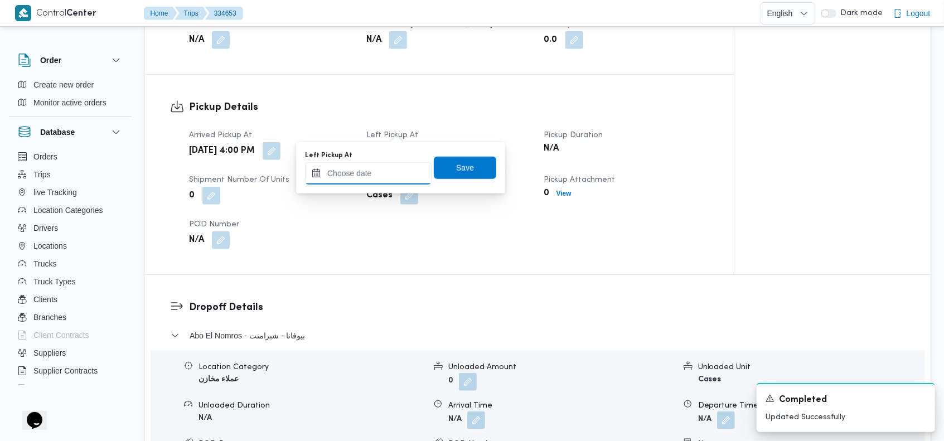
click at [385, 168] on input "Left Pickup At" at bounding box center [368, 173] width 127 height 22
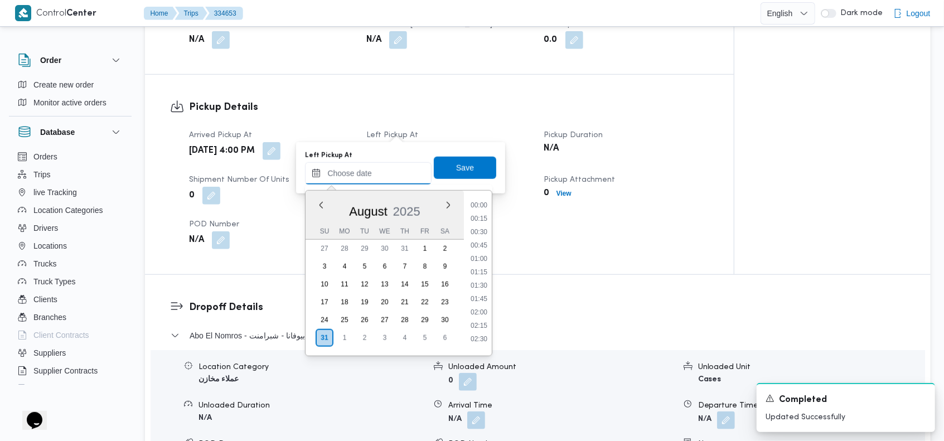
scroll to position [980, 0]
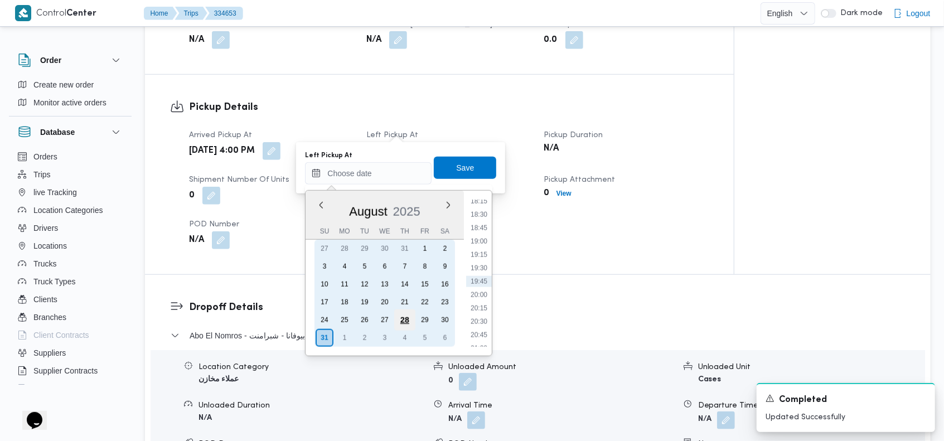
click at [405, 318] on div "28" at bounding box center [404, 319] width 21 height 21
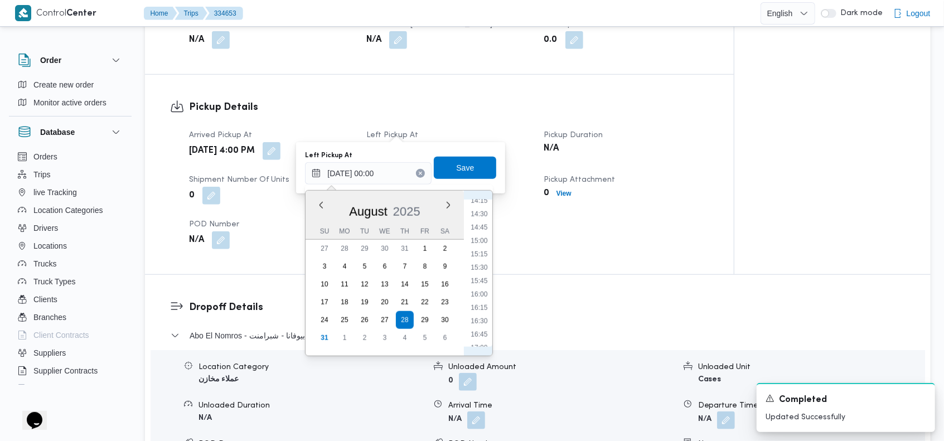
scroll to position [895, 0]
click at [479, 233] on li "17:15" at bounding box center [480, 233] width 26 height 11
type input "[DATE] 17:15"
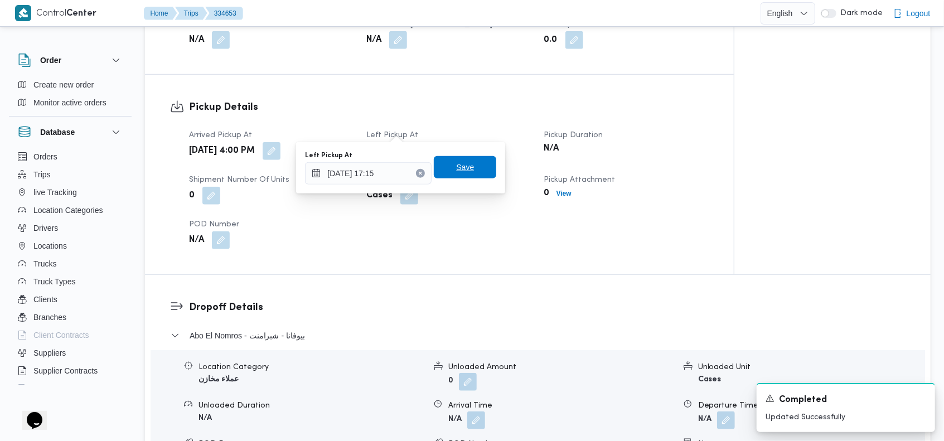
click at [460, 169] on span "Save" at bounding box center [465, 167] width 18 height 13
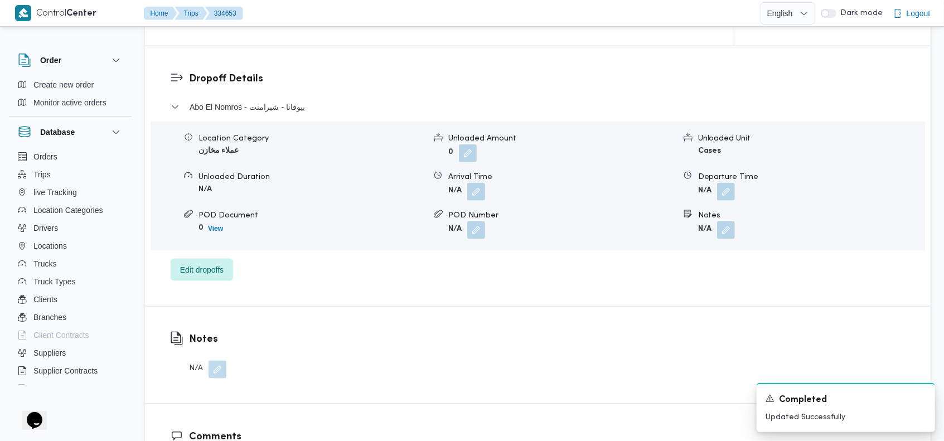
scroll to position [873, 0]
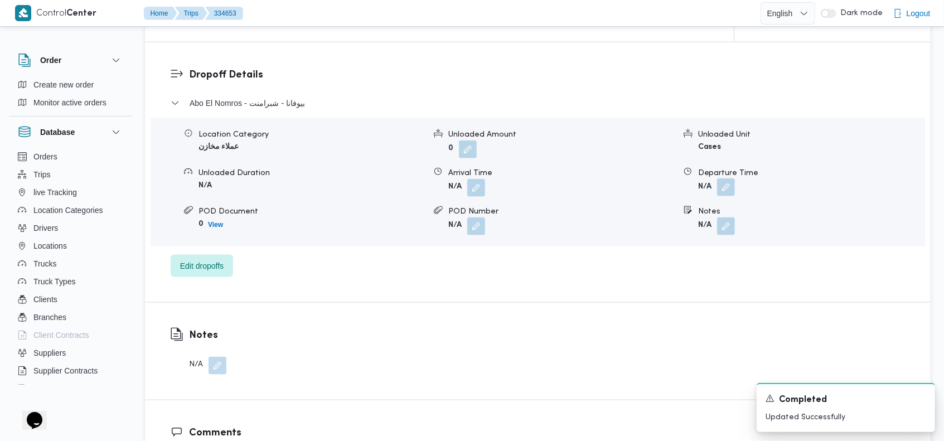
drag, startPoint x: 730, startPoint y: 163, endPoint x: 725, endPoint y: 168, distance: 7.1
click at [729, 178] on button "button" at bounding box center [726, 187] width 18 height 18
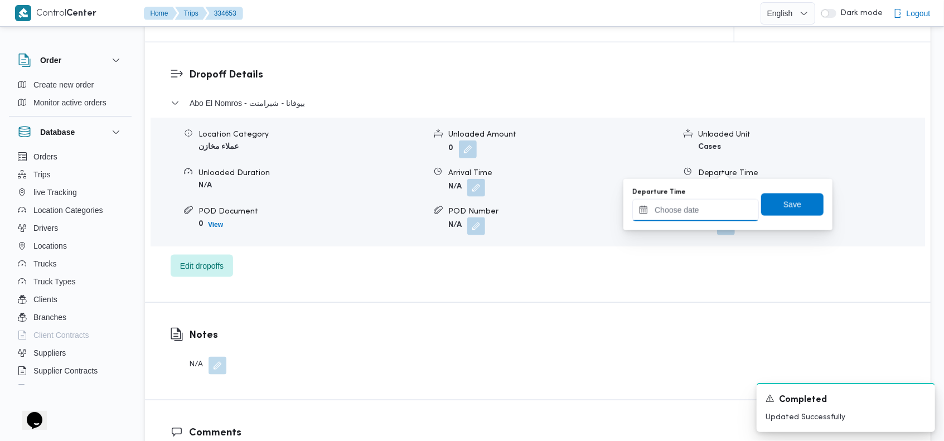
click at [673, 203] on input "Departure Time" at bounding box center [695, 210] width 127 height 22
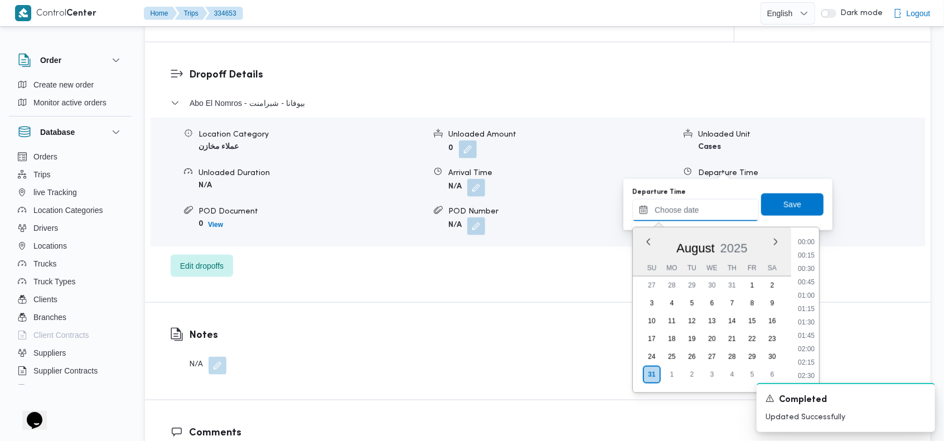
scroll to position [980, 0]
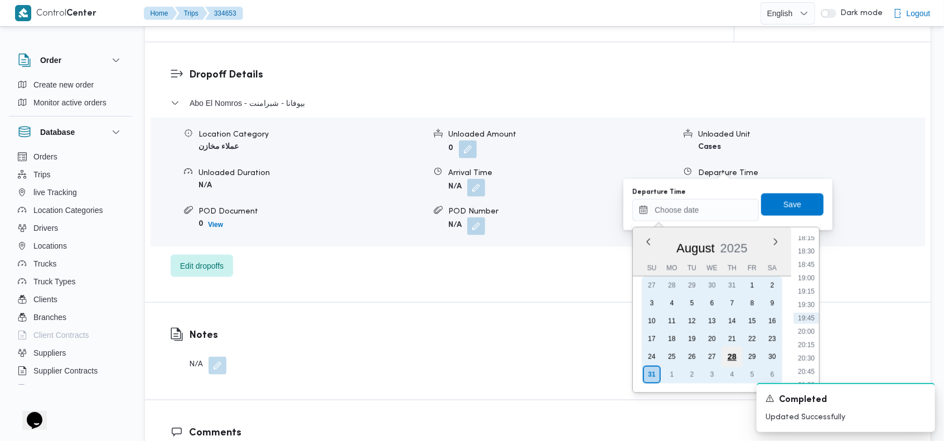
click at [729, 354] on div "28" at bounding box center [731, 356] width 21 height 21
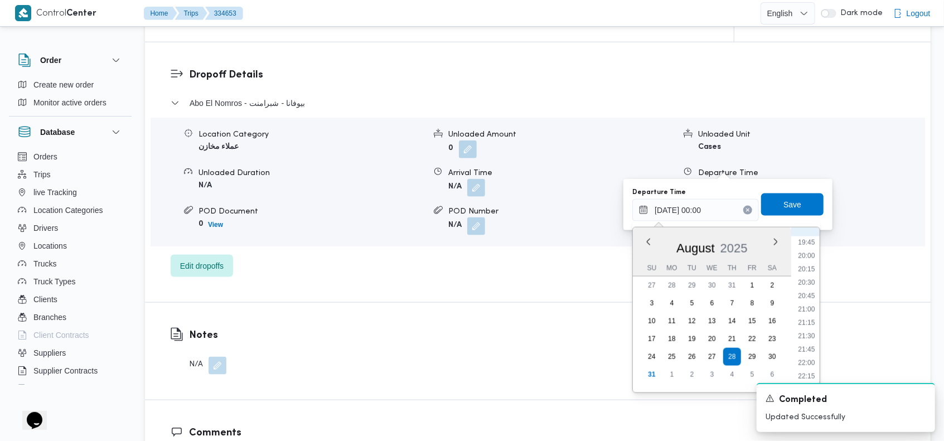
scroll to position [1061, 0]
click at [812, 320] on li "21:15" at bounding box center [807, 317] width 26 height 11
type input "[DATE] 21:15"
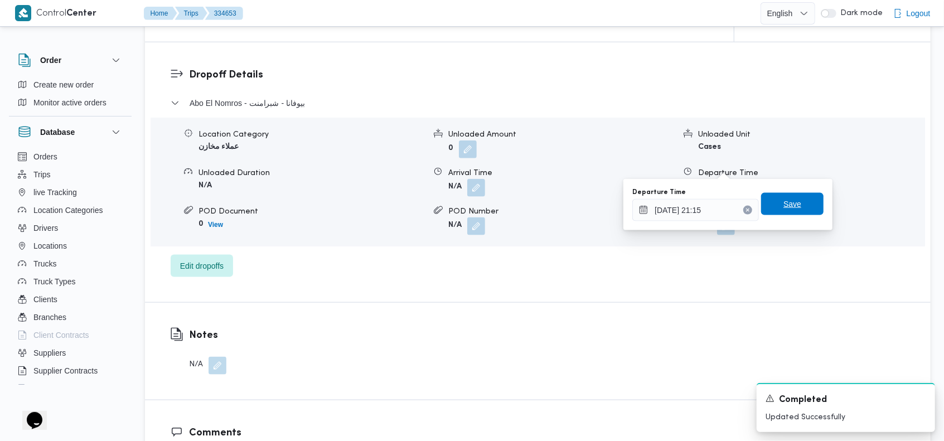
click at [783, 206] on span "Save" at bounding box center [792, 203] width 18 height 13
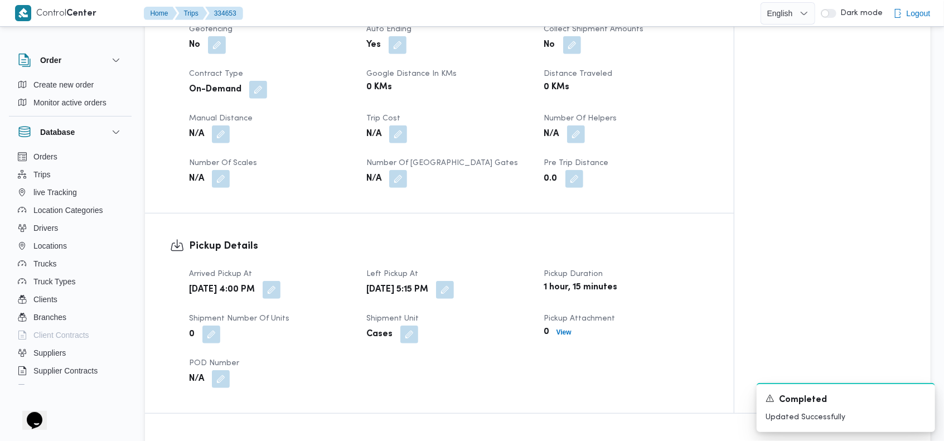
scroll to position [470, 0]
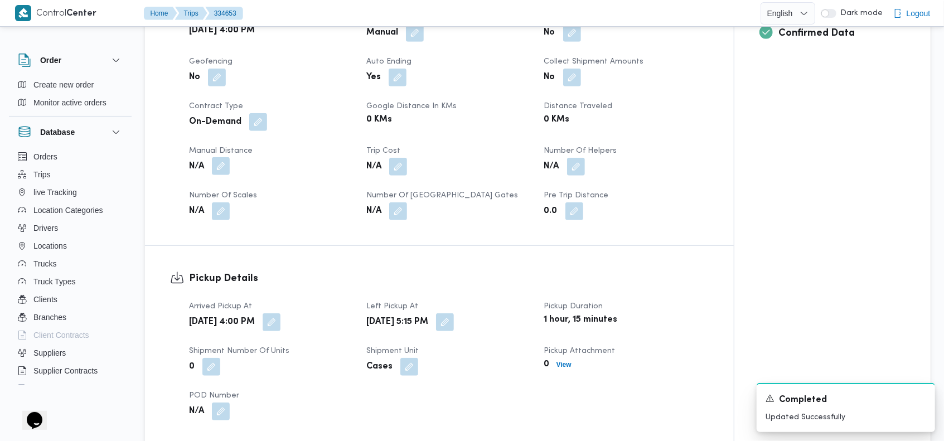
click at [224, 157] on button "button" at bounding box center [221, 166] width 18 height 18
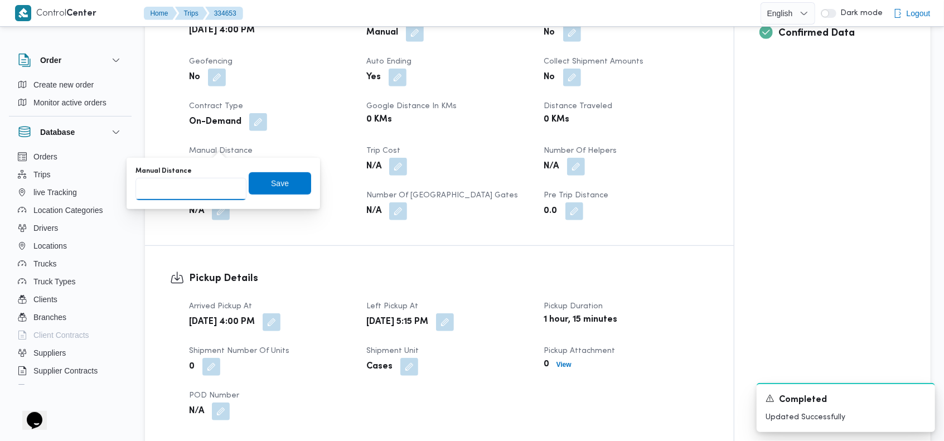
click at [195, 195] on input "Manual Distance" at bounding box center [190, 189] width 111 height 22
type input "77"
click at [271, 187] on span "Save" at bounding box center [280, 183] width 18 height 13
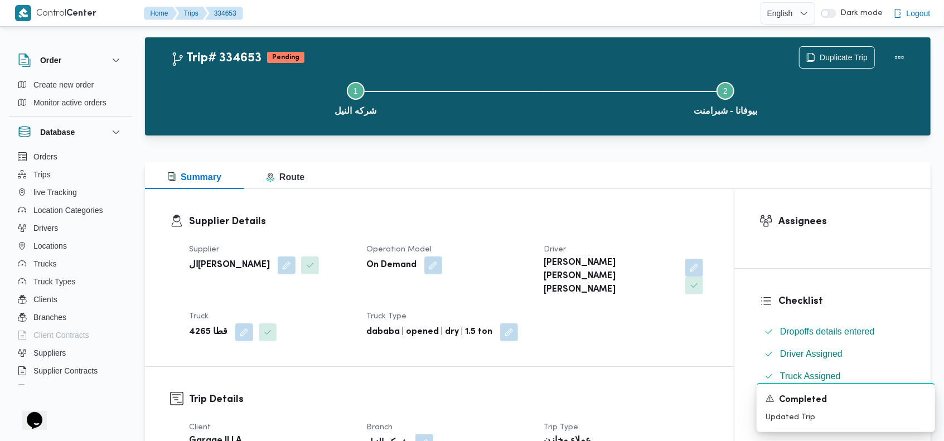
scroll to position [0, 0]
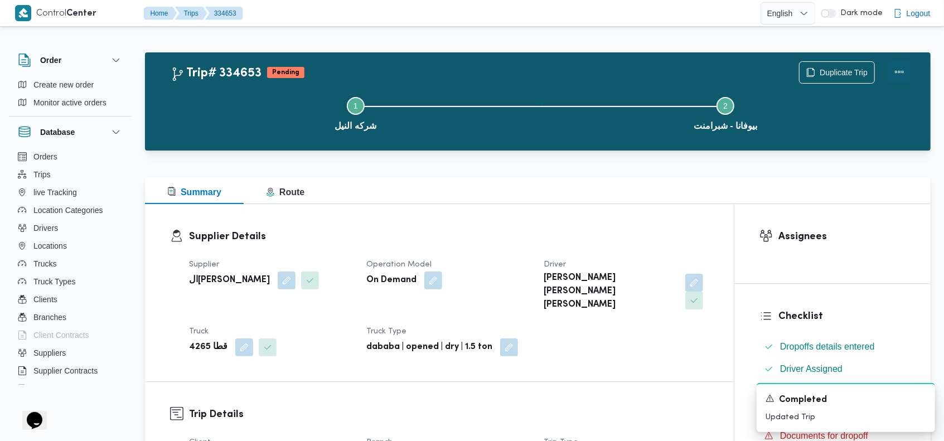
click at [900, 72] on button "Actions" at bounding box center [899, 72] width 22 height 22
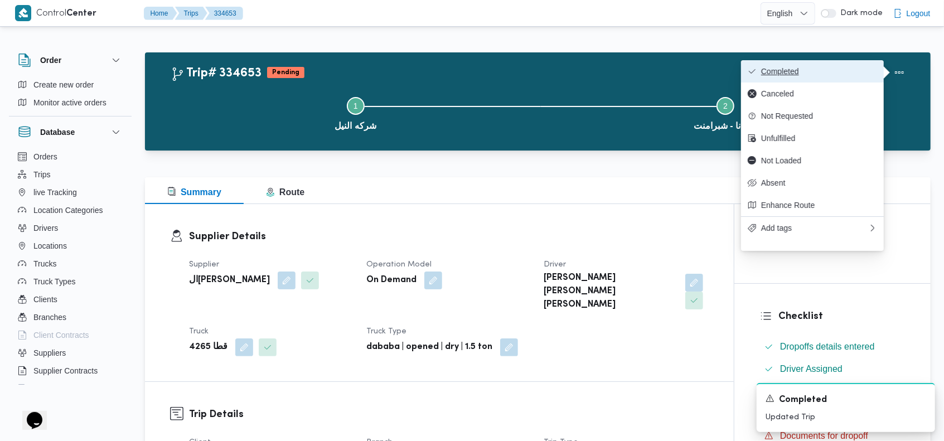
click at [865, 70] on span "Completed" at bounding box center [819, 71] width 116 height 9
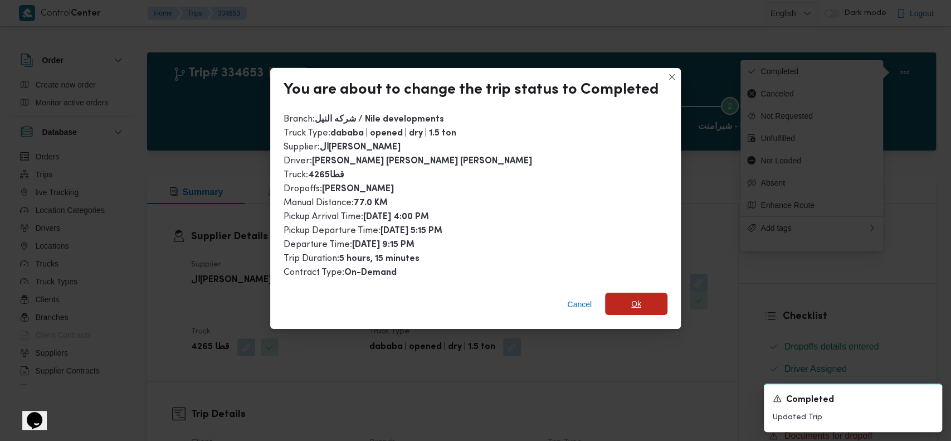
click at [640, 303] on span "Ok" at bounding box center [636, 304] width 62 height 22
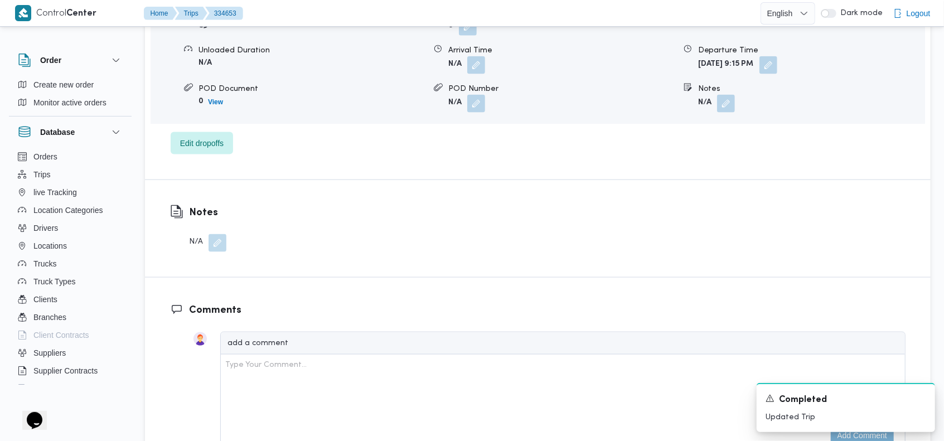
scroll to position [996, 0]
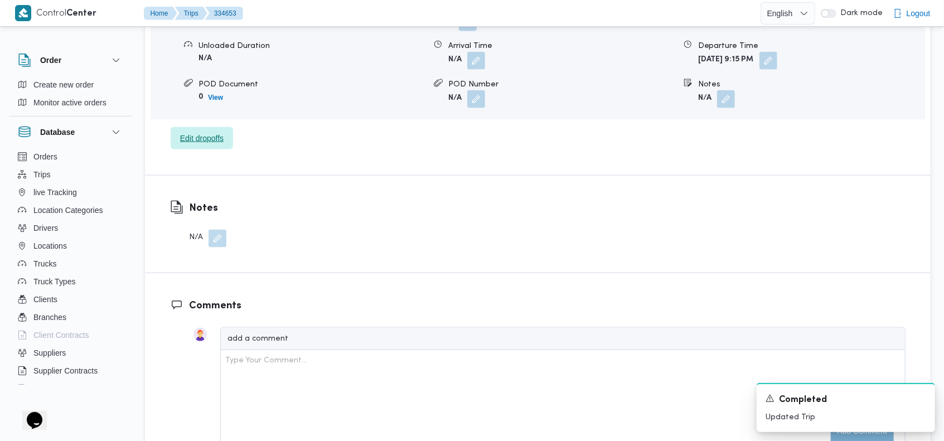
click at [210, 132] on span "Edit dropoffs" at bounding box center [201, 138] width 43 height 13
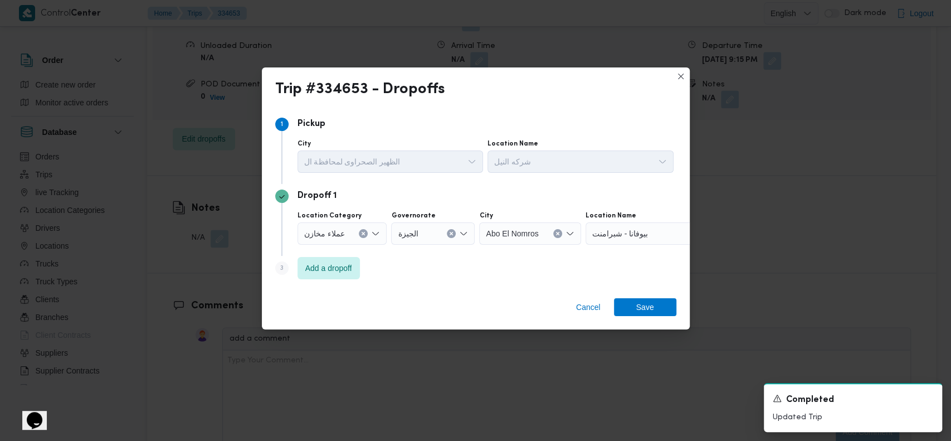
drag, startPoint x: 354, startPoint y: 233, endPoint x: 405, endPoint y: 234, distance: 50.7
click at [355, 233] on div "عملاء مخازن" at bounding box center [343, 233] width 90 height 22
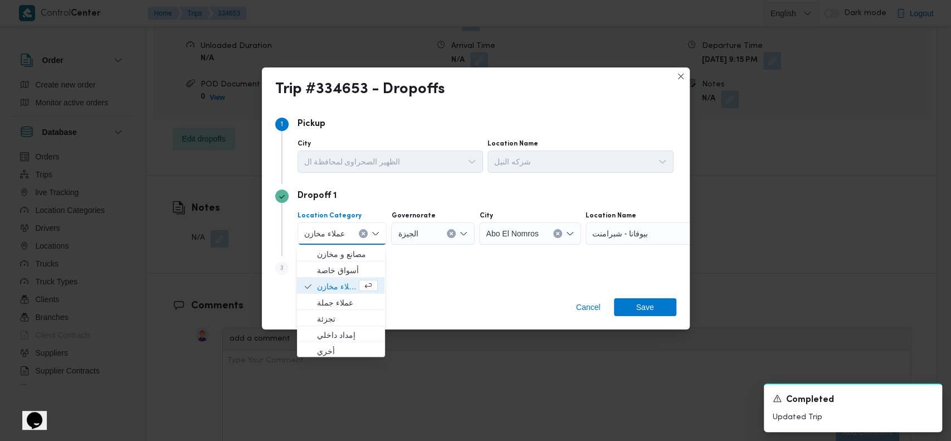
click at [363, 232] on icon "Clear input" at bounding box center [363, 233] width 3 height 3
click at [606, 230] on div "Search" at bounding box center [631, 233] width 139 height 22
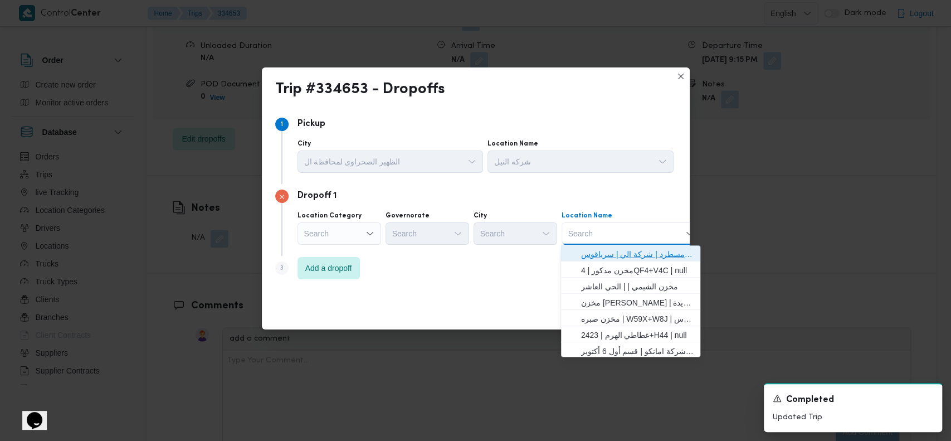
click at [620, 252] on span "فرونت دور مسطرد | شركة الي | سرياقوس" at bounding box center [637, 253] width 113 height 13
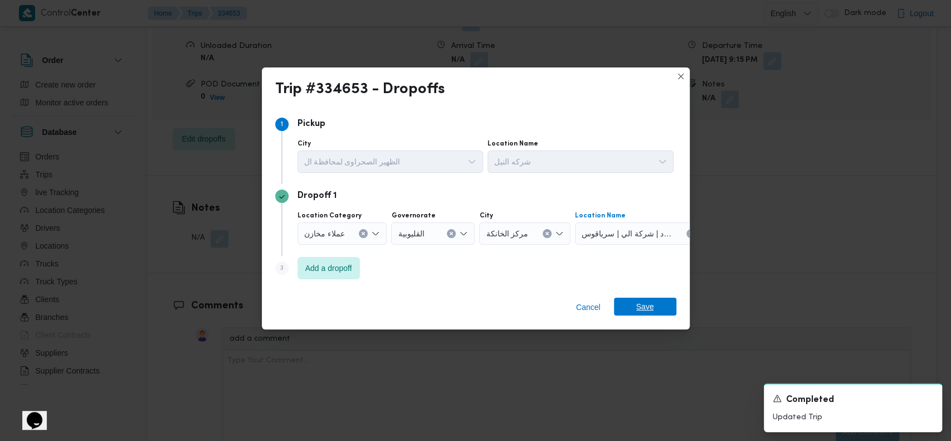
click at [647, 302] on span "Save" at bounding box center [646, 307] width 18 height 18
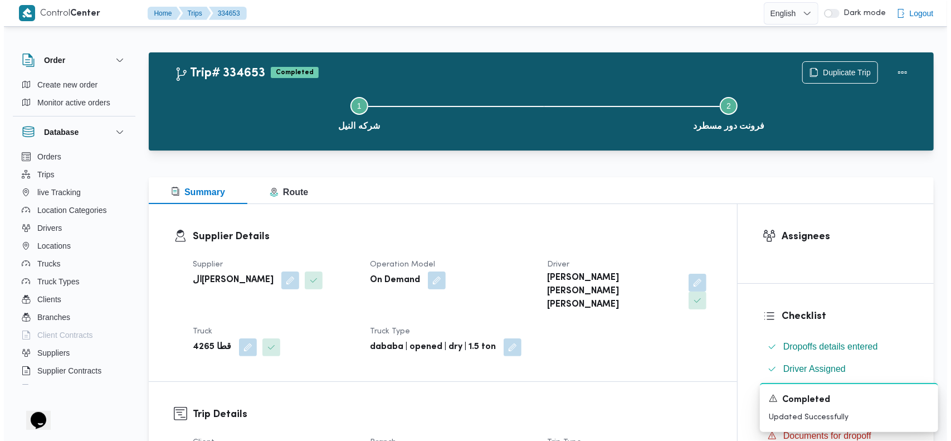
scroll to position [0, 0]
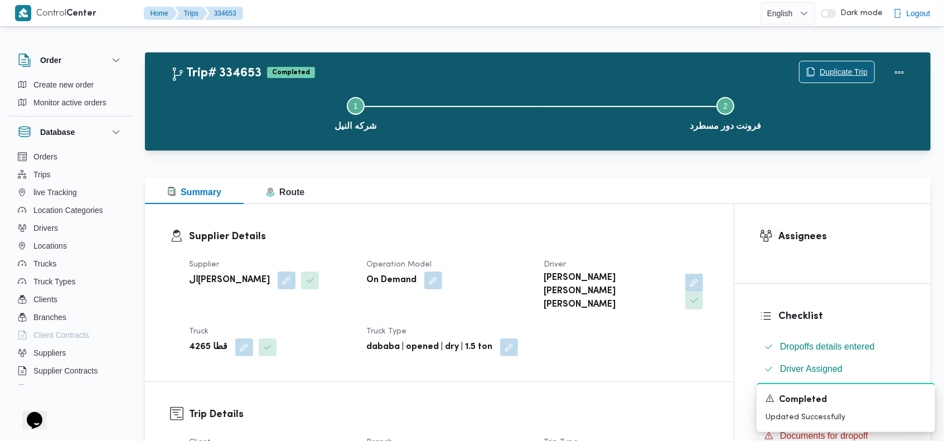
click at [835, 74] on span "Duplicate Trip" at bounding box center [843, 71] width 48 height 13
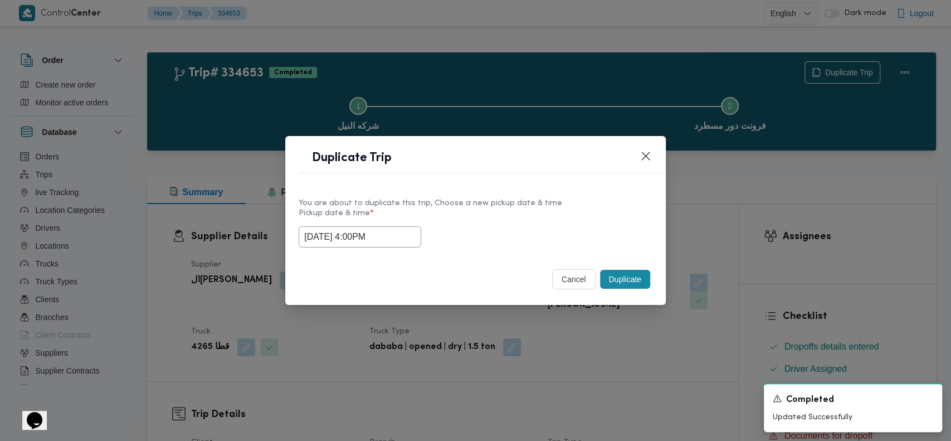
click at [366, 238] on input "[DATE] 4:00PM" at bounding box center [360, 236] width 123 height 21
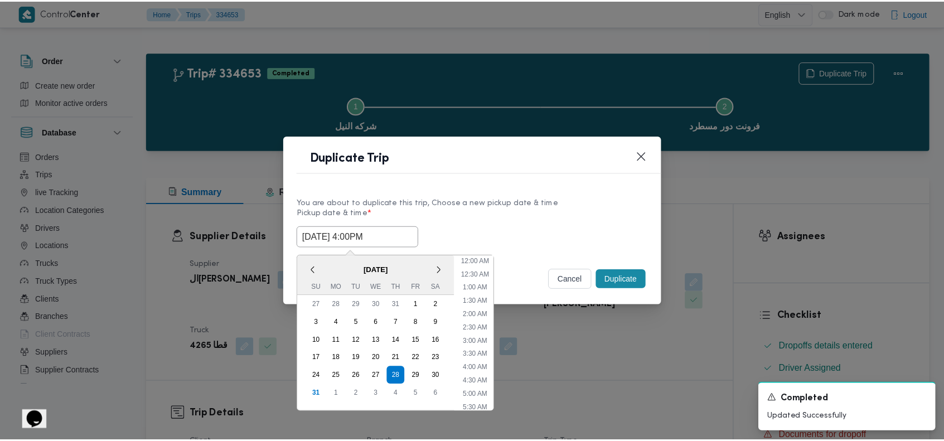
scroll to position [356, 0]
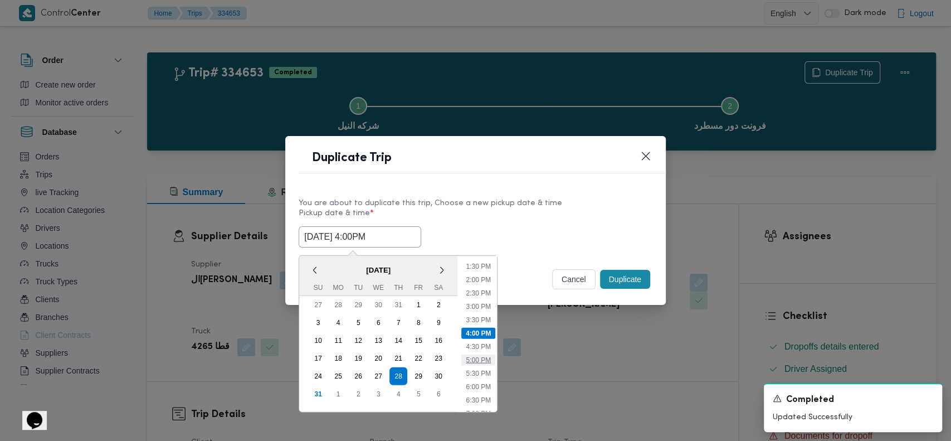
click at [482, 357] on li "5:00 PM" at bounding box center [479, 359] width 34 height 11
type input "[DATE] 5:00PM"
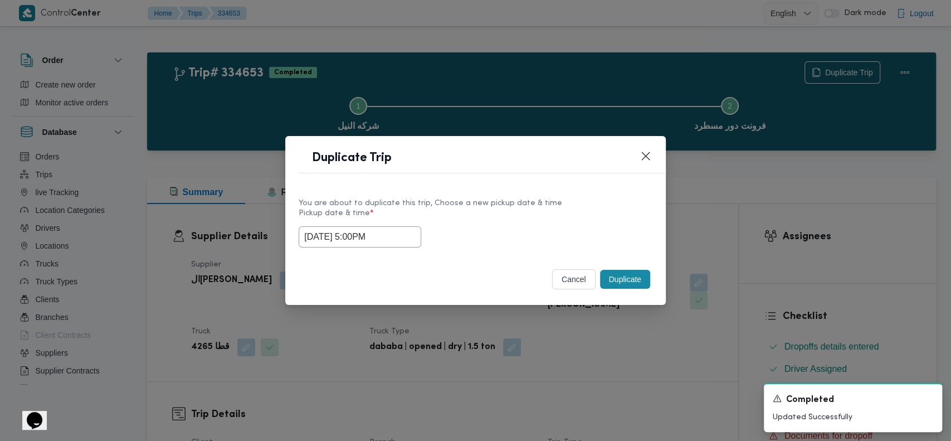
click at [628, 276] on button "Duplicate" at bounding box center [625, 279] width 50 height 19
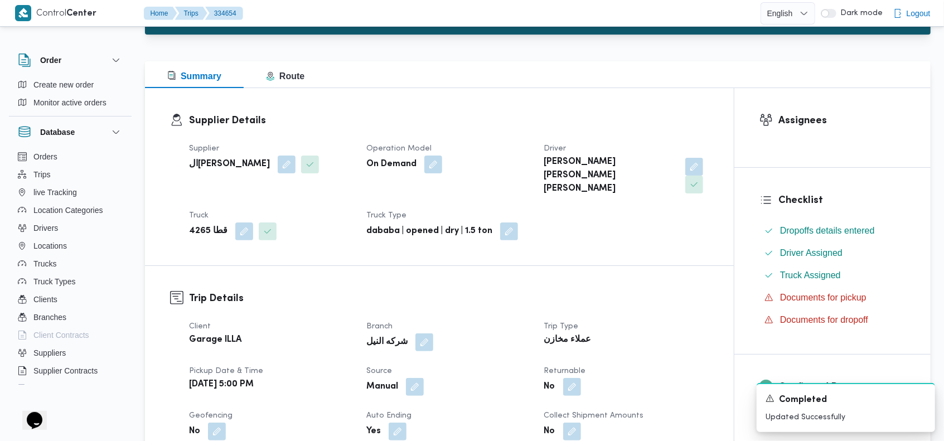
scroll to position [201, 0]
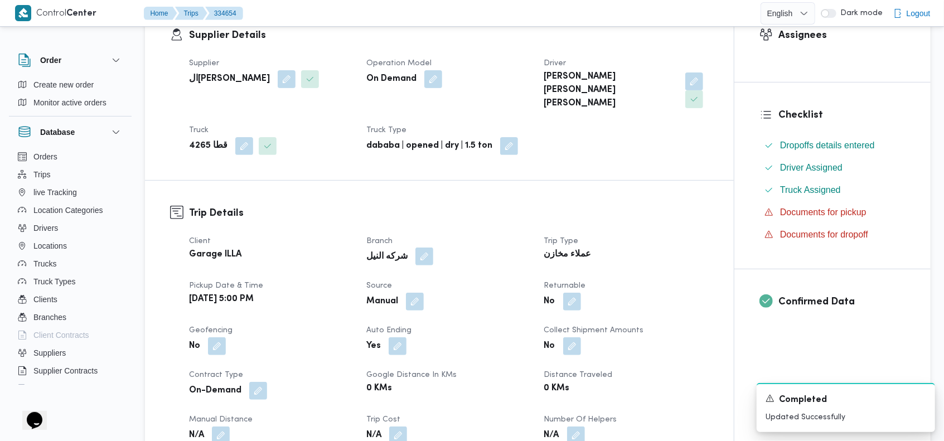
click at [416, 247] on button "button" at bounding box center [424, 256] width 18 height 18
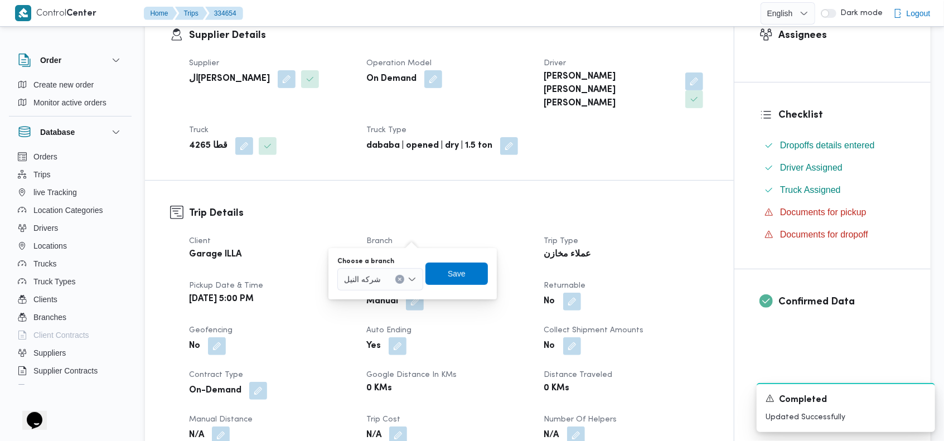
click at [399, 277] on icon "Clear input" at bounding box center [399, 279] width 4 height 4
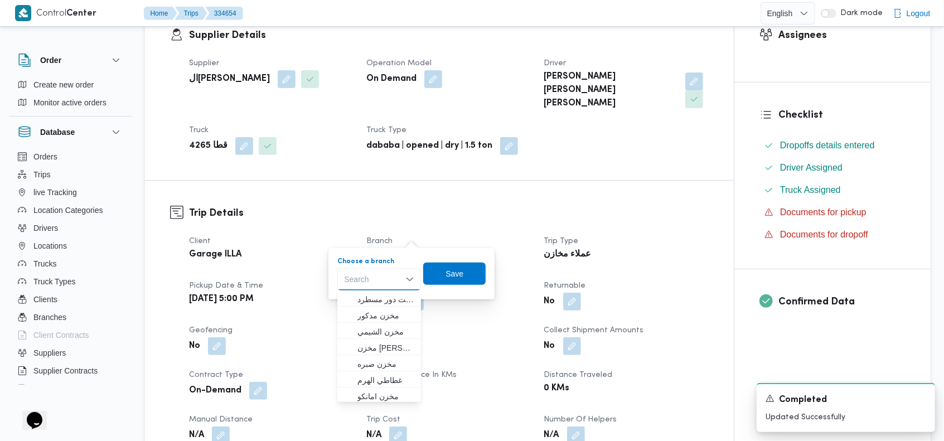
click at [372, 283] on div "Search Combo box. Selected. Combo box input. Search. Type some text or, to disp…" at bounding box center [379, 279] width 84 height 22
type input "صبر"
click at [375, 297] on mark "صبر" at bounding box center [367, 299] width 13 height 9
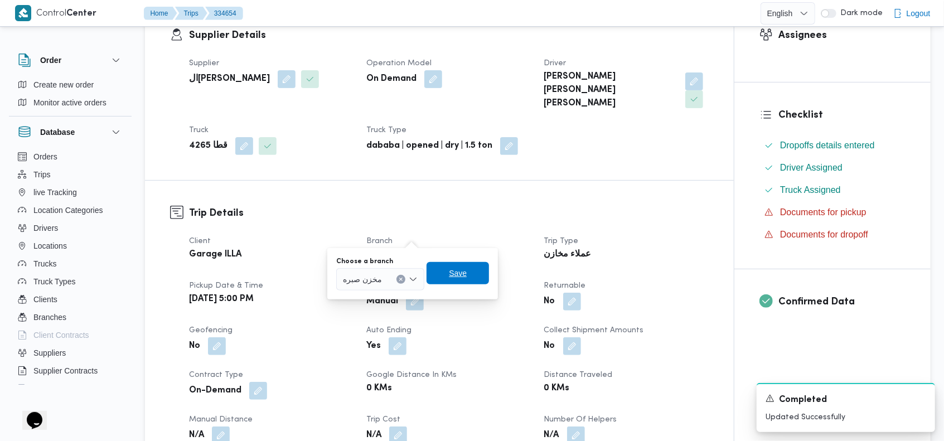
click at [465, 279] on span "Save" at bounding box center [457, 273] width 62 height 22
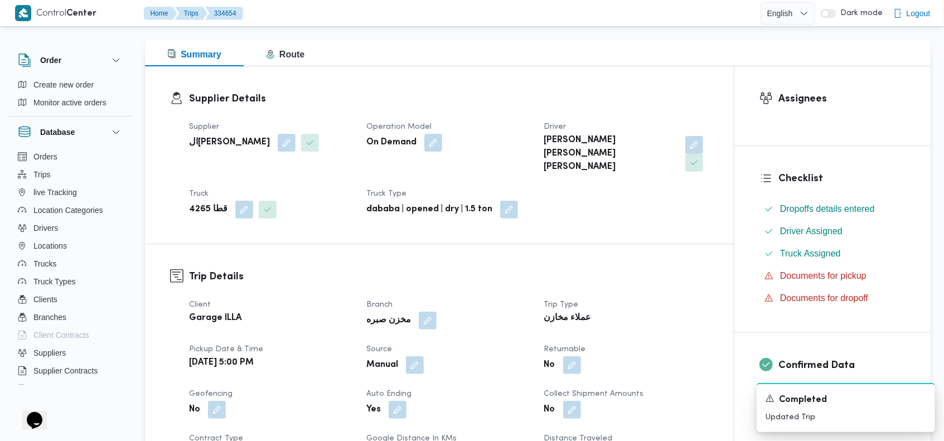
scroll to position [0, 0]
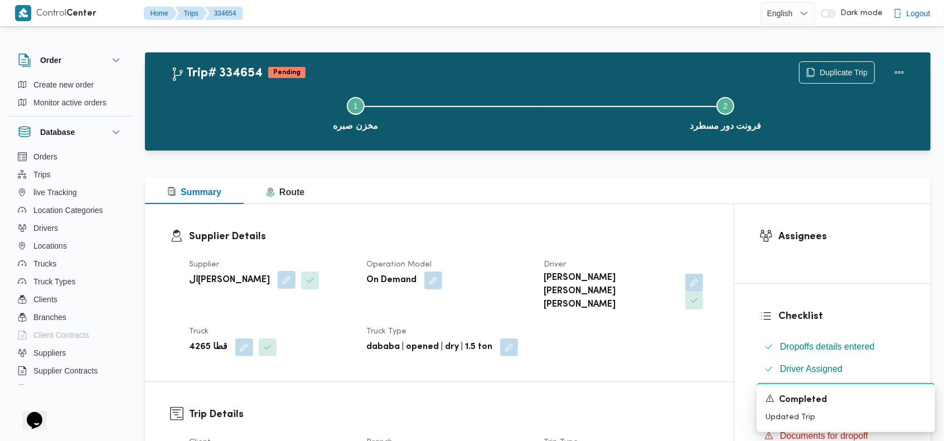
click at [278, 281] on button "button" at bounding box center [287, 280] width 18 height 18
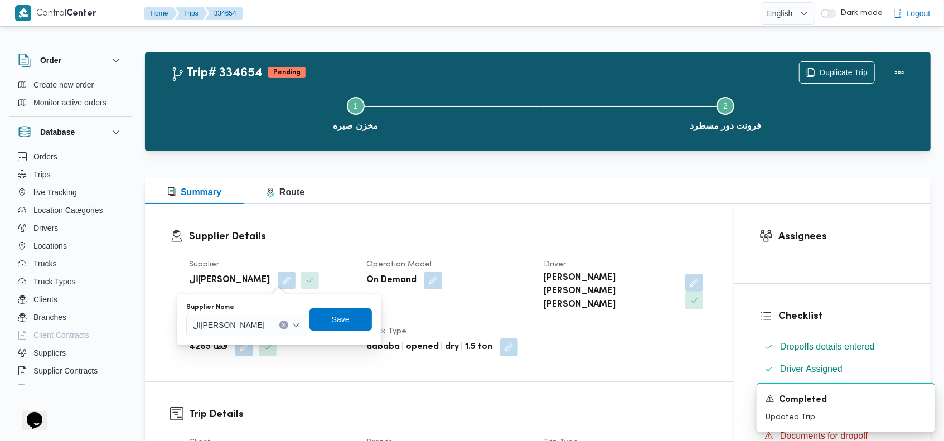
click at [286, 324] on button "Clear input" at bounding box center [283, 324] width 9 height 9
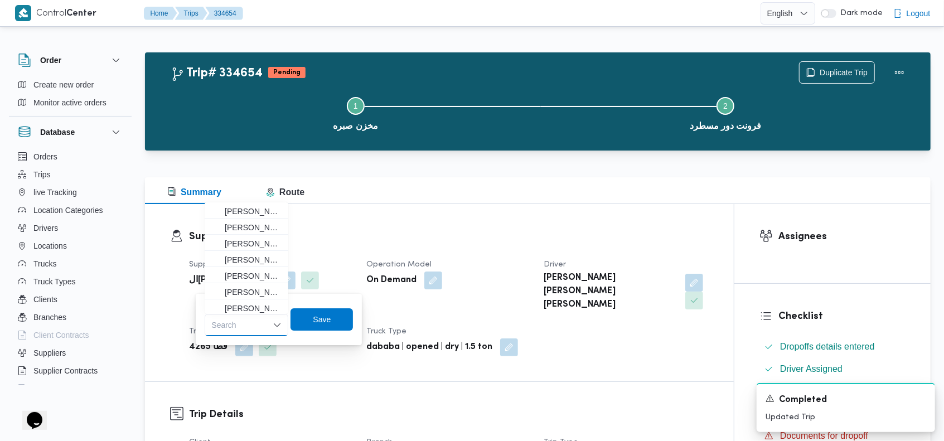
click at [255, 327] on div "Search Combo box. Selected. Combo box input. Search. Type some text or, to disp…" at bounding box center [247, 325] width 84 height 22
type input "علي ع"
drag, startPoint x: 251, startPoint y: 225, endPoint x: 256, endPoint y: 240, distance: 15.2
click at [252, 225] on span "علي ع بدال[PERSON_NAME] [PERSON_NAME]" at bounding box center [253, 227] width 57 height 13
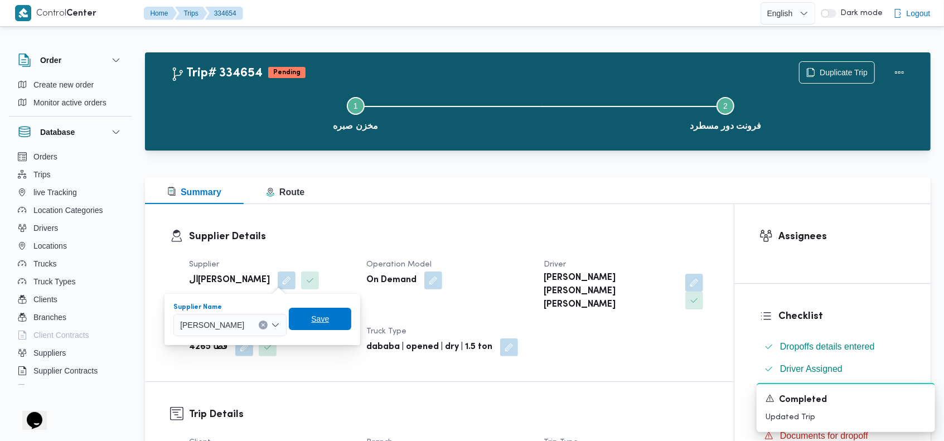
click at [343, 313] on span "Save" at bounding box center [320, 319] width 62 height 22
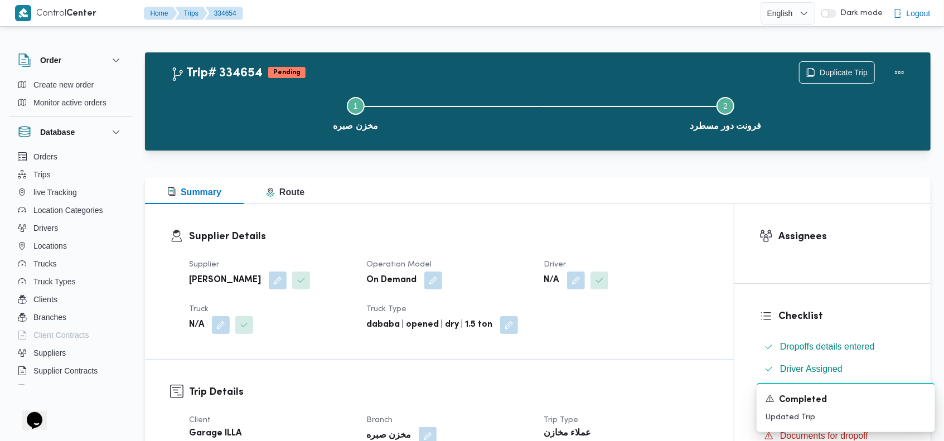
click at [536, 211] on div "Supplier Details Supplier [PERSON_NAME] [PERSON_NAME] Operation Model On Demand…" at bounding box center [439, 281] width 589 height 155
click at [576, 282] on button "button" at bounding box center [576, 280] width 18 height 18
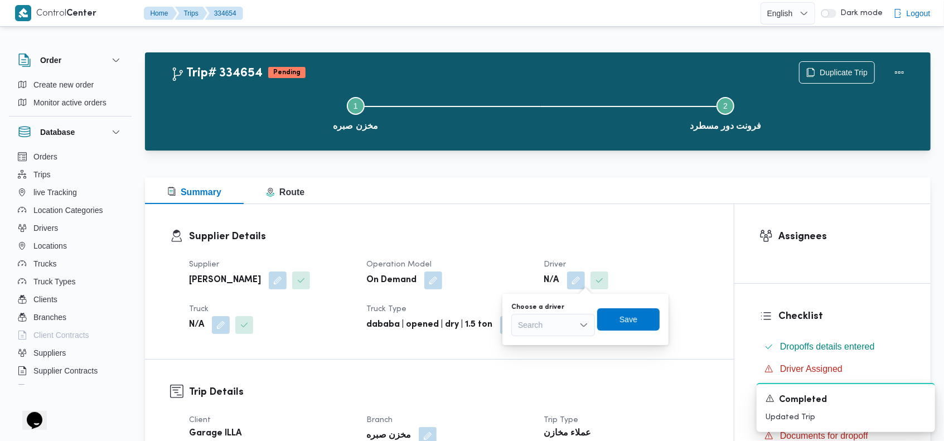
click at [567, 321] on div "Search" at bounding box center [553, 325] width 84 height 22
type input "[PERSON_NAME]"
click at [567, 353] on div "Supplier Details Supplier [PERSON_NAME] [PERSON_NAME] Operation Model On Demand…" at bounding box center [439, 281] width 589 height 155
click at [576, 283] on button "button" at bounding box center [576, 280] width 18 height 18
click at [561, 326] on div "Search" at bounding box center [553, 325] width 84 height 22
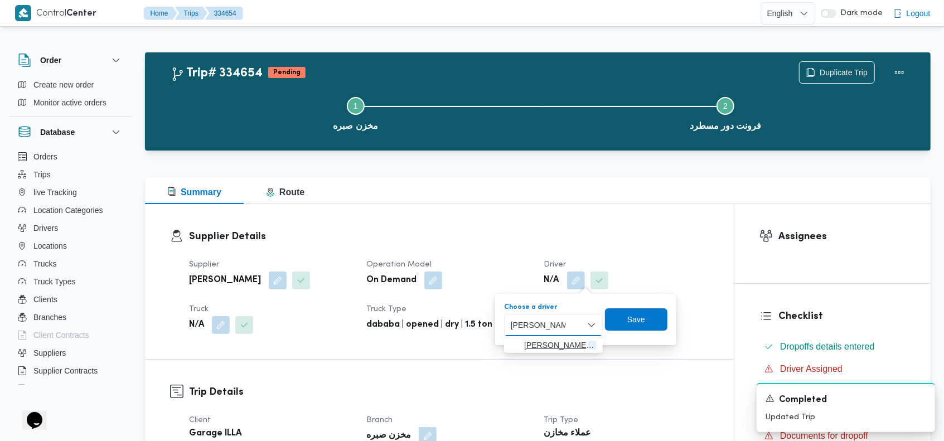
type input "[PERSON_NAME]"
click at [561, 337] on span "[PERSON_NAME] [PERSON_NAME]" at bounding box center [553, 345] width 90 height 18
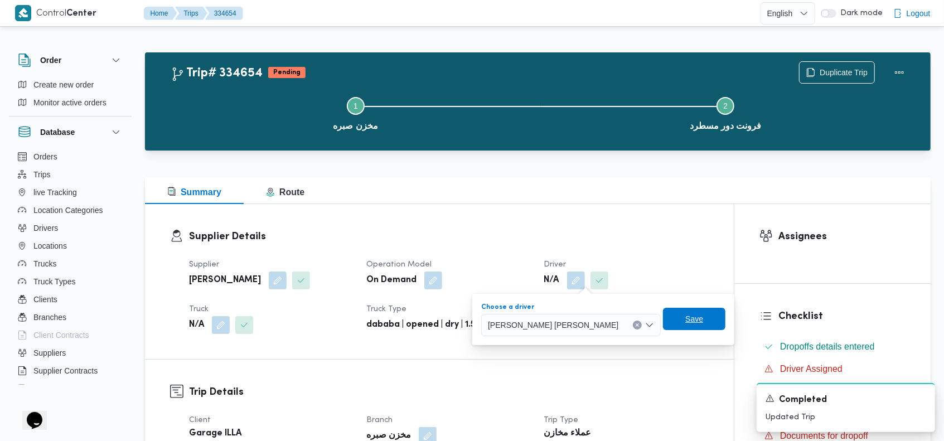
click at [668, 310] on span "Save" at bounding box center [694, 319] width 62 height 22
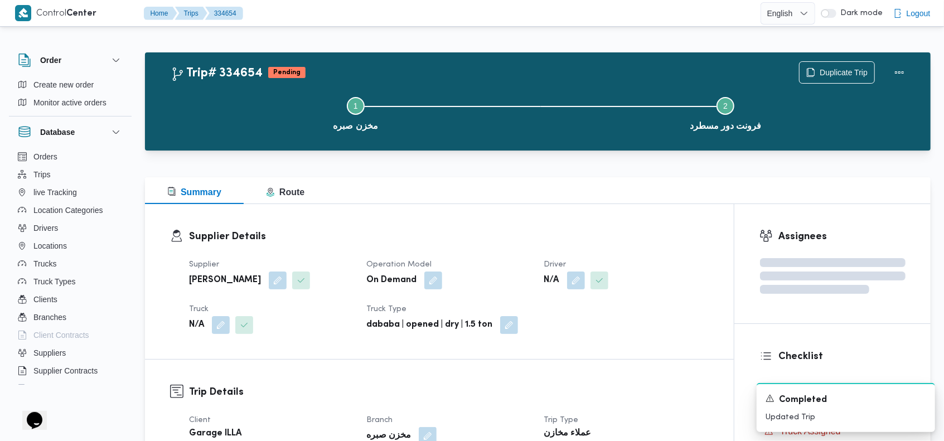
click at [652, 221] on div "Supplier Details Supplier [PERSON_NAME] [PERSON_NAME] Operation Model On Demand…" at bounding box center [439, 281] width 589 height 155
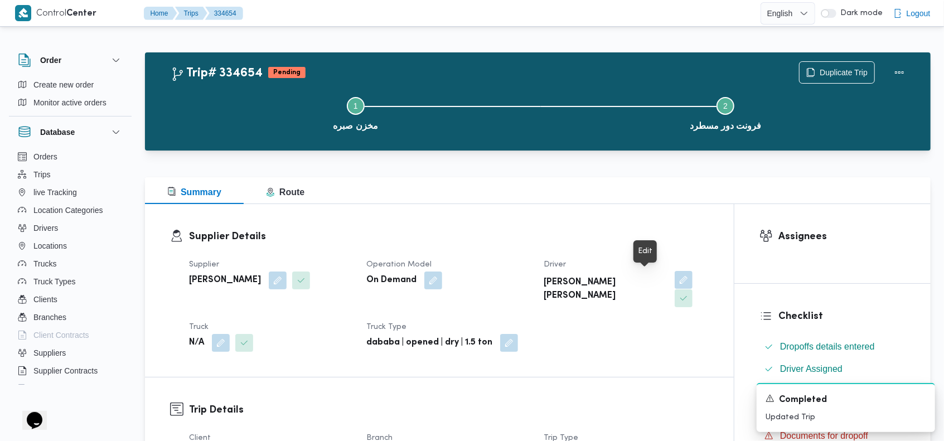
click at [674, 282] on button "button" at bounding box center [683, 280] width 18 height 18
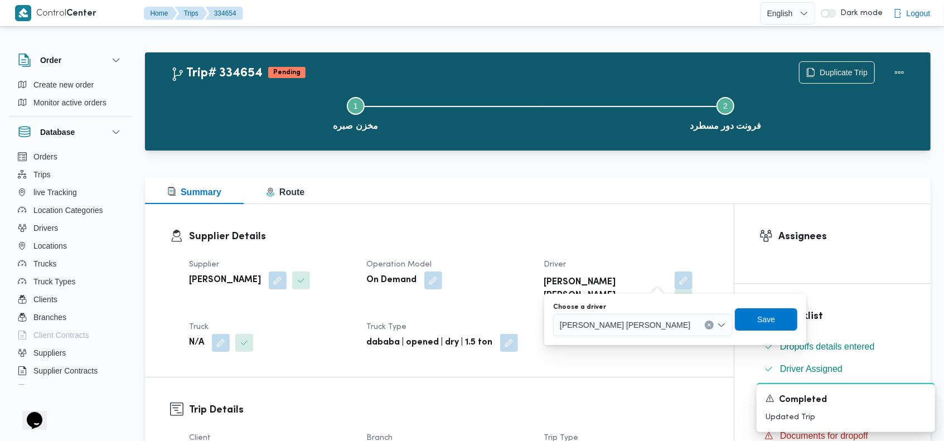
click at [707, 324] on icon "Clear input" at bounding box center [709, 325] width 4 height 4
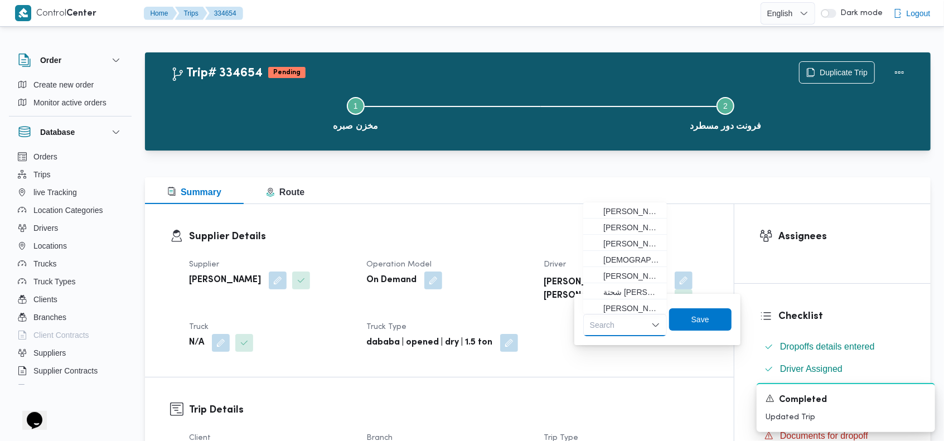
click at [646, 325] on div "Search Combo box. Selected. Combo box input. Search. Type some text or, to disp…" at bounding box center [625, 325] width 84 height 22
type input "[PERSON_NAME]"
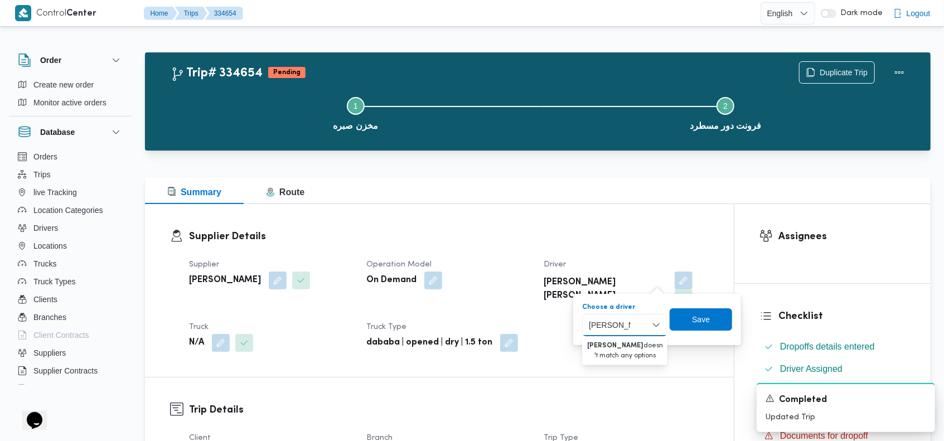
click at [620, 327] on input "[PERSON_NAME]" at bounding box center [610, 324] width 42 height 13
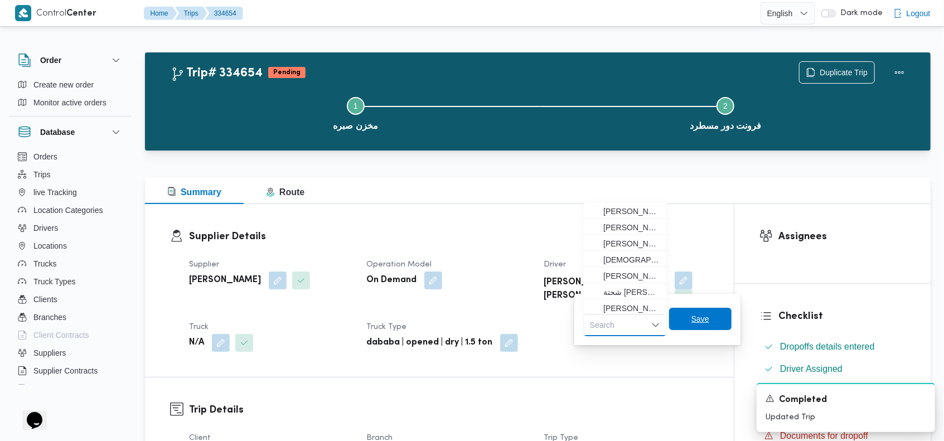
click at [700, 314] on span "Save" at bounding box center [700, 318] width 18 height 13
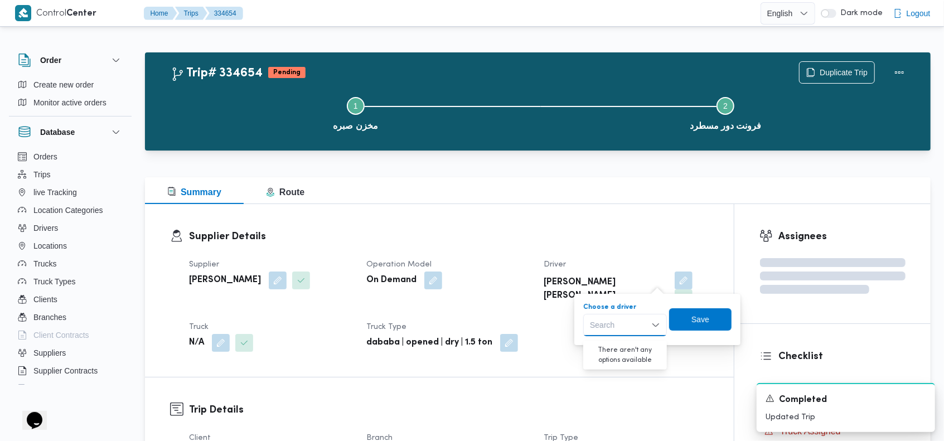
click at [494, 158] on div at bounding box center [537, 156] width 785 height 13
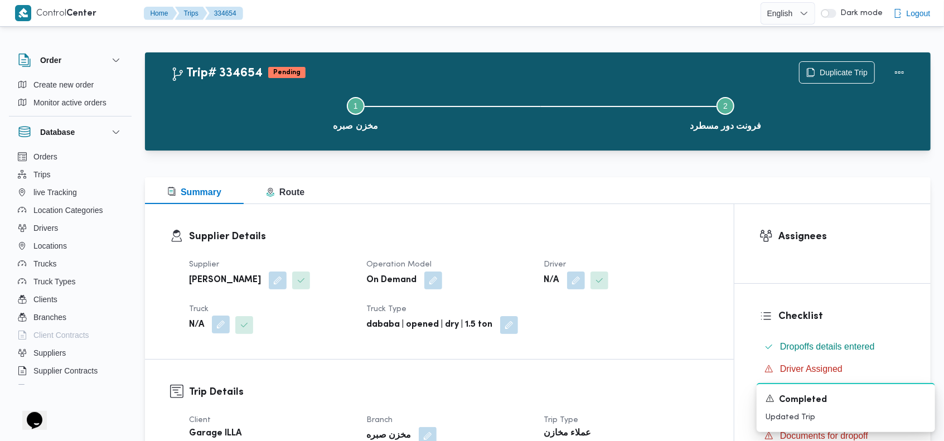
click at [227, 325] on button "button" at bounding box center [221, 324] width 18 height 18
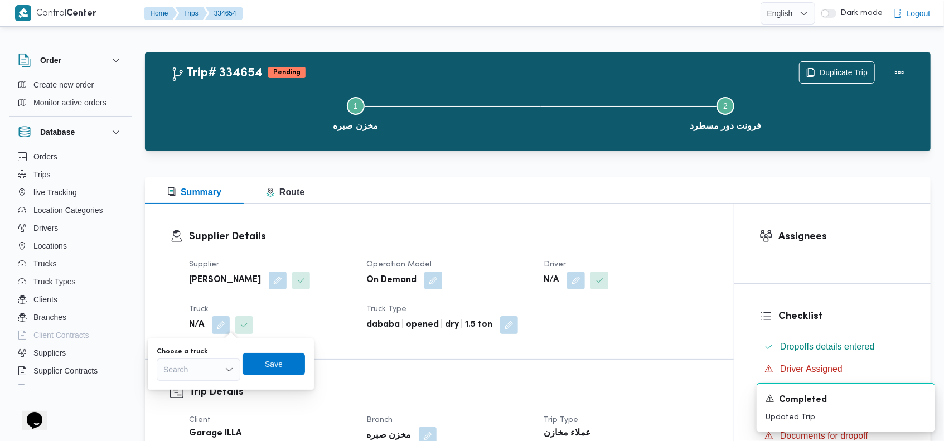
click at [197, 371] on div "Search" at bounding box center [199, 369] width 84 height 22
type input "179"
click at [317, 310] on dt "Truck" at bounding box center [271, 309] width 164 height 13
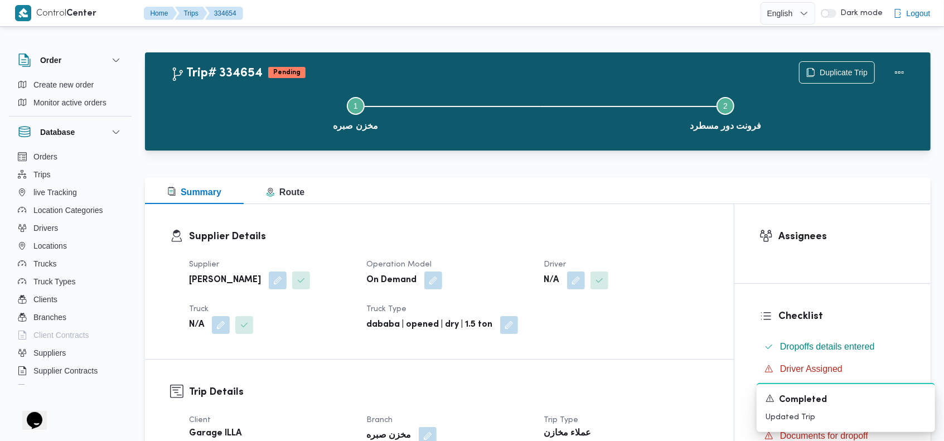
click at [393, 225] on div "Supplier Details Supplier [PERSON_NAME] [PERSON_NAME] Operation Model On Demand…" at bounding box center [439, 281] width 589 height 155
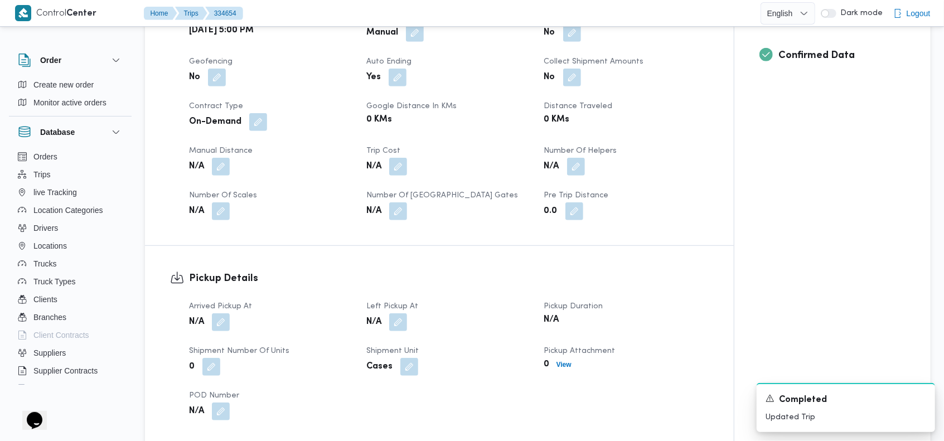
scroll to position [485, 0]
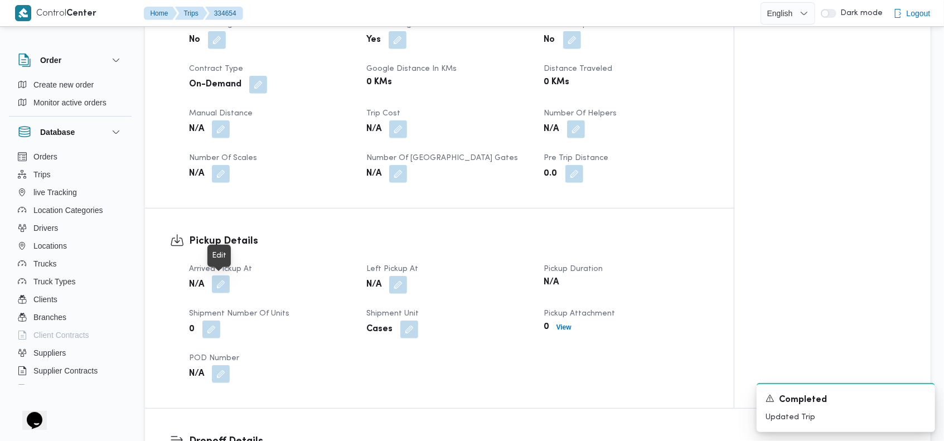
click at [218, 287] on button "button" at bounding box center [221, 284] width 18 height 18
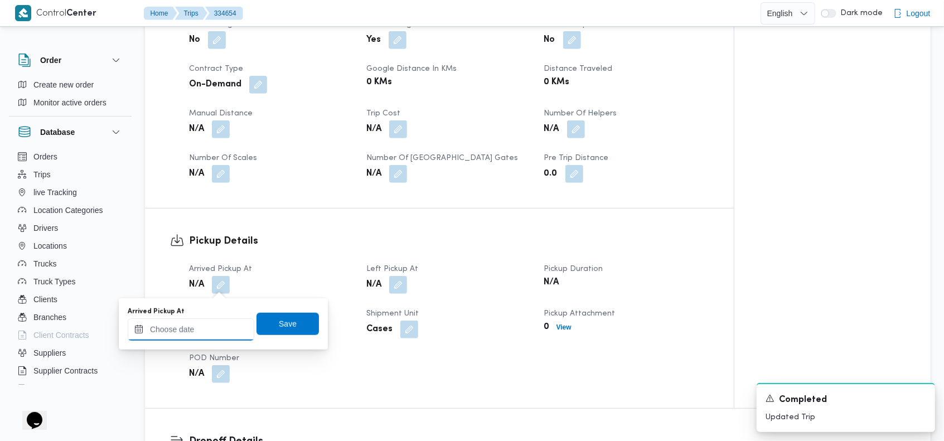
click at [199, 329] on input "Arrived Pickup At" at bounding box center [191, 329] width 127 height 22
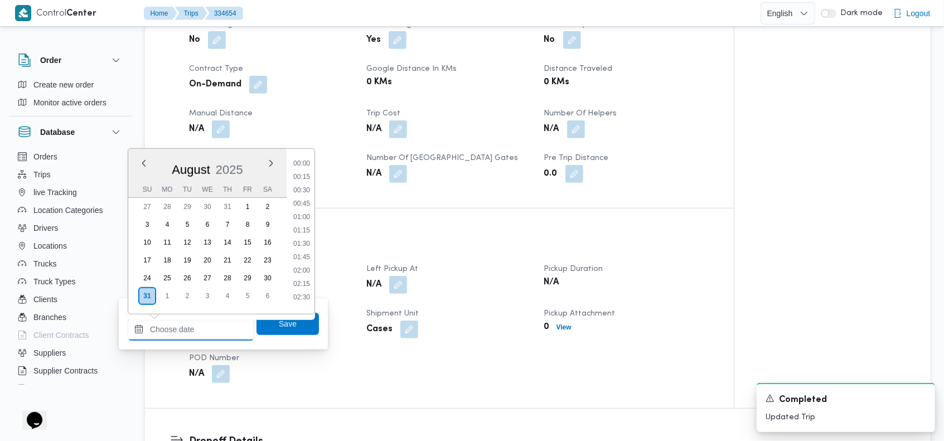
scroll to position [980, 0]
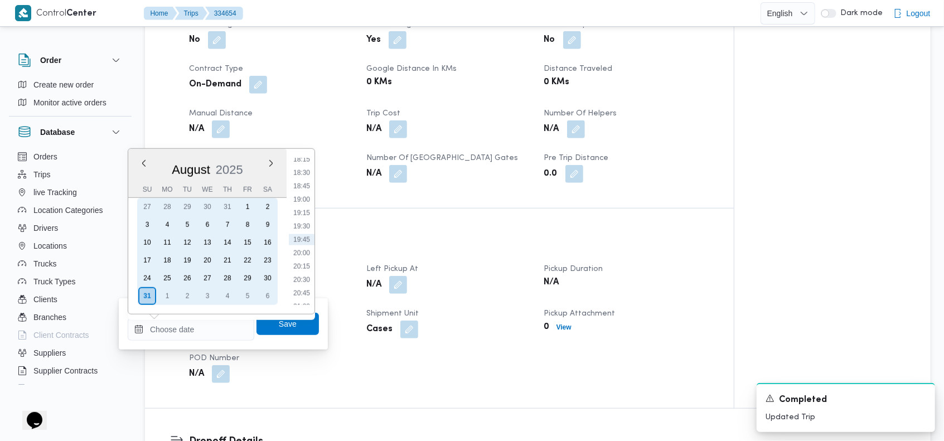
drag, startPoint x: 227, startPoint y: 278, endPoint x: 287, endPoint y: 241, distance: 70.5
click at [227, 276] on div "28" at bounding box center [227, 278] width 18 height 18
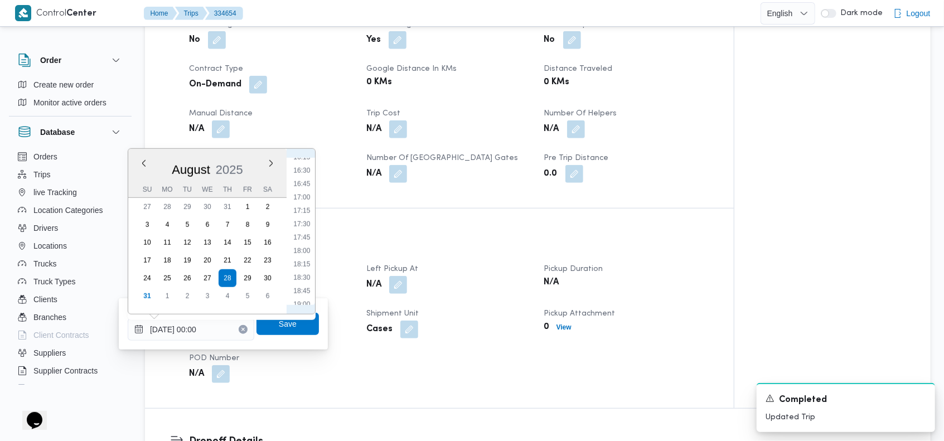
scroll to position [891, 0]
click at [303, 186] on li "17:00" at bounding box center [302, 181] width 26 height 11
type input "[DATE] 17:00"
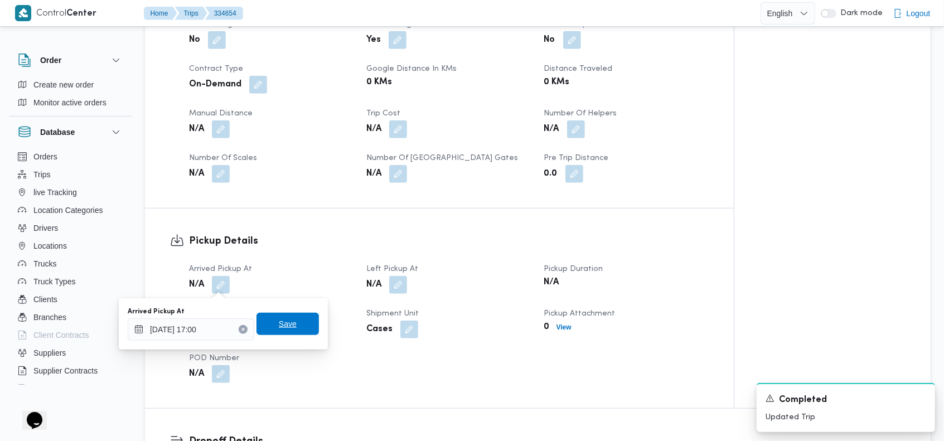
click at [293, 323] on span "Save" at bounding box center [287, 324] width 62 height 22
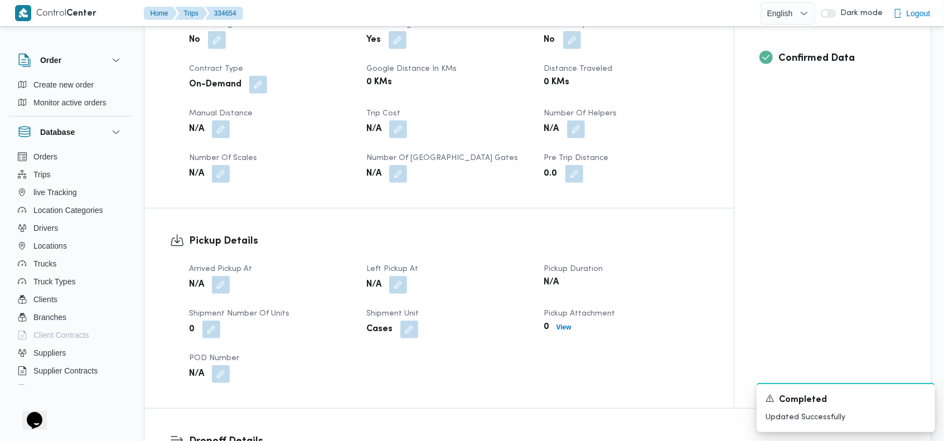
click at [397, 286] on button "button" at bounding box center [398, 285] width 18 height 18
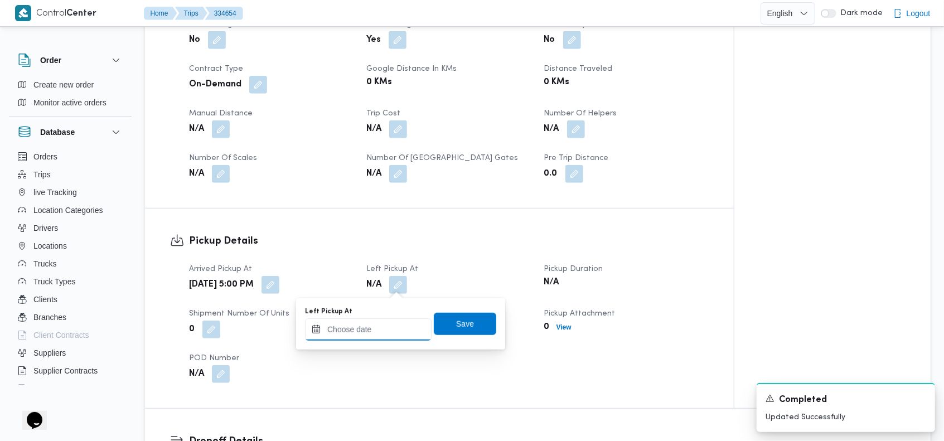
click at [390, 337] on input "Left Pickup At" at bounding box center [368, 329] width 127 height 22
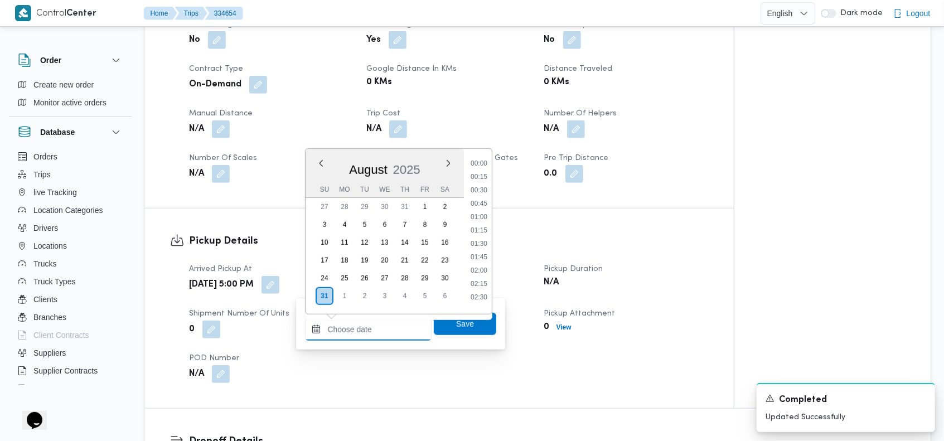
scroll to position [980, 0]
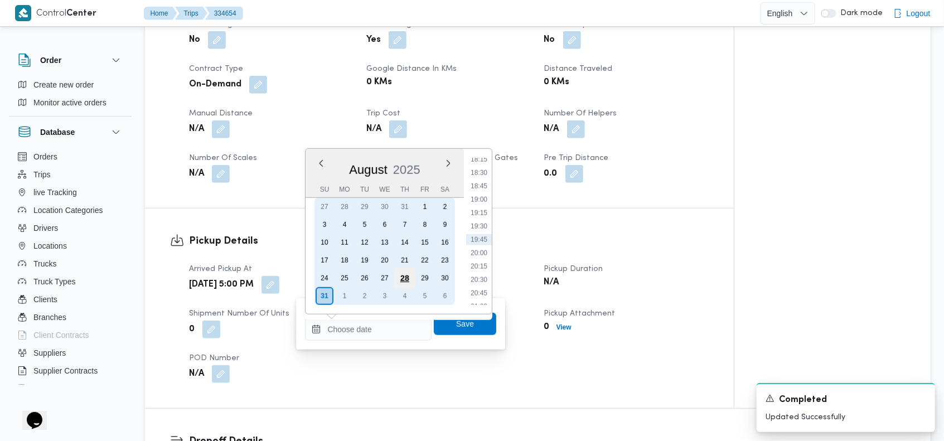
click at [403, 277] on div "28" at bounding box center [404, 278] width 21 height 21
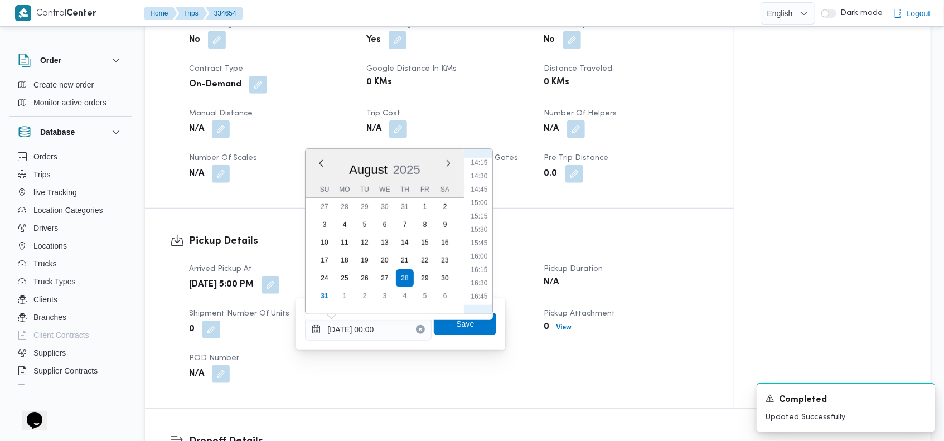
scroll to position [891, 0]
click at [482, 235] on li "18:00" at bounding box center [480, 235] width 26 height 11
type input "[DATE] 18:00"
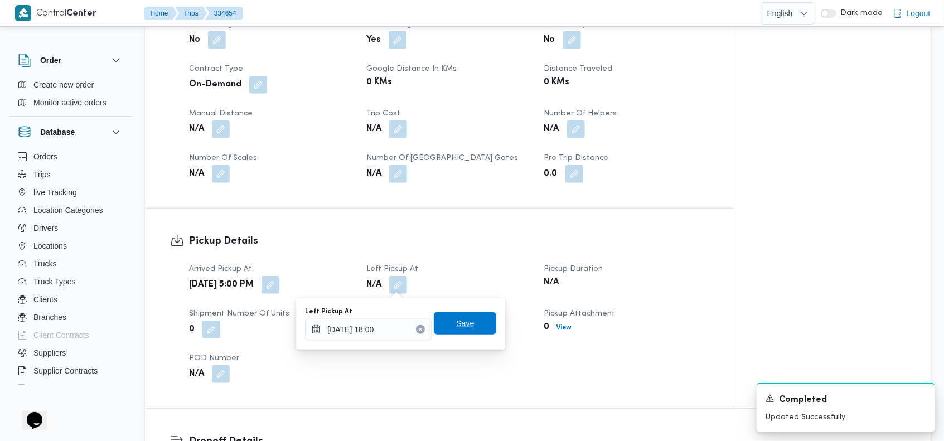
click at [461, 319] on span "Save" at bounding box center [465, 323] width 18 height 13
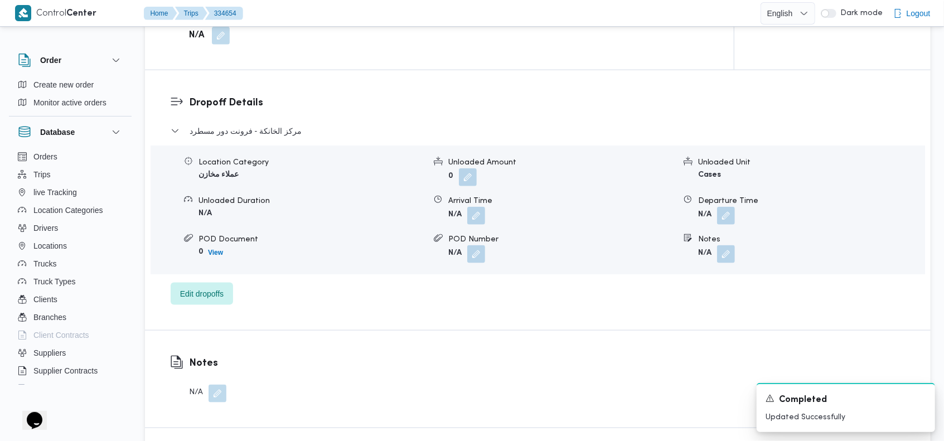
scroll to position [846, 0]
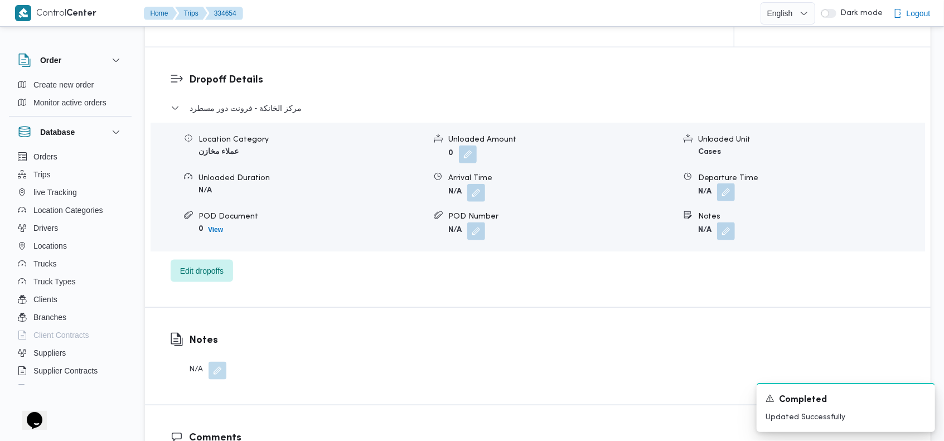
click at [728, 198] on button "button" at bounding box center [726, 192] width 18 height 18
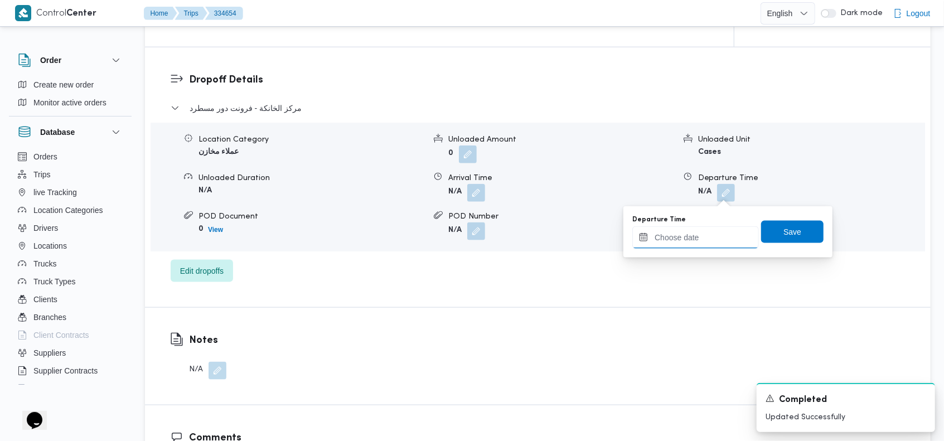
click at [687, 235] on input "Departure Time" at bounding box center [695, 237] width 127 height 22
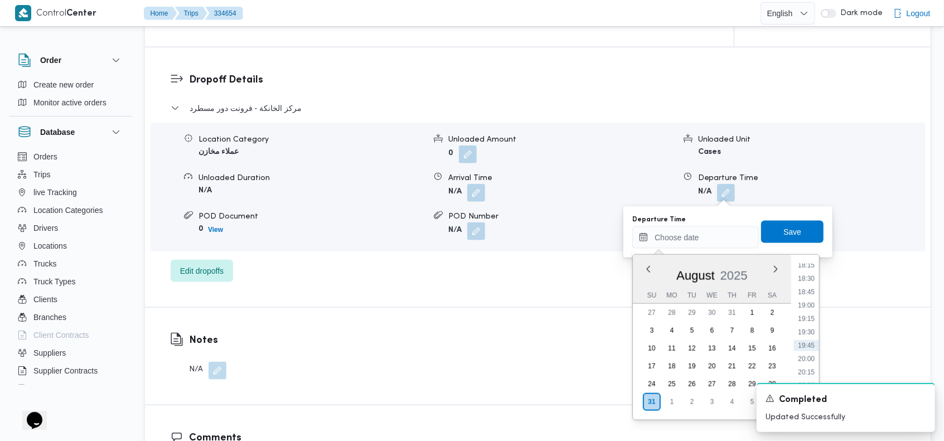
scroll to position [853, 0]
click at [917, 392] on div "A new notification appears Completed Updated Successfully" at bounding box center [845, 407] width 178 height 49
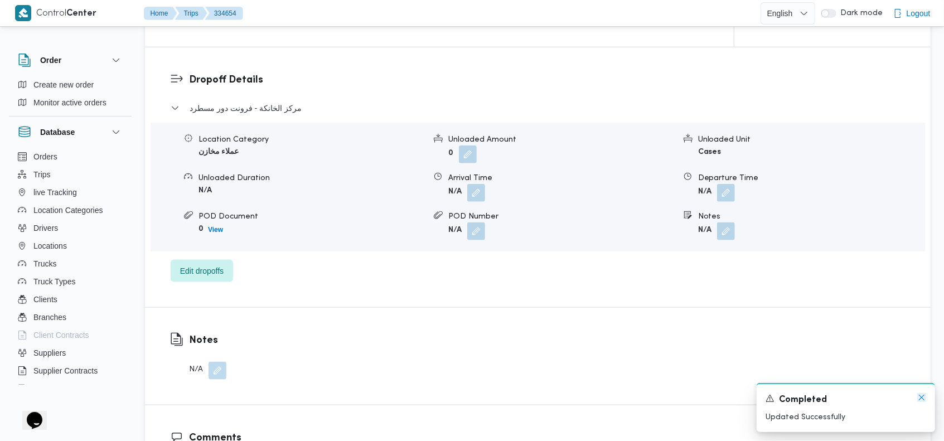
click at [922, 396] on icon "Dismiss toast" at bounding box center [921, 397] width 9 height 9
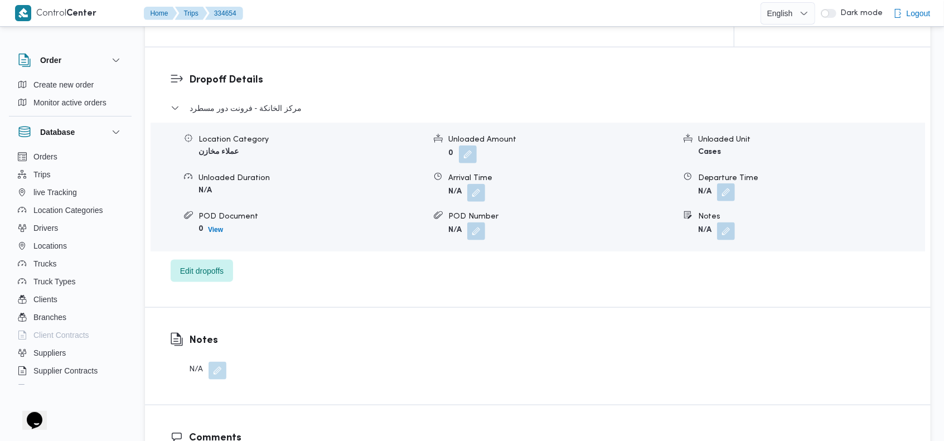
click at [728, 190] on button "button" at bounding box center [726, 192] width 18 height 18
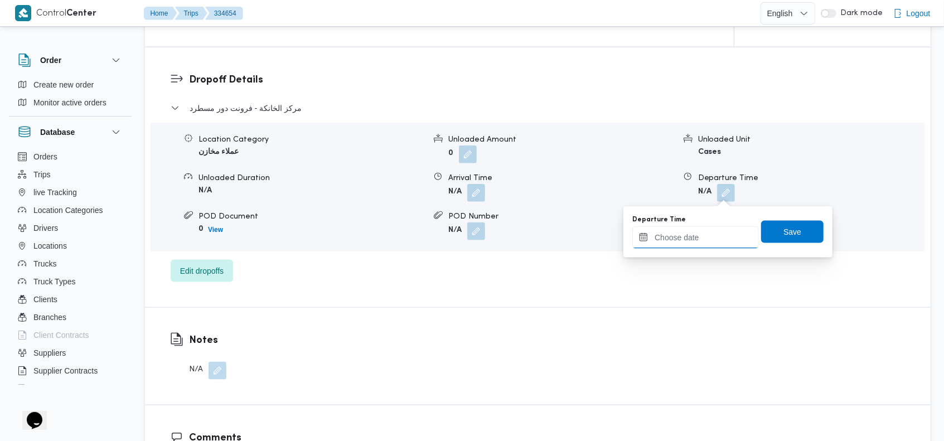
click at [691, 234] on input "Departure Time" at bounding box center [695, 237] width 127 height 22
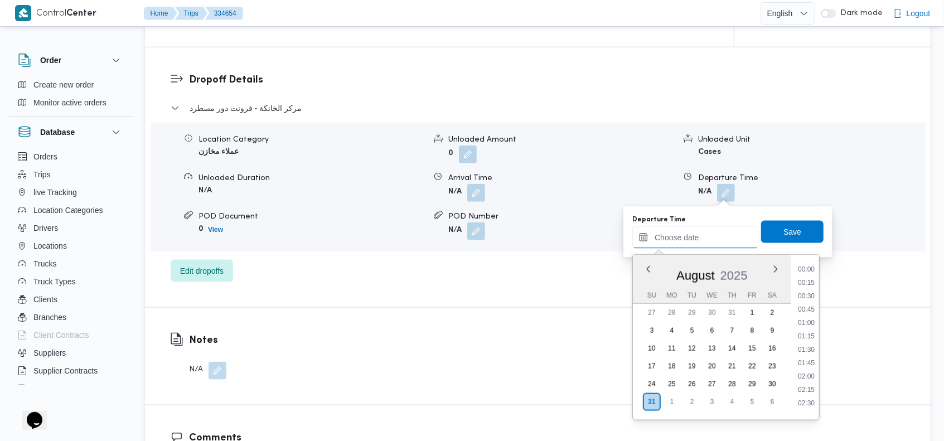
scroll to position [980, 0]
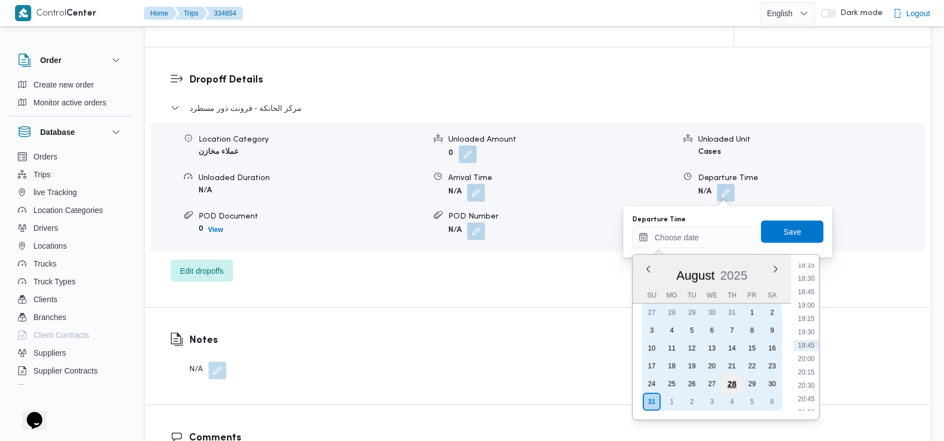
click at [731, 381] on div "28" at bounding box center [731, 383] width 21 height 21
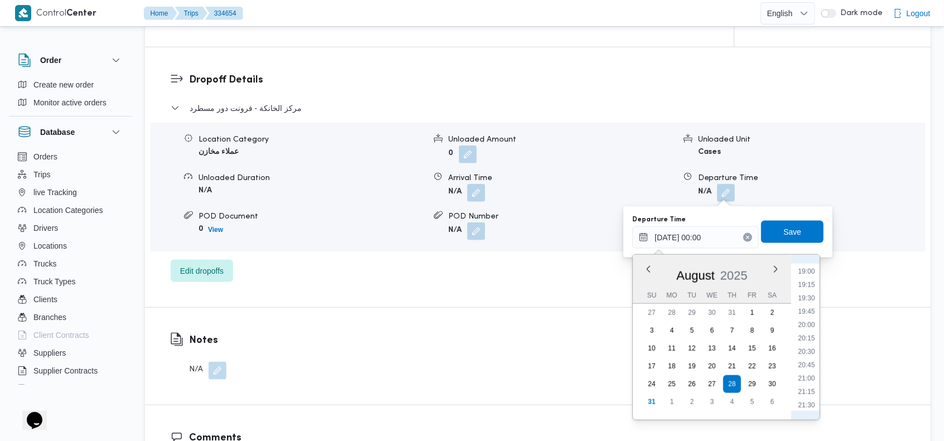
scroll to position [1029, 0]
click at [809, 363] on li "21:00" at bounding box center [807, 363] width 26 height 11
type input "[DATE] 21:00"
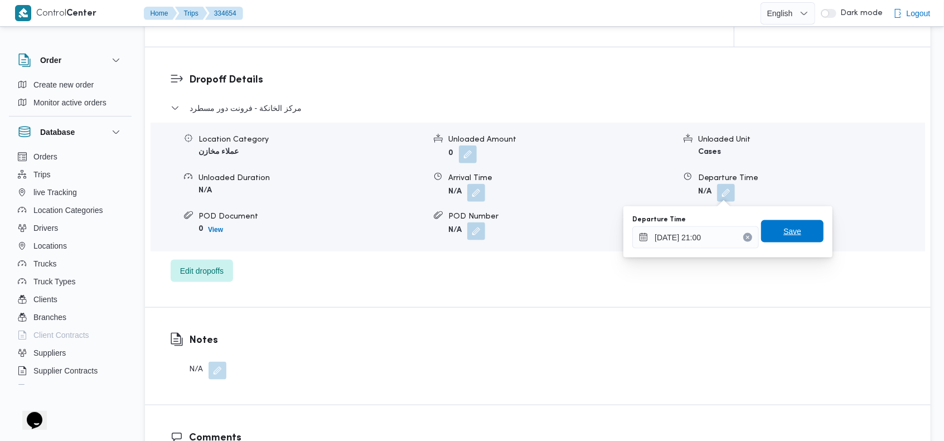
click at [771, 231] on span "Save" at bounding box center [792, 231] width 62 height 22
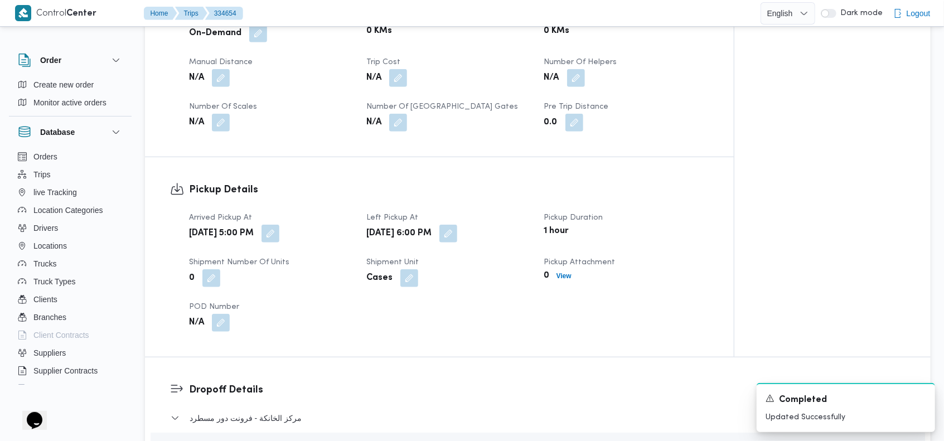
scroll to position [531, 0]
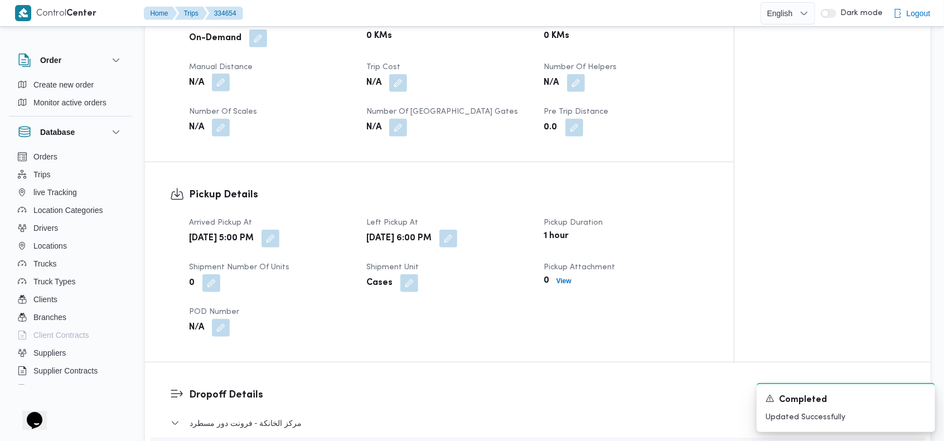
click at [220, 80] on button "button" at bounding box center [221, 83] width 18 height 18
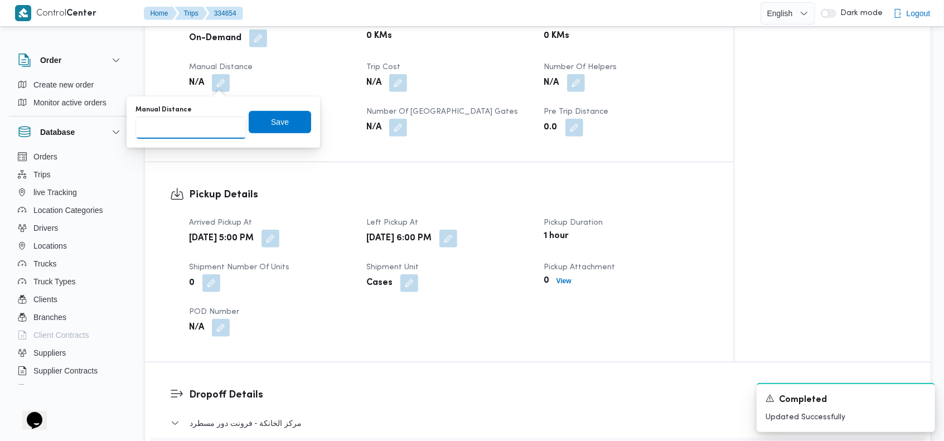
click at [181, 123] on input "Manual Distance" at bounding box center [190, 127] width 111 height 22
type input "50"
click at [285, 118] on span "Save" at bounding box center [280, 121] width 62 height 22
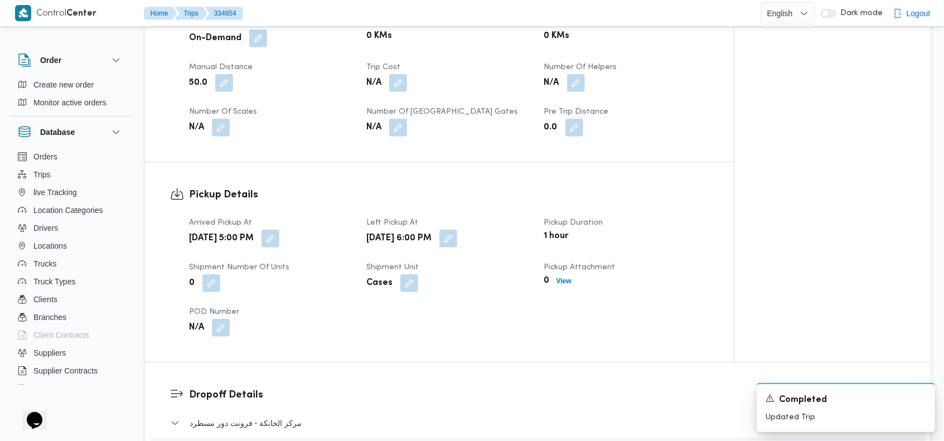
scroll to position [0, 0]
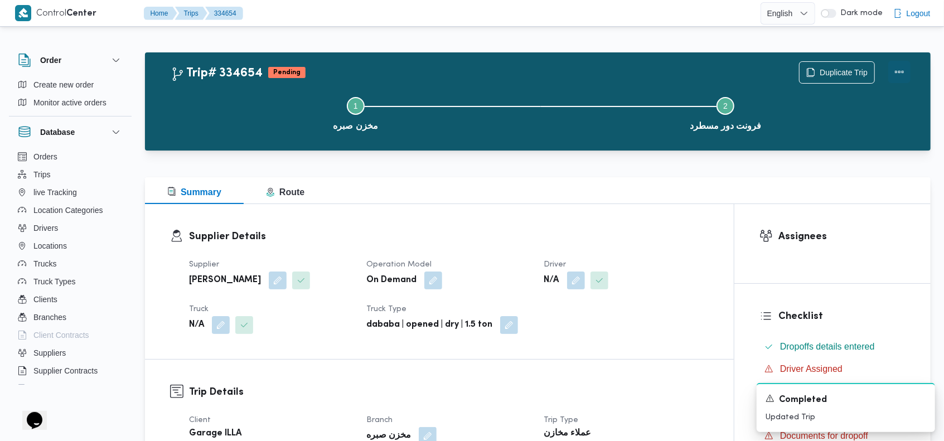
drag, startPoint x: 901, startPoint y: 70, endPoint x: 889, endPoint y: 69, distance: 11.8
click at [900, 70] on button "Actions" at bounding box center [899, 72] width 22 height 22
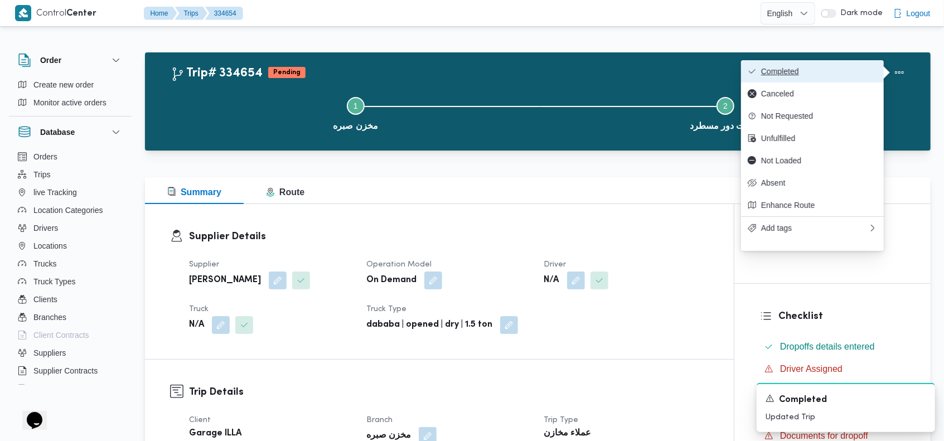
click at [859, 71] on span "Completed" at bounding box center [819, 71] width 116 height 9
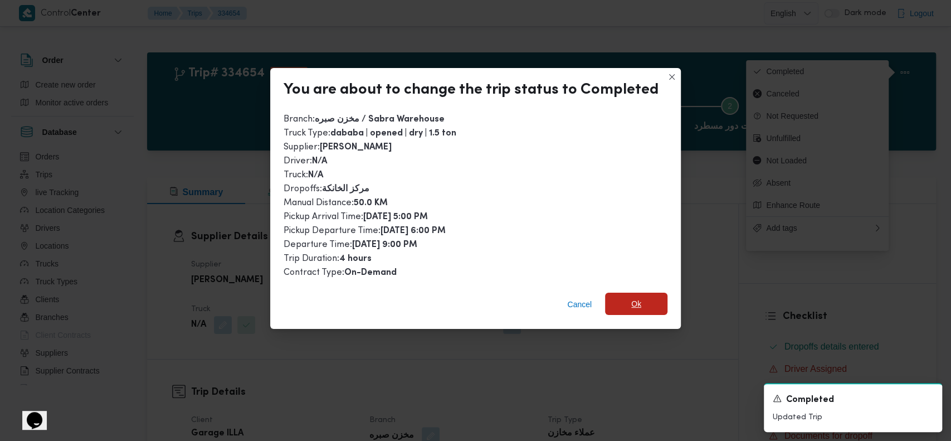
click at [635, 301] on span "Ok" at bounding box center [637, 303] width 10 height 13
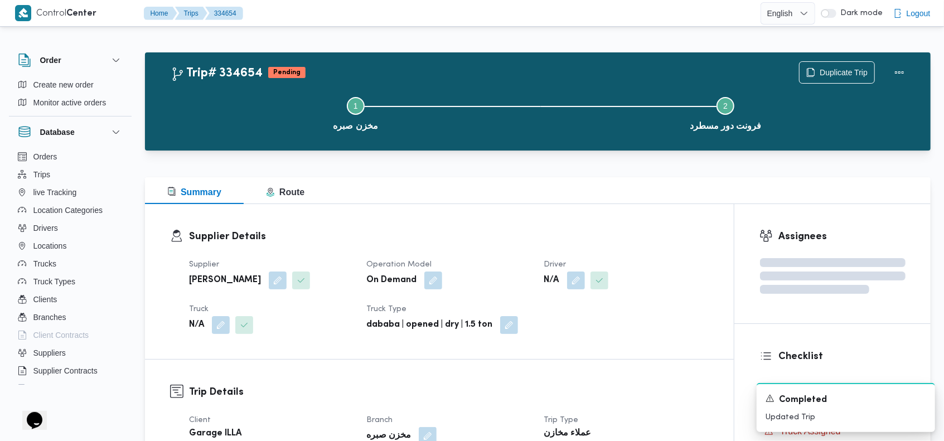
click at [556, 82] on div "Step 1 is incomplete 1 مخزن صبره Step 2 is incomplete 2 فرونت دور مسطرد" at bounding box center [540, 112] width 753 height 71
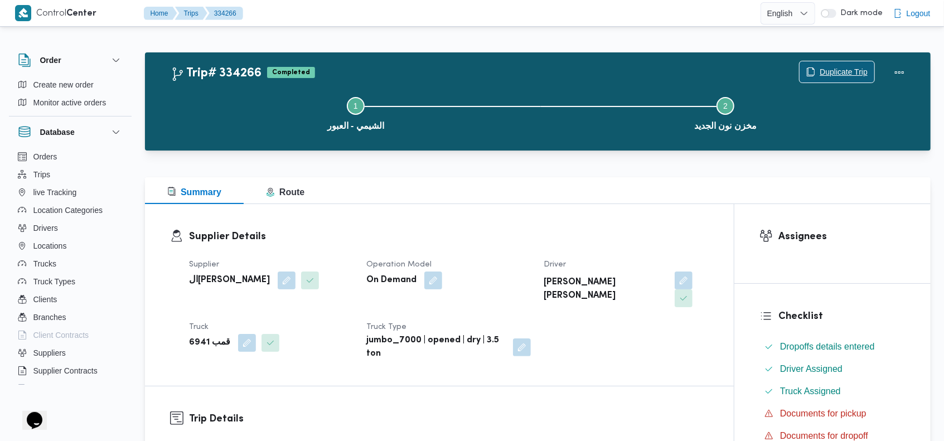
click at [828, 71] on span "Duplicate Trip" at bounding box center [843, 71] width 48 height 13
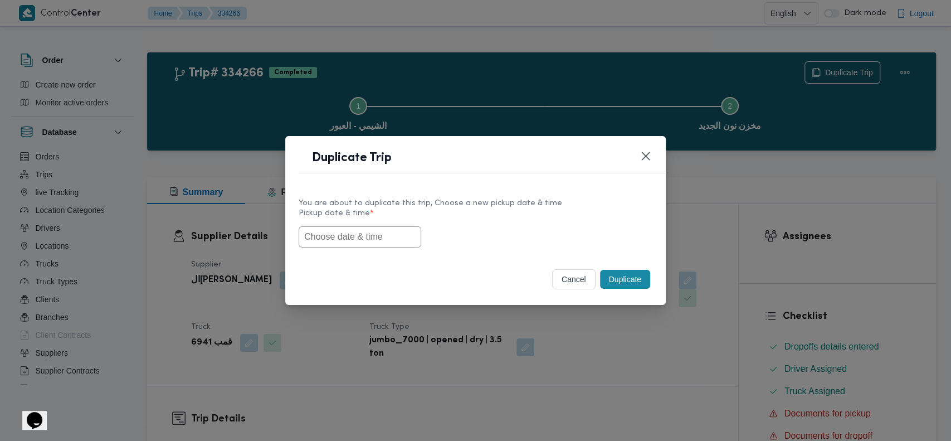
click at [369, 239] on input "text" at bounding box center [360, 236] width 123 height 21
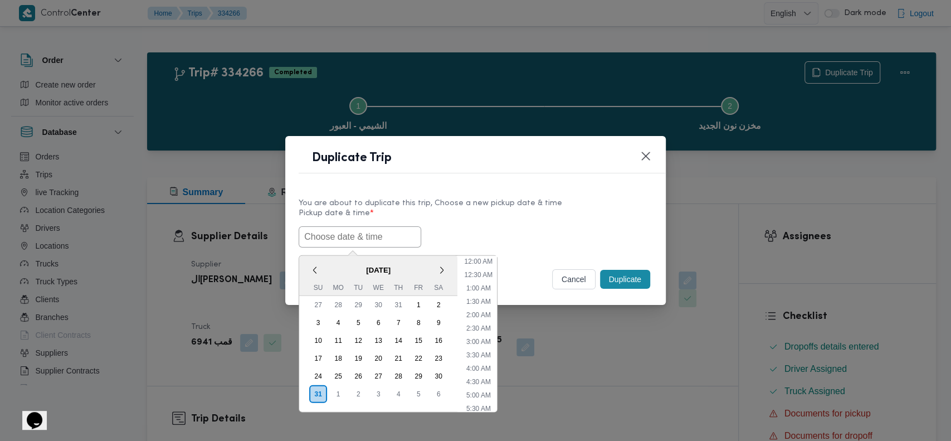
scroll to position [450, 0]
click at [435, 374] on div "30" at bounding box center [438, 375] width 21 height 21
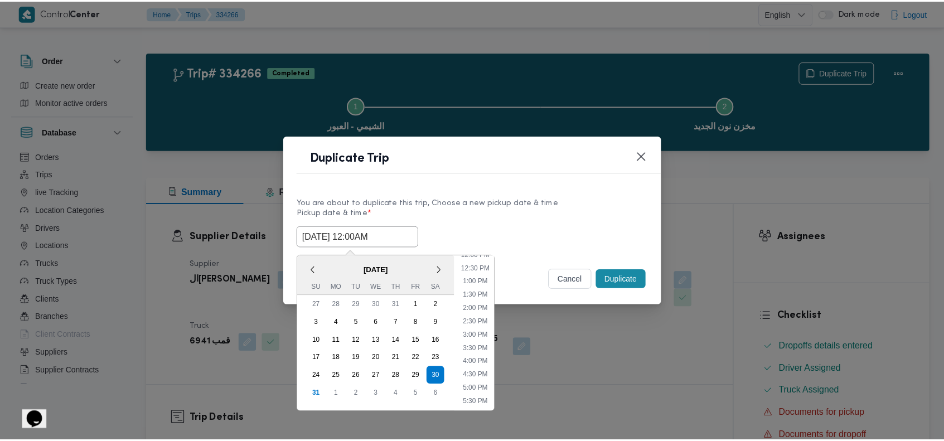
scroll to position [343, 0]
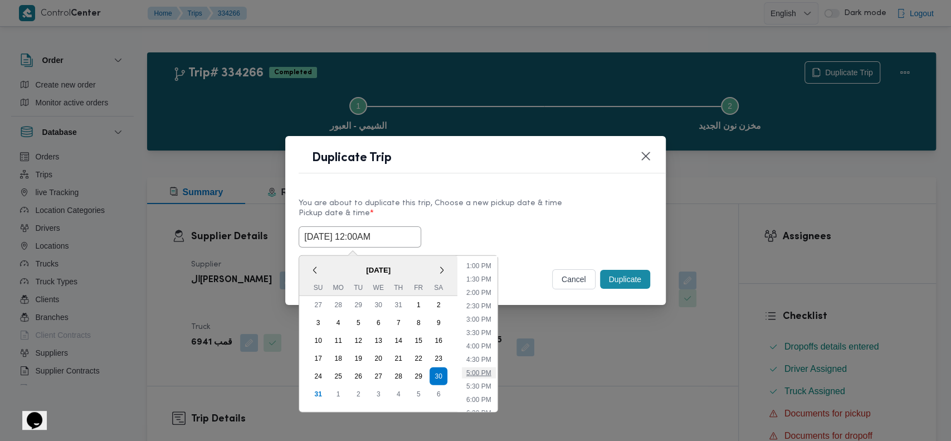
click at [483, 367] on li "5:00 PM" at bounding box center [479, 372] width 34 height 11
type input "30/08/2025 5:00PM"
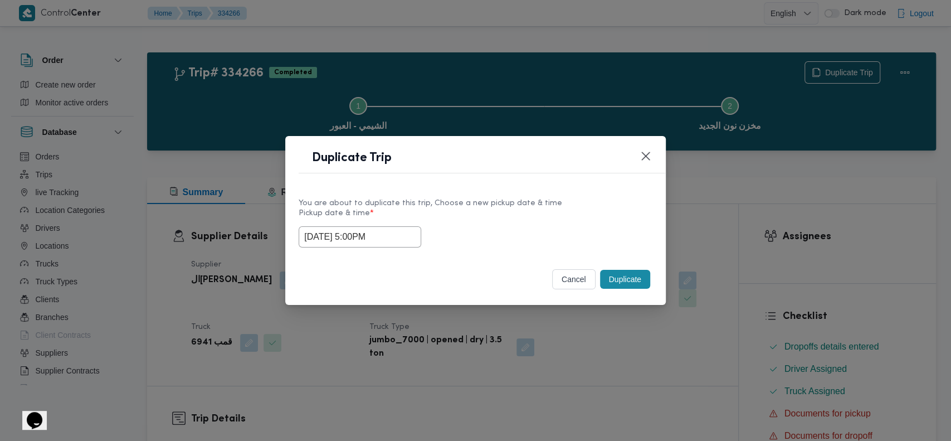
click at [622, 278] on button "Duplicate" at bounding box center [625, 279] width 50 height 19
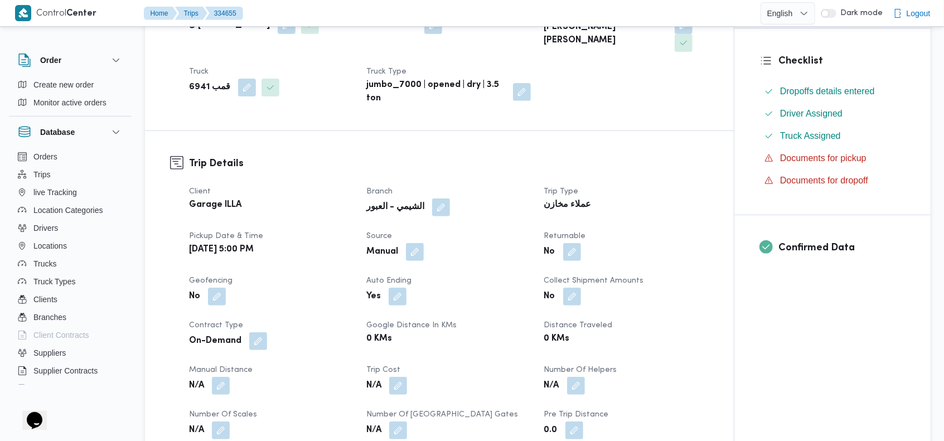
scroll to position [285, 0]
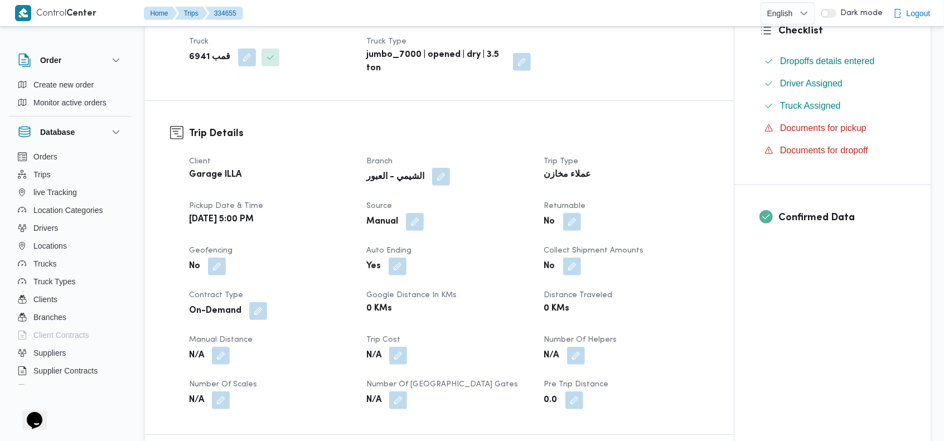
click at [432, 168] on button "button" at bounding box center [441, 177] width 18 height 18
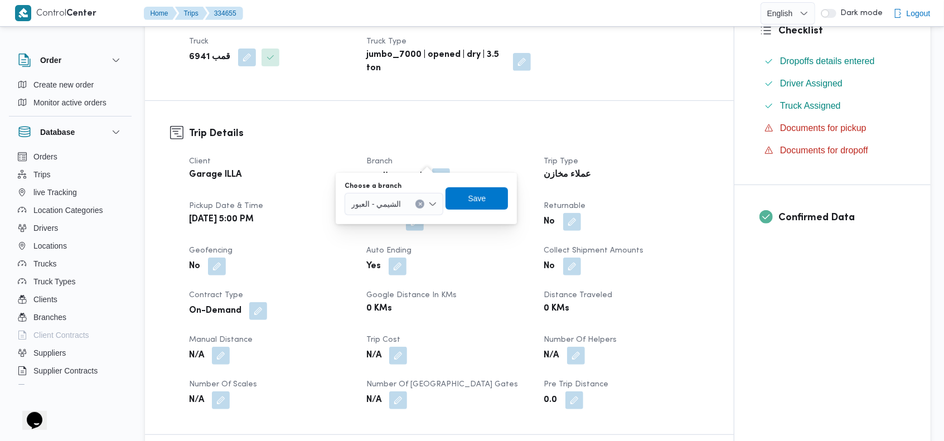
click at [421, 203] on icon "Clear input" at bounding box center [420, 203] width 3 height 3
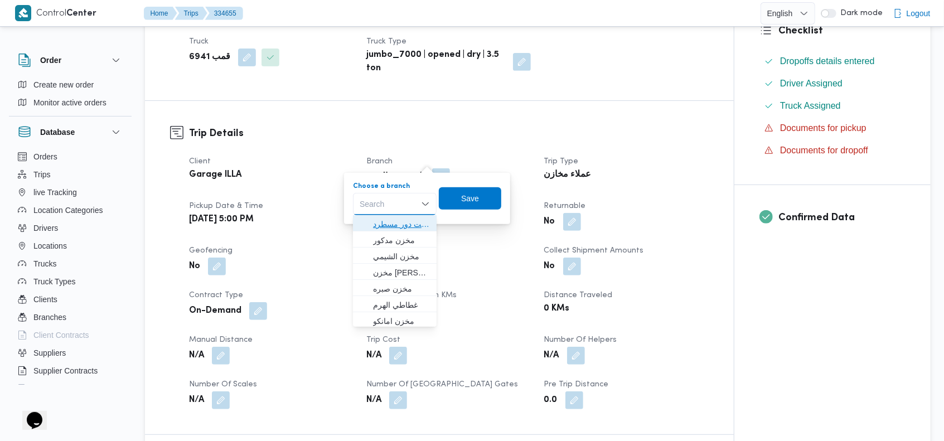
click at [400, 218] on span "فرونت دور مسطرد" at bounding box center [401, 223] width 57 height 13
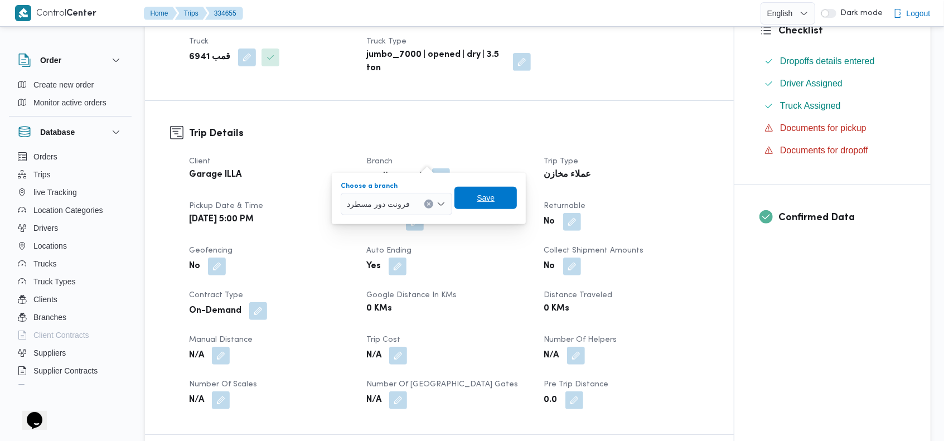
click at [482, 203] on span "Save" at bounding box center [486, 197] width 18 height 13
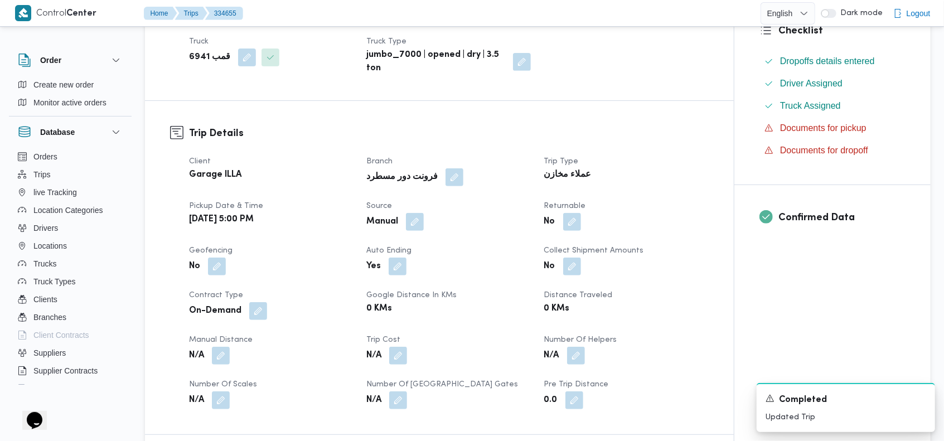
click at [614, 101] on div "Trip Details Client Garage ILLA Branch فرونت دور مسطرد Trip Type عملاء مخازن Pi…" at bounding box center [439, 267] width 589 height 333
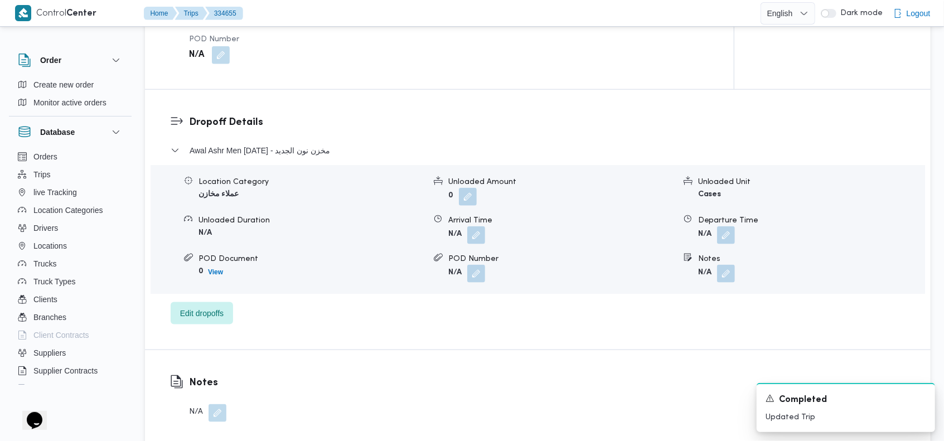
scroll to position [893, 0]
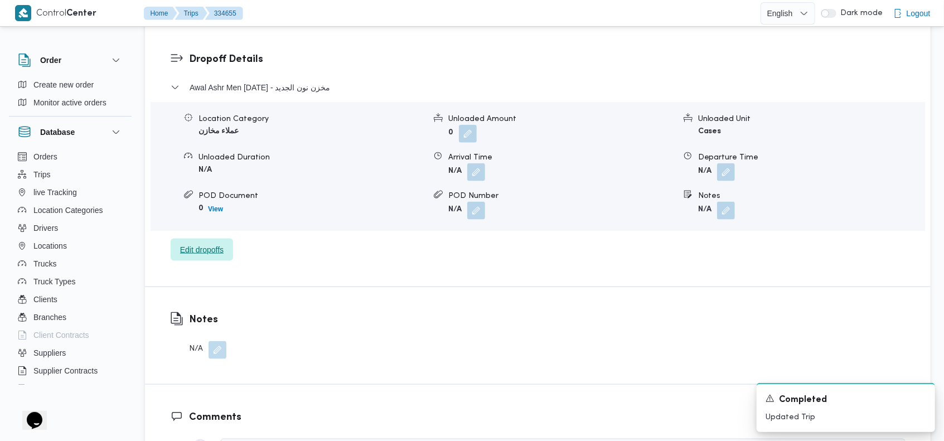
click at [210, 242] on span "Edit dropoffs" at bounding box center [202, 250] width 62 height 22
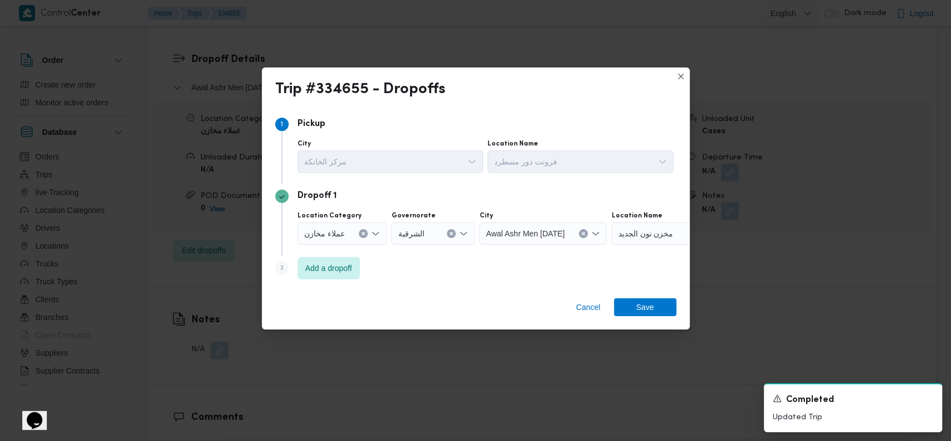
click at [362, 228] on div "عملاء مخازن" at bounding box center [343, 233] width 90 height 22
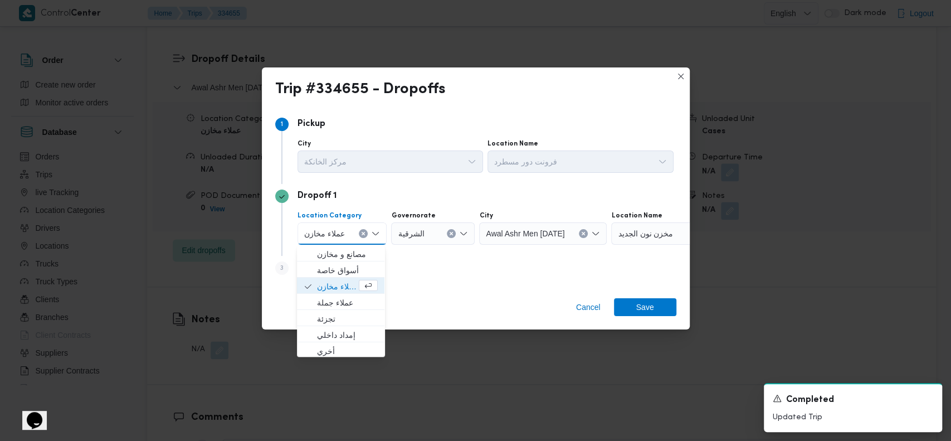
click at [362, 227] on div "عملاء مخازن Combo box. Selected. عملاء مخازن. Press Backspace to delete عملاء م…" at bounding box center [343, 233] width 90 height 22
click at [644, 236] on span "مخزن نون الجديد" at bounding box center [645, 233] width 55 height 12
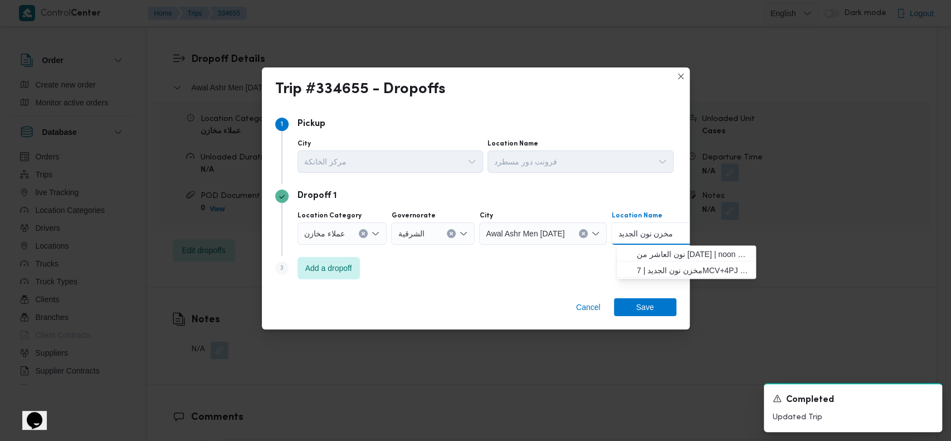
click at [362, 235] on icon "Clear input" at bounding box center [363, 233] width 4 height 4
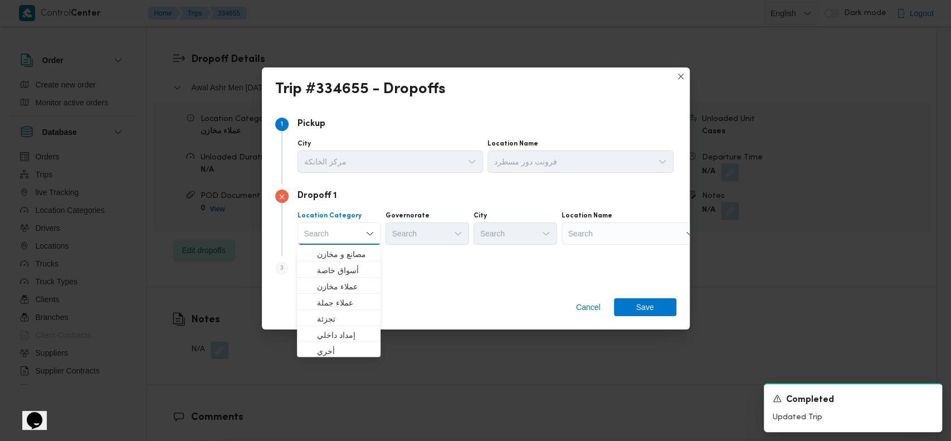
click at [629, 229] on div "Search" at bounding box center [631, 233] width 139 height 22
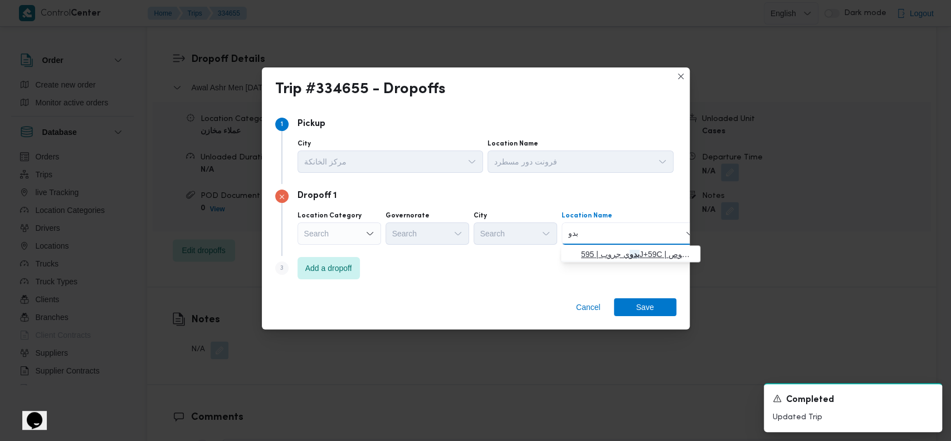
type input "بدو"
click at [630, 250] on mark "بدو" at bounding box center [635, 254] width 10 height 9
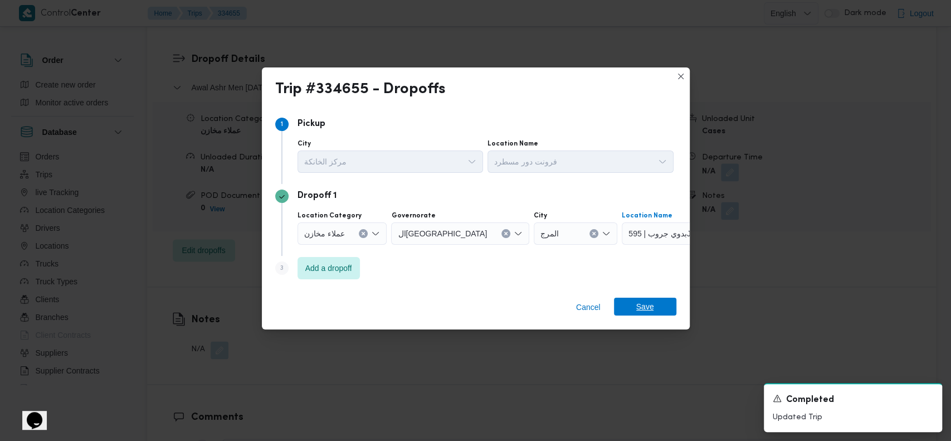
click at [642, 307] on span "Save" at bounding box center [646, 307] width 18 height 18
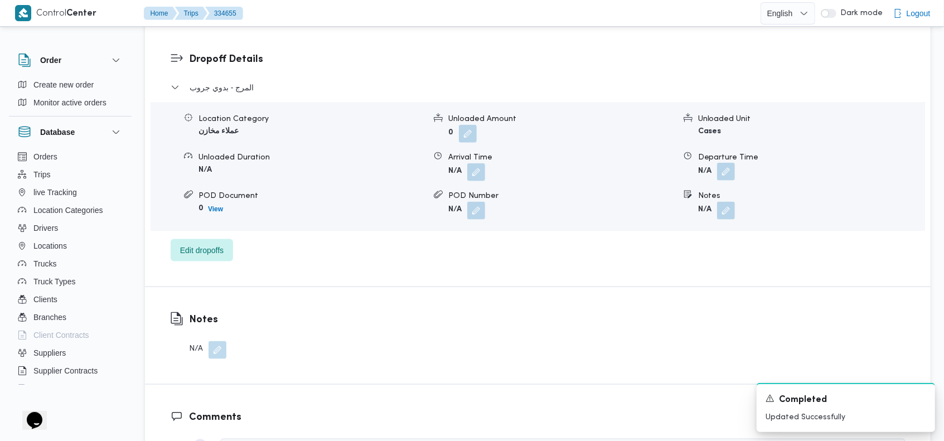
drag, startPoint x: 731, startPoint y: 156, endPoint x: 724, endPoint y: 162, distance: 9.1
click at [731, 163] on button "button" at bounding box center [726, 172] width 18 height 18
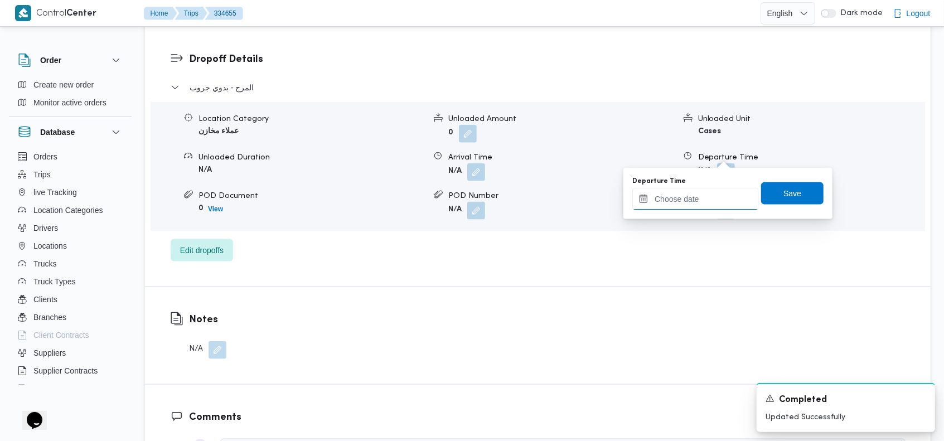
click at [673, 197] on input "Departure Time" at bounding box center [695, 199] width 127 height 22
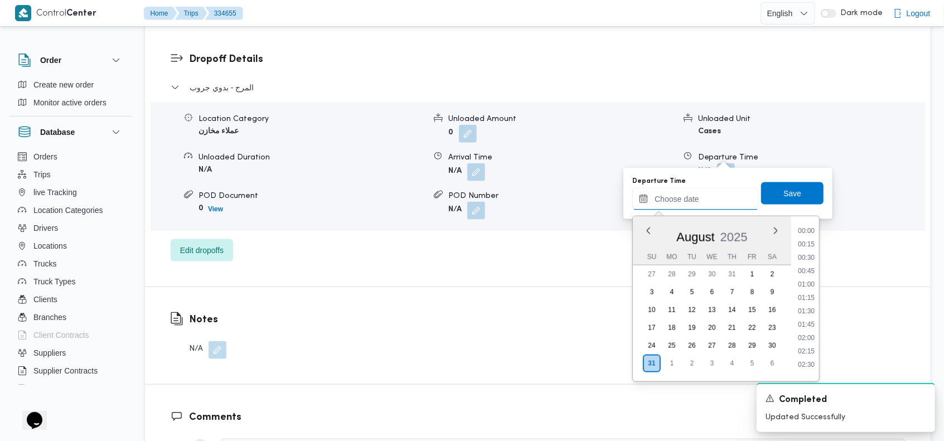
scroll to position [980, 0]
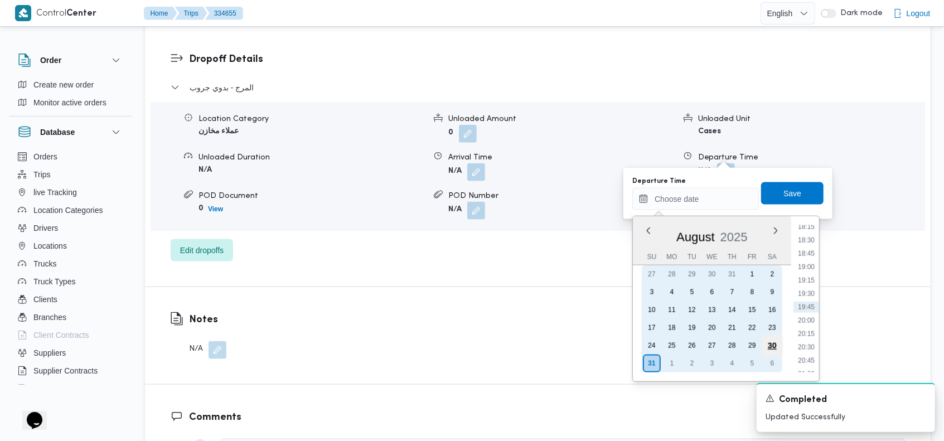
click at [775, 346] on div "30" at bounding box center [771, 345] width 21 height 21
type input "30/08/2025 00:00"
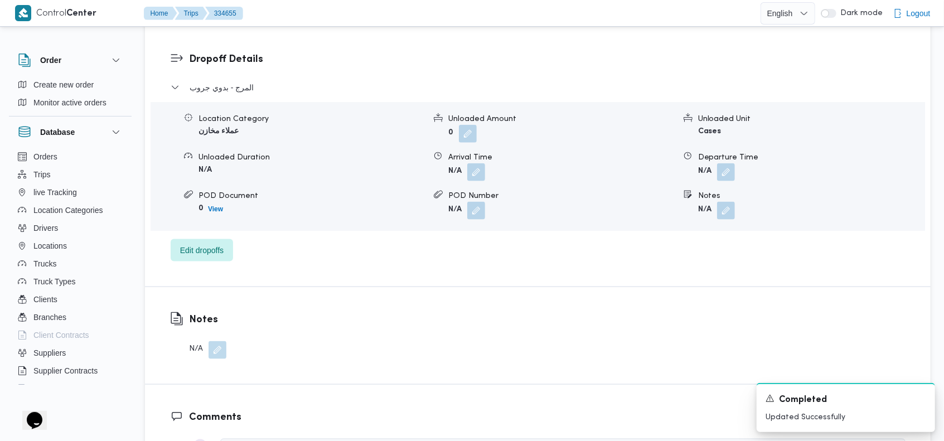
click at [827, 345] on div "Notes N/A" at bounding box center [537, 335] width 785 height 97
click at [725, 163] on button "button" at bounding box center [726, 172] width 18 height 18
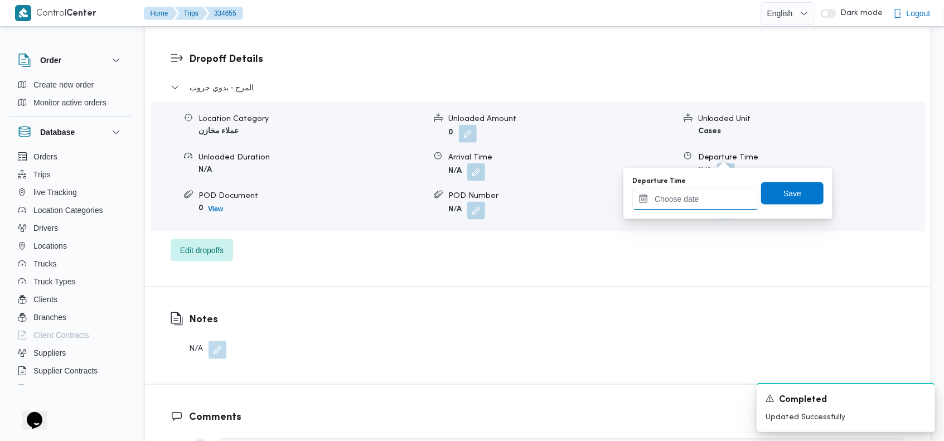
click at [673, 202] on input "Departure Time" at bounding box center [695, 199] width 127 height 22
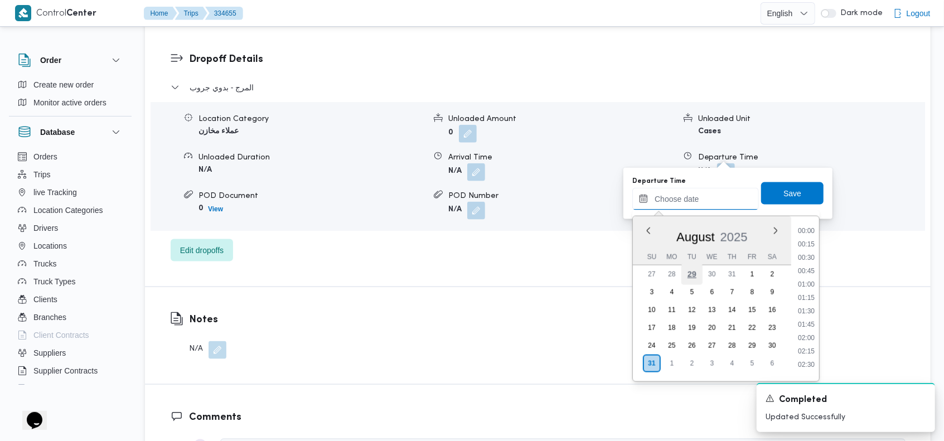
scroll to position [980, 0]
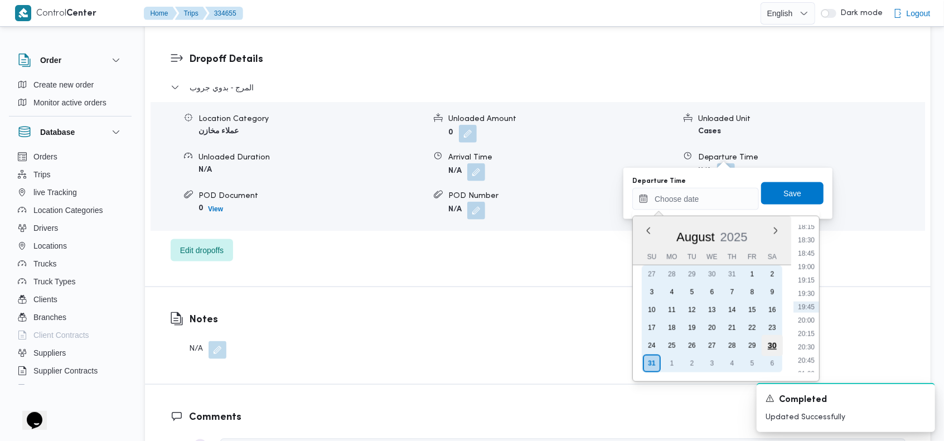
click at [773, 345] on div "30" at bounding box center [771, 345] width 21 height 21
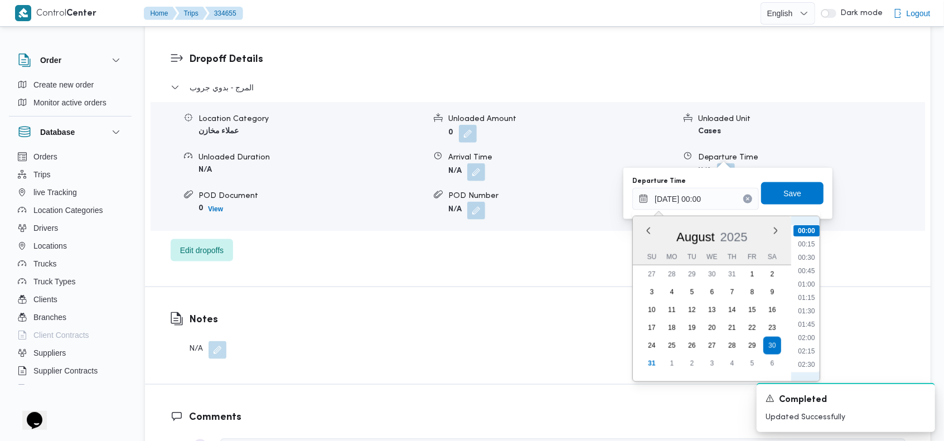
scroll to position [1138, 0]
click at [811, 272] on li "22:00" at bounding box center [807, 270] width 26 height 11
type input "30/08/2025 22:00"
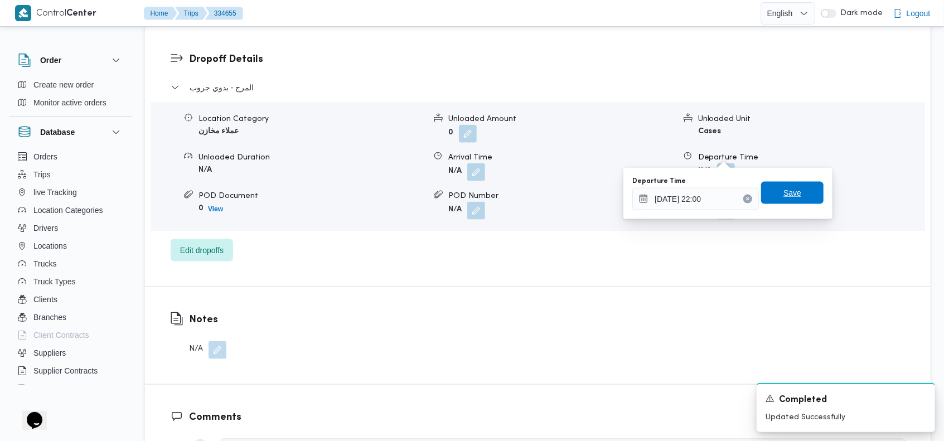
click at [806, 193] on span "Save" at bounding box center [792, 193] width 62 height 22
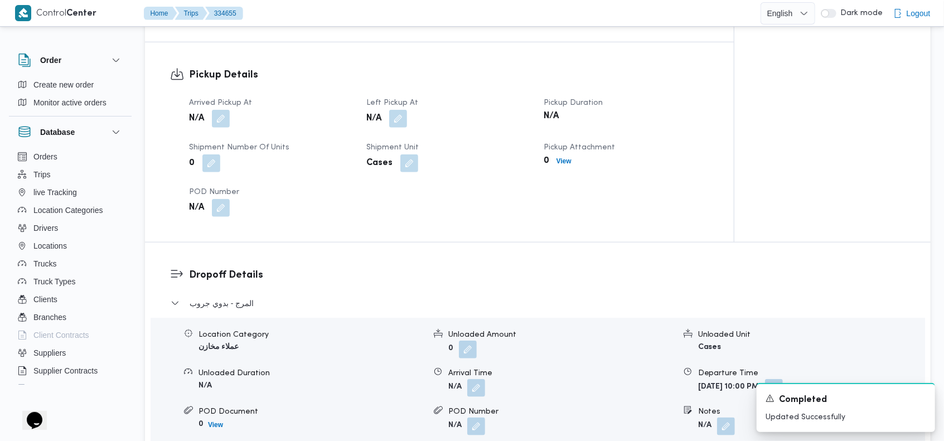
scroll to position [659, 0]
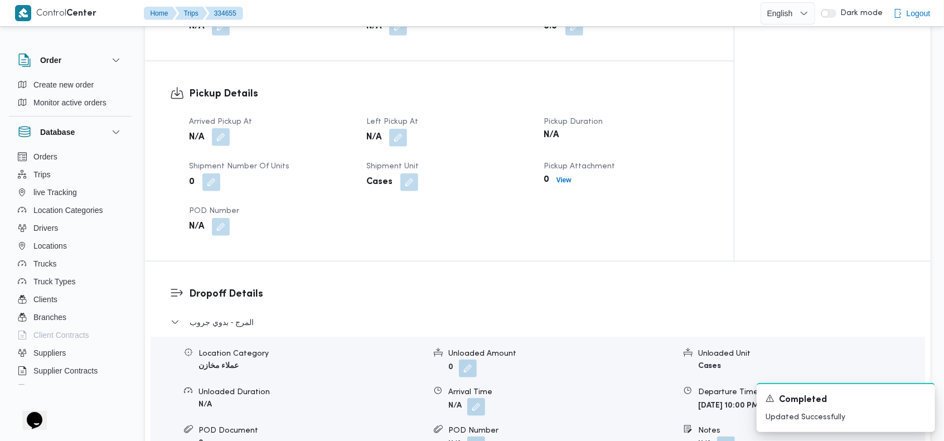
click at [218, 128] on button "button" at bounding box center [221, 137] width 18 height 18
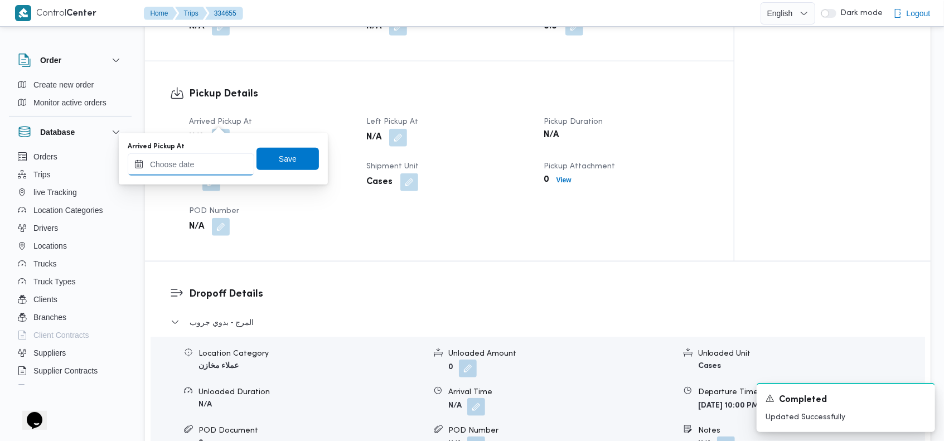
click at [208, 172] on input "Arrived Pickup At" at bounding box center [191, 164] width 127 height 22
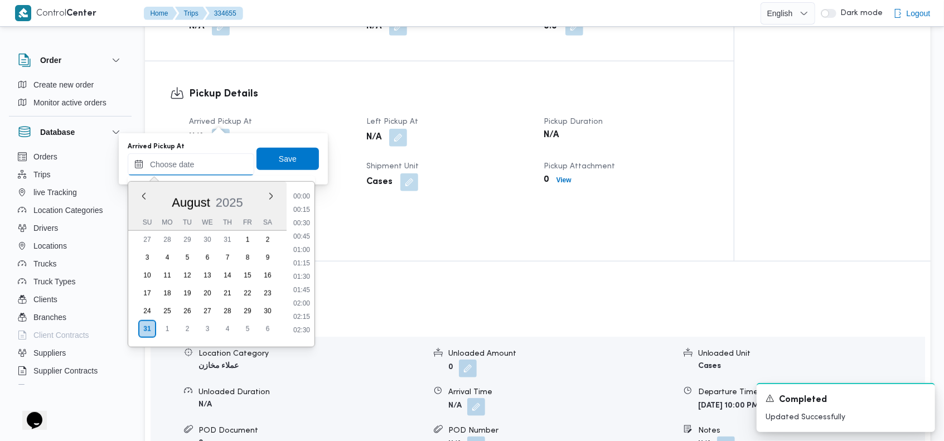
scroll to position [980, 0]
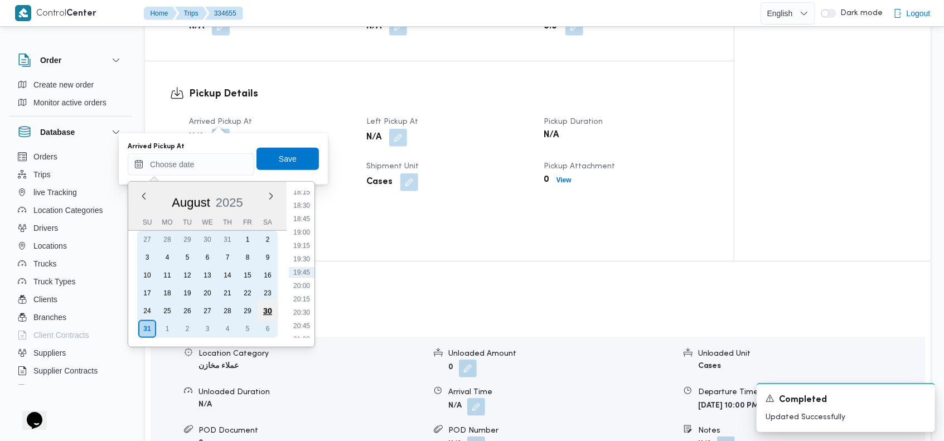
drag, startPoint x: 263, startPoint y: 312, endPoint x: 270, endPoint y: 303, distance: 11.1
click at [263, 311] on div "30" at bounding box center [267, 310] width 21 height 21
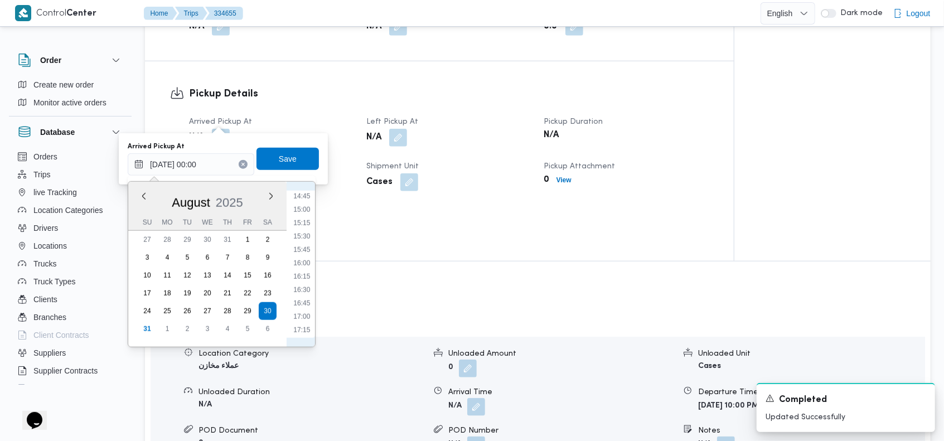
scroll to position [794, 0]
click at [312, 310] on li "17:00" at bounding box center [302, 312] width 26 height 11
type input "30/08/2025 17:00"
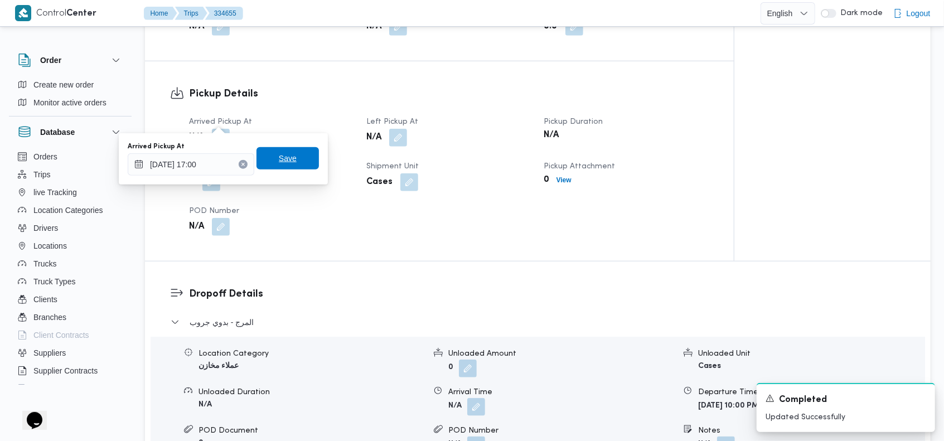
click at [282, 156] on span "Save" at bounding box center [288, 158] width 18 height 13
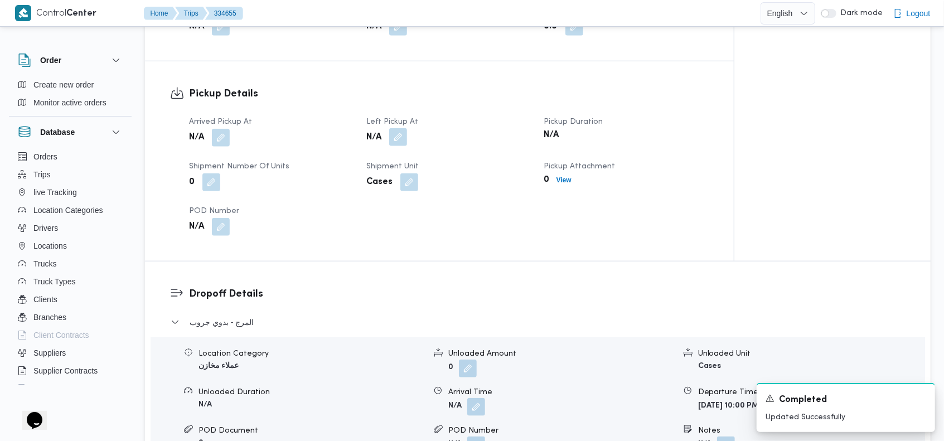
click at [405, 128] on button "button" at bounding box center [398, 137] width 18 height 18
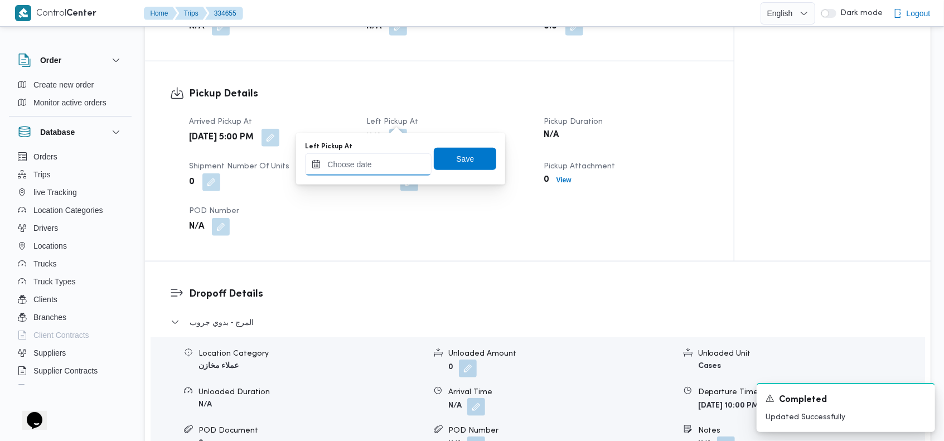
click at [373, 161] on input "Left Pickup At" at bounding box center [368, 164] width 127 height 22
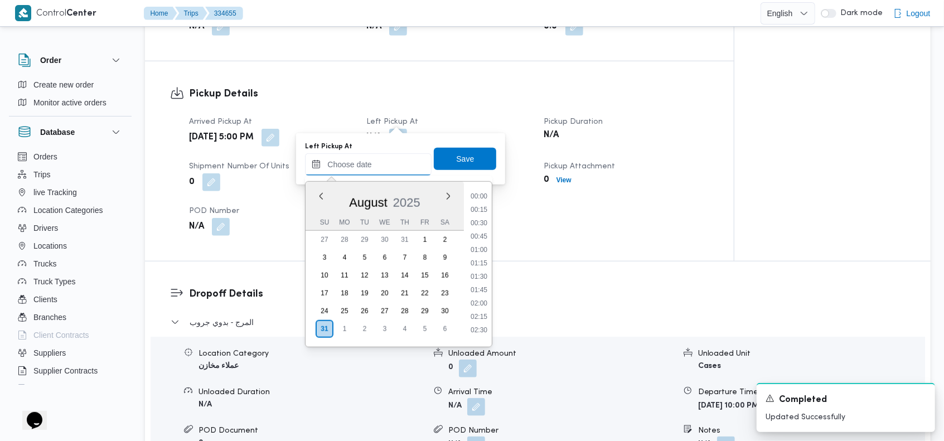
scroll to position [980, 0]
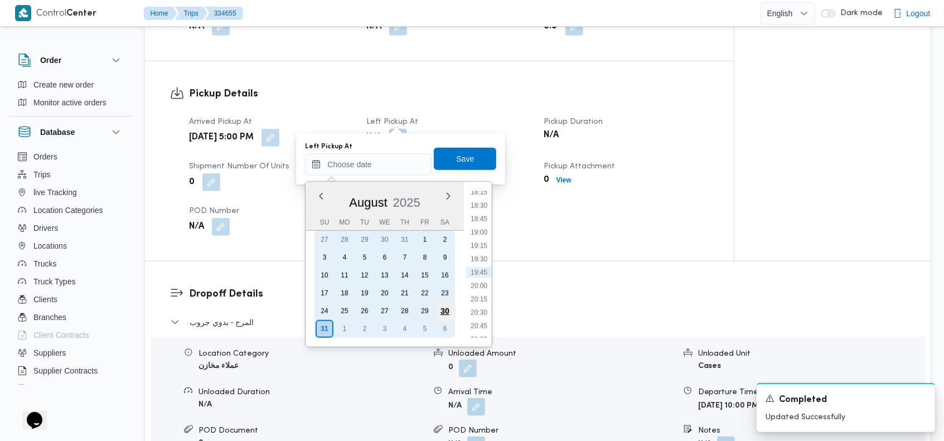
drag, startPoint x: 442, startPoint y: 314, endPoint x: 447, endPoint y: 305, distance: 10.2
click at [442, 314] on div "30" at bounding box center [444, 310] width 21 height 21
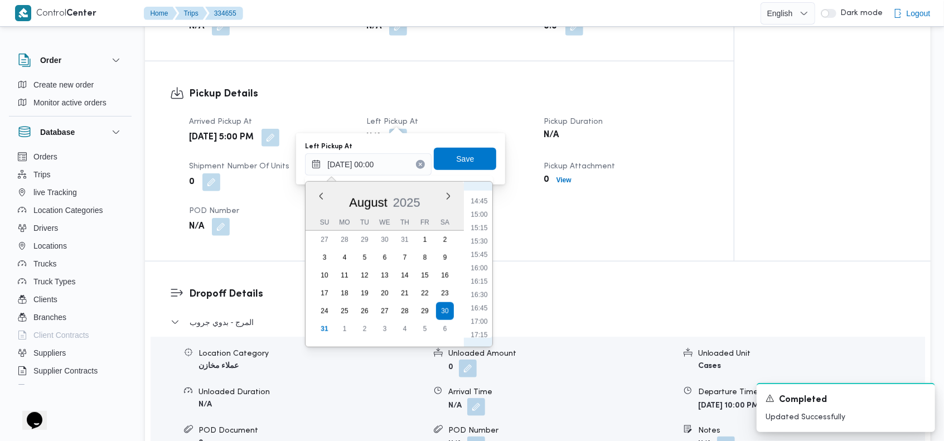
scroll to position [912, 0]
click at [477, 247] on li "18:00" at bounding box center [480, 247] width 26 height 11
type input "30/08/2025 18:00"
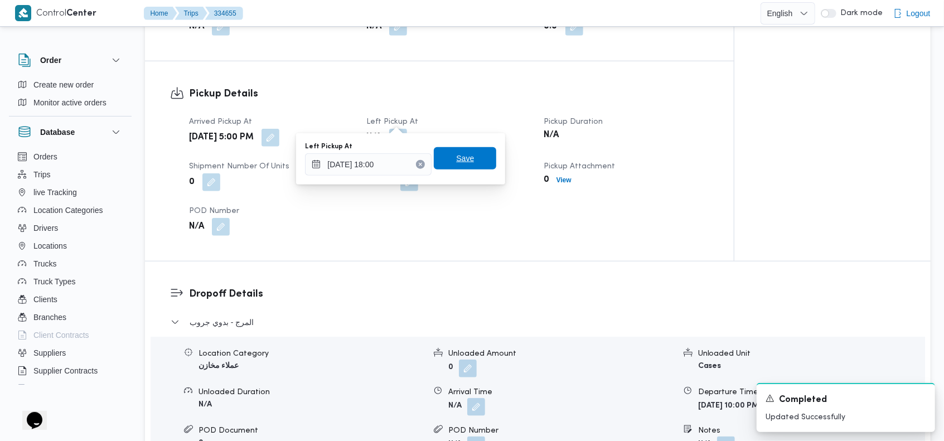
click at [456, 158] on span "Save" at bounding box center [465, 158] width 18 height 13
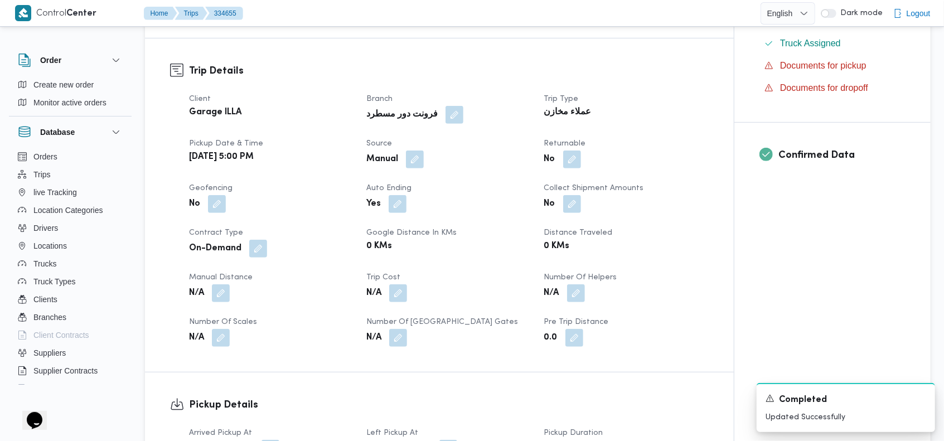
scroll to position [366, 0]
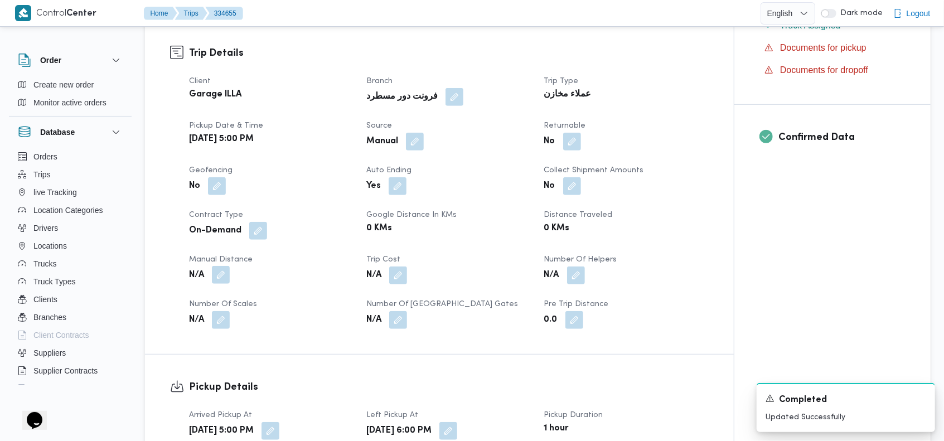
click at [229, 266] on button "button" at bounding box center [221, 275] width 18 height 18
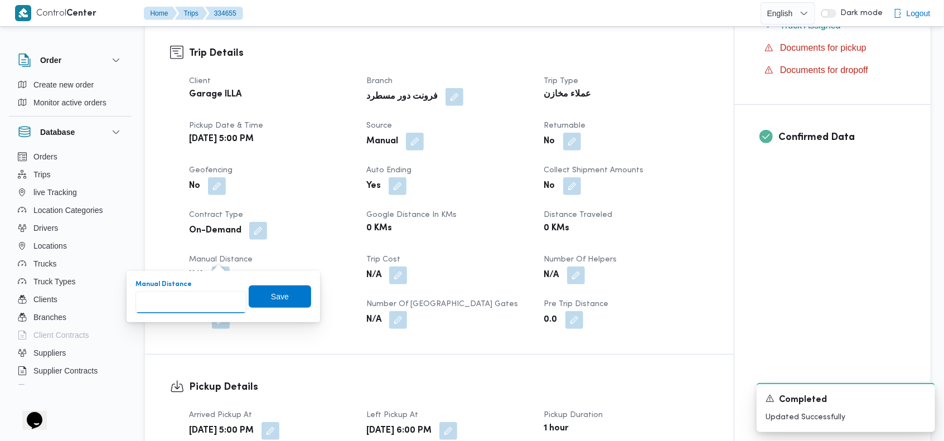
click at [187, 299] on input "Manual Distance" at bounding box center [190, 302] width 111 height 22
type input "20"
click at [286, 289] on span "Save" at bounding box center [280, 296] width 62 height 22
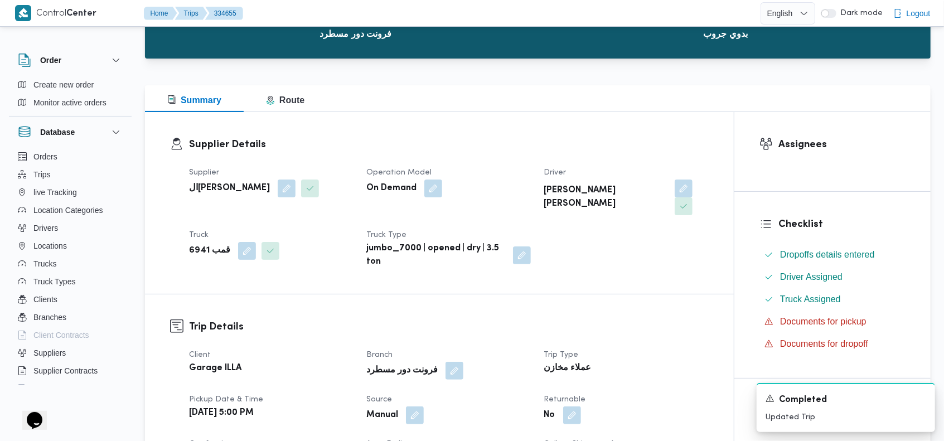
scroll to position [0, 0]
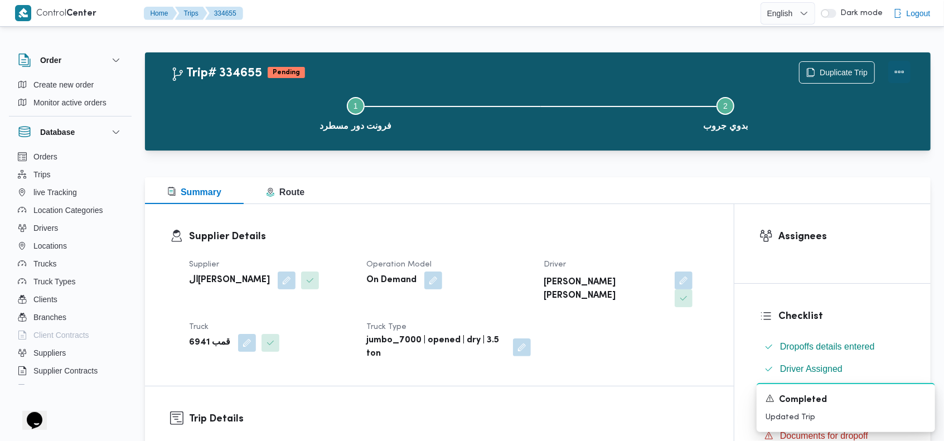
click at [899, 72] on button "Actions" at bounding box center [899, 72] width 22 height 22
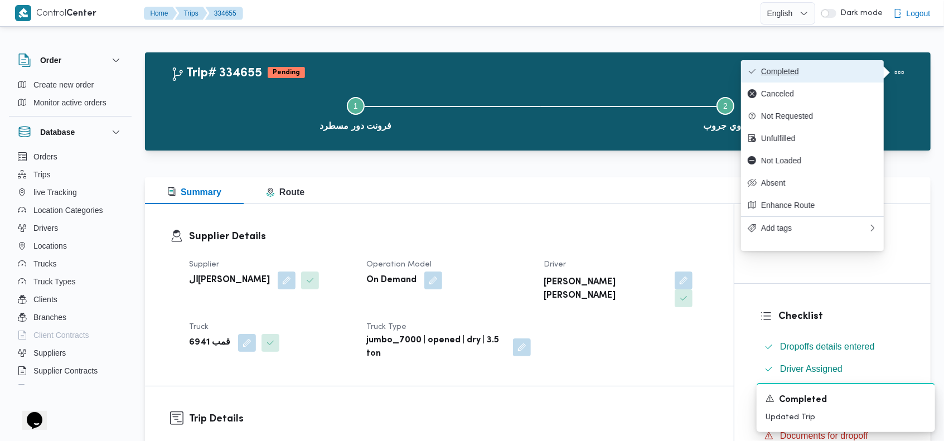
click at [857, 72] on span "Completed" at bounding box center [819, 71] width 116 height 9
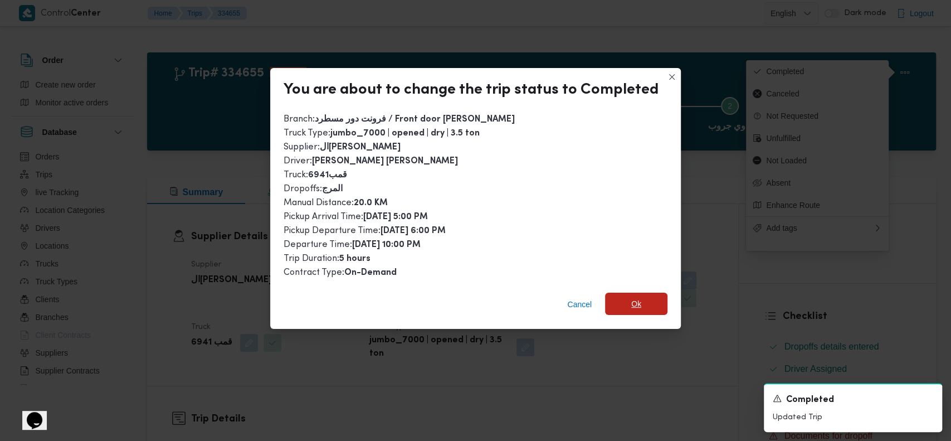
click at [625, 300] on span "Ok" at bounding box center [636, 304] width 62 height 22
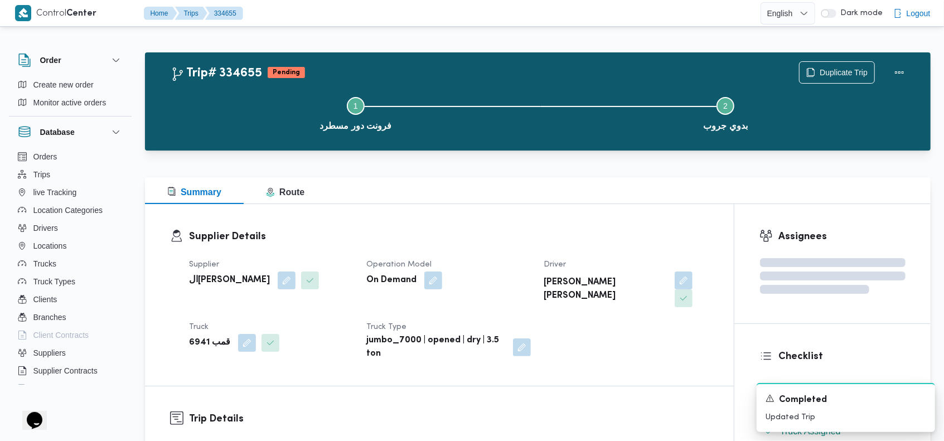
click at [559, 81] on div "Step 1 is incomplete 1 فرونت دور مسطرد Step 2 is incomplete 2 بدوي جروب" at bounding box center [540, 112] width 753 height 71
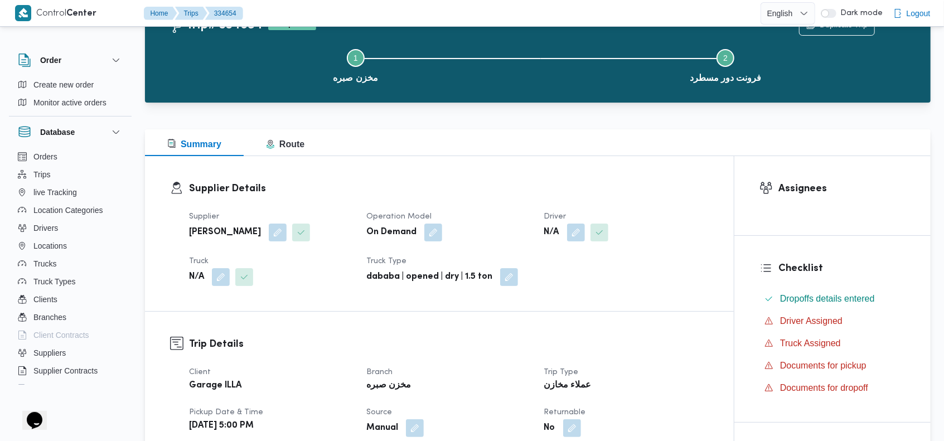
scroll to position [85, 0]
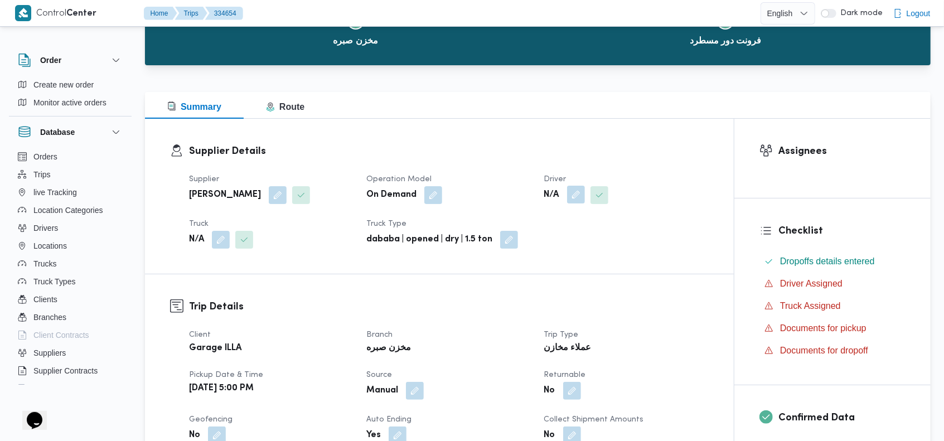
click at [576, 191] on button "button" at bounding box center [576, 195] width 18 height 18
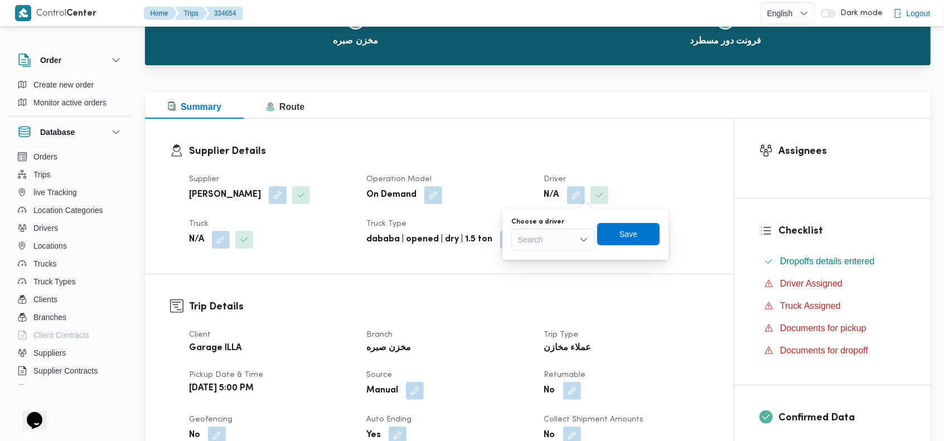
click at [551, 240] on div "Search" at bounding box center [553, 240] width 84 height 22
click at [542, 240] on input "uf]hgvplk" at bounding box center [536, 239] width 36 height 13
type input "غ"
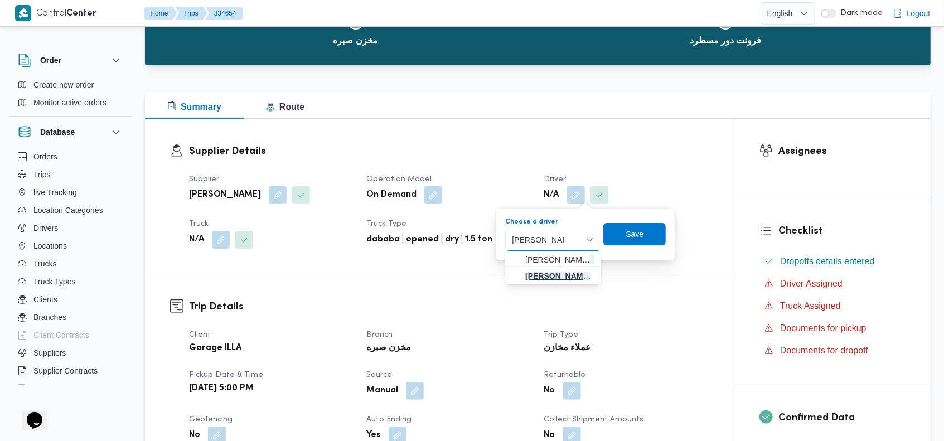
type input "[PERSON_NAME]"
click at [563, 273] on span "عبدالرحمن حسي ن علي عبدالحميد" at bounding box center [559, 275] width 69 height 13
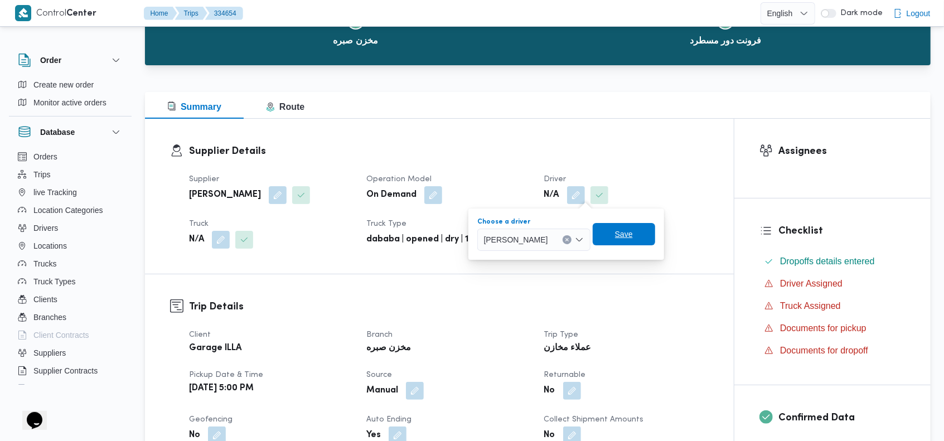
click at [633, 234] on span "Save" at bounding box center [624, 233] width 18 height 13
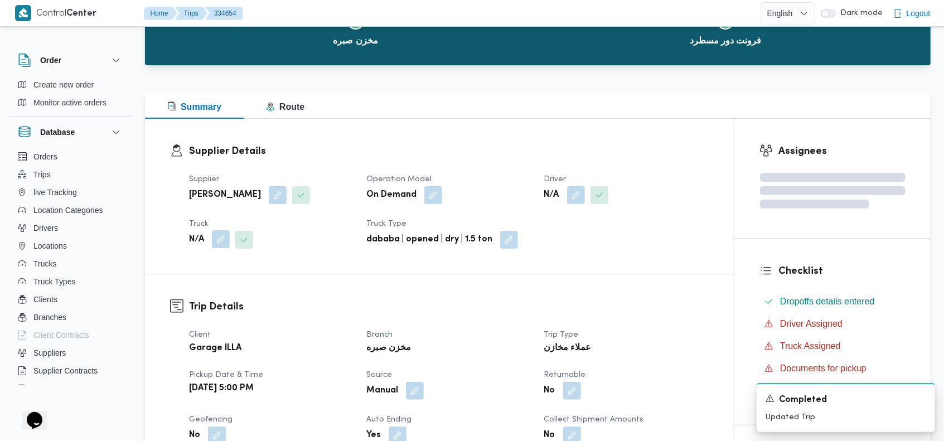
click at [224, 235] on button "button" at bounding box center [221, 239] width 18 height 18
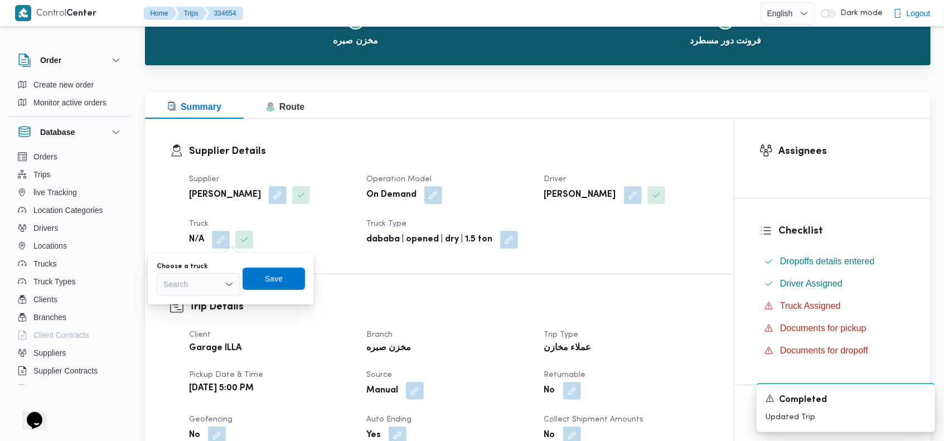
click at [196, 281] on div "Search" at bounding box center [199, 284] width 84 height 22
type input "179"
click at [202, 317] on span "مبط 179 6 | null" at bounding box center [205, 320] width 57 height 13
click at [271, 270] on span "Save" at bounding box center [281, 278] width 62 height 22
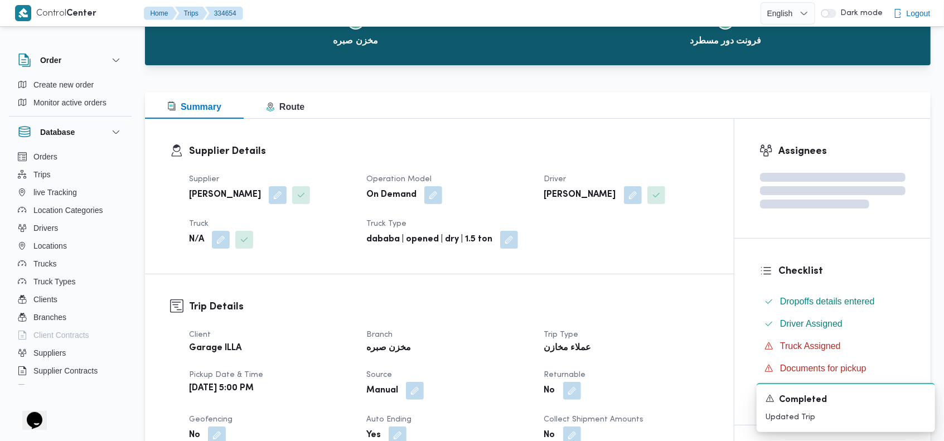
click at [478, 145] on h3 "Supplier Details" at bounding box center [448, 151] width 519 height 15
